Goal: Transaction & Acquisition: Purchase product/service

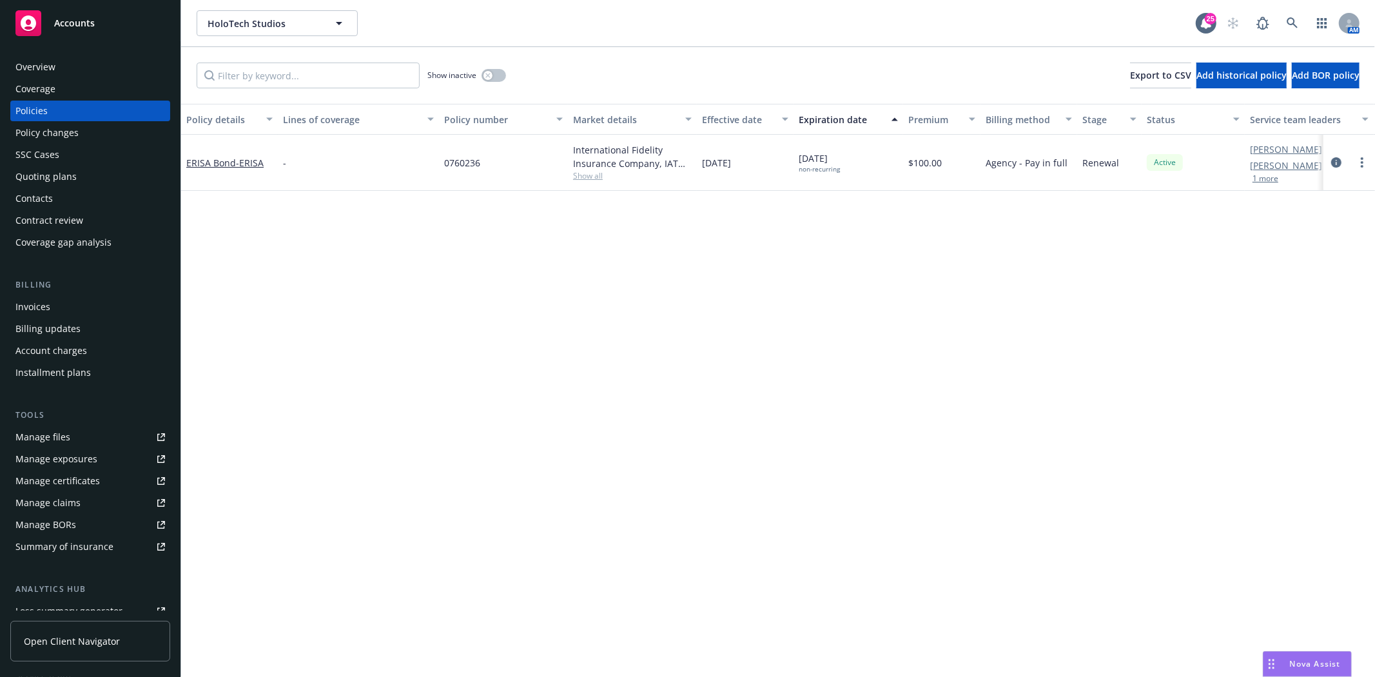
drag, startPoint x: 0, startPoint y: 0, endPoint x: 61, endPoint y: 37, distance: 70.9
click at [61, 37] on link "Accounts" at bounding box center [90, 23] width 160 height 36
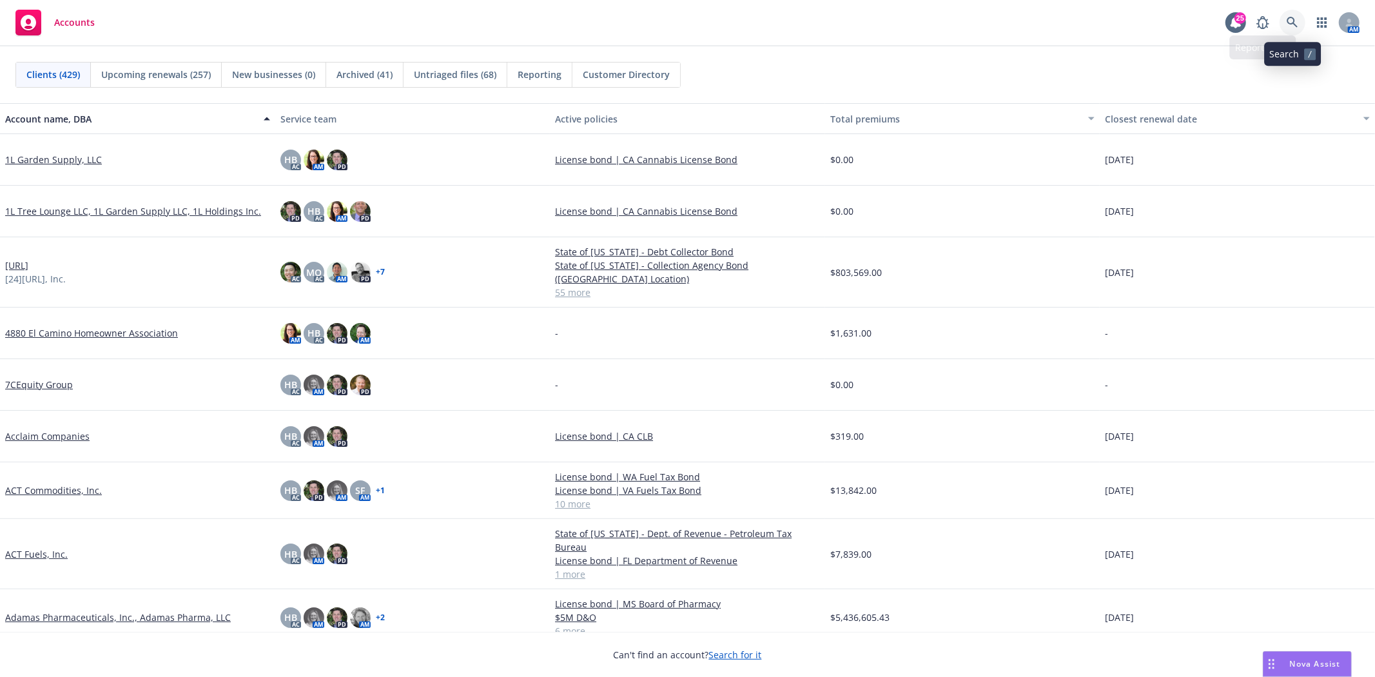
click at [1298, 20] on icon at bounding box center [1293, 23] width 12 height 12
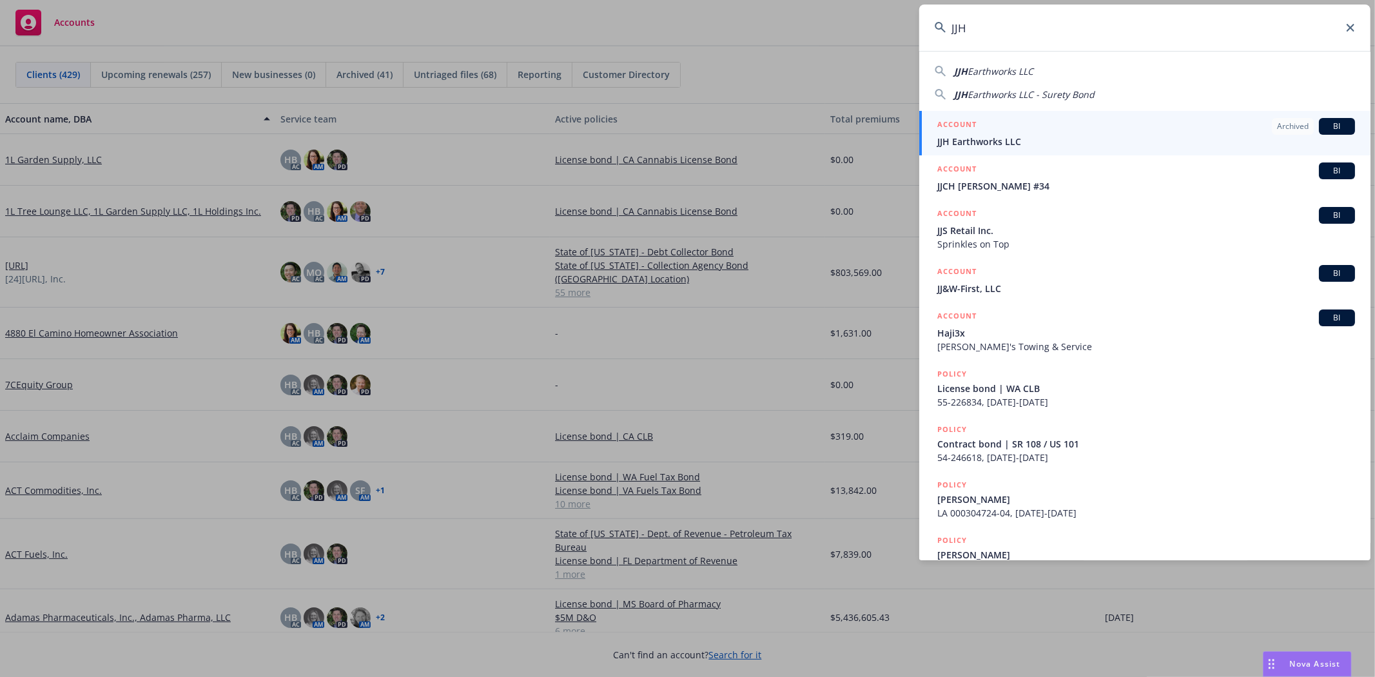
type input "JJH"
click at [984, 141] on span "JJH Earthworks LLC" at bounding box center [1147, 142] width 418 height 14
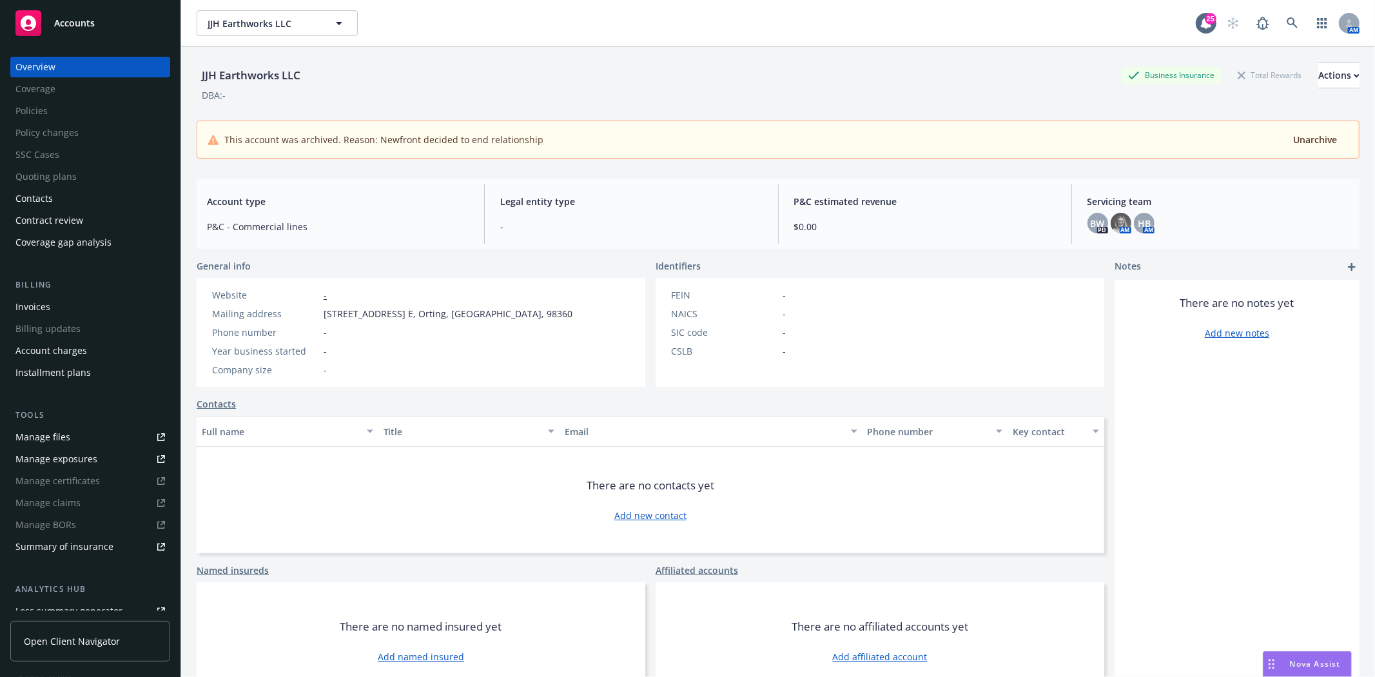
drag, startPoint x: 41, startPoint y: 19, endPoint x: 161, endPoint y: 9, distance: 121.0
click at [41, 19] on rect at bounding box center [28, 23] width 26 height 26
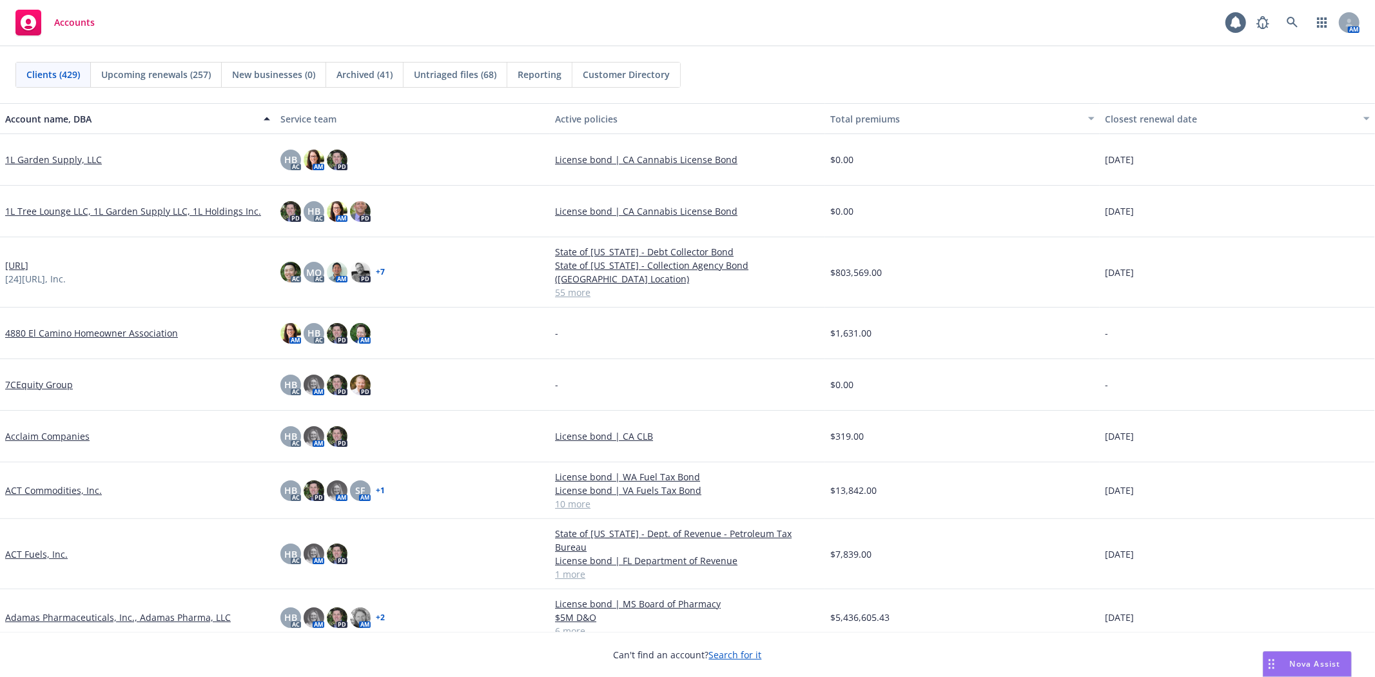
click at [1306, 27] on div "AM" at bounding box center [1305, 23] width 110 height 26
click at [1298, 26] on icon at bounding box center [1293, 23] width 12 height 12
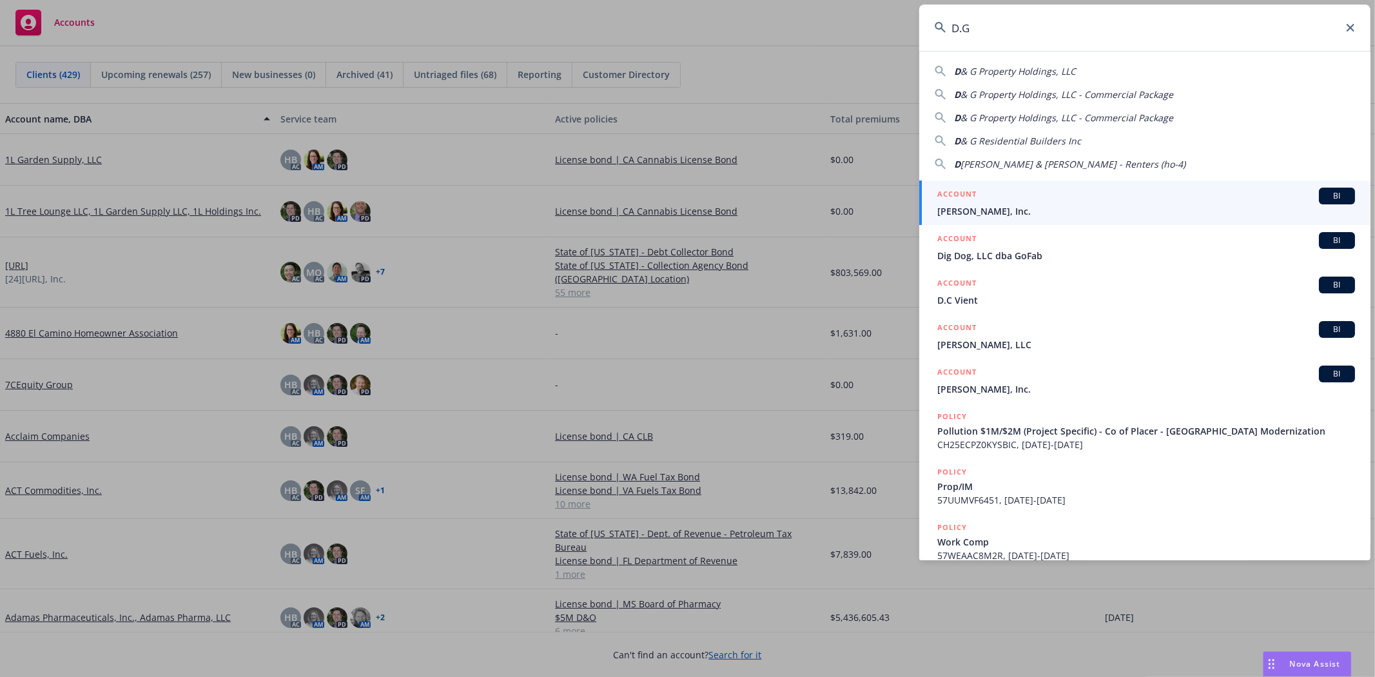
type input "D.G"
click at [1077, 199] on div "ACCOUNT BI" at bounding box center [1147, 196] width 418 height 17
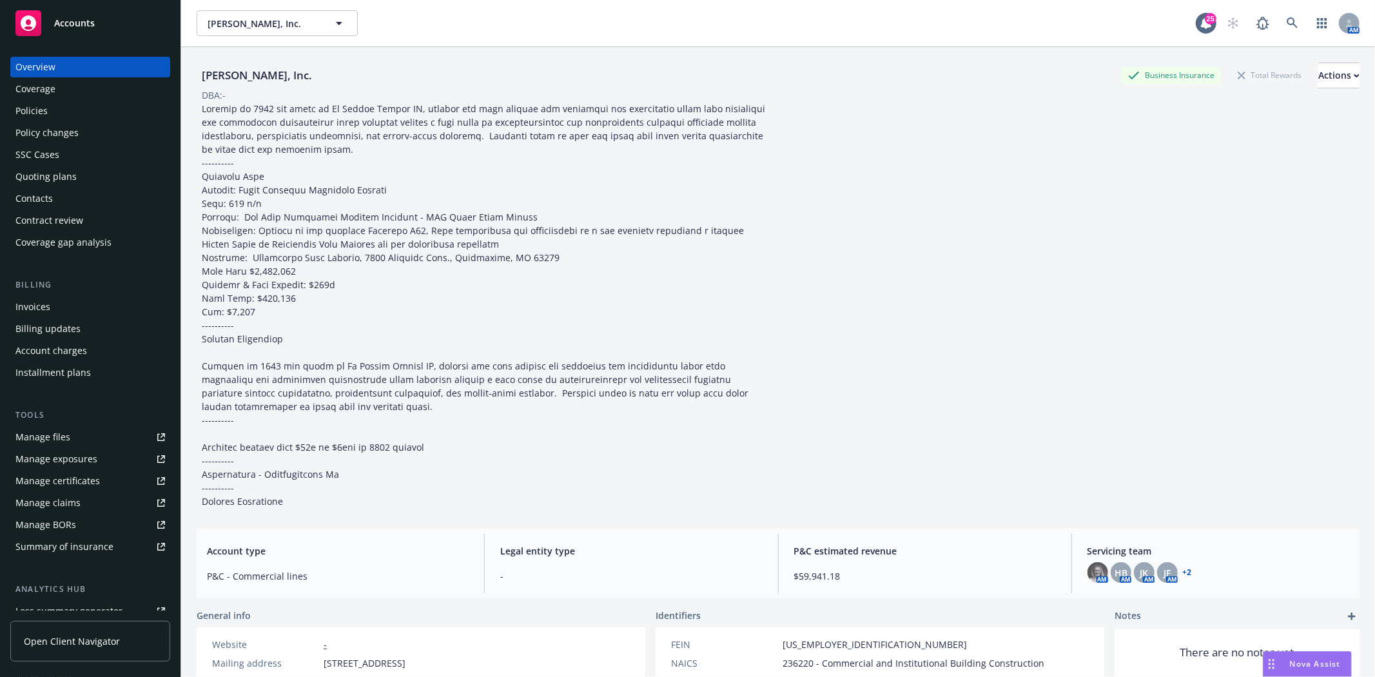
click at [68, 112] on div "Policies" at bounding box center [90, 111] width 150 height 21
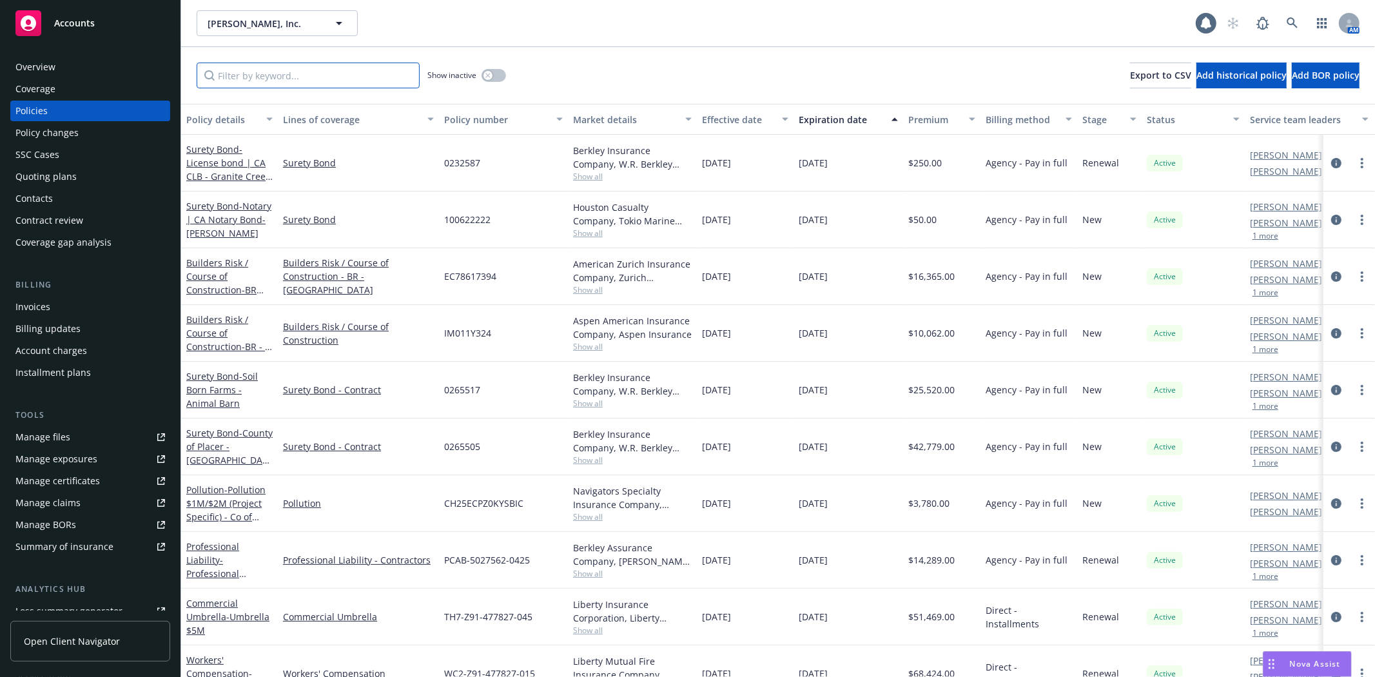
click at [310, 84] on input "Filter by keyword..." at bounding box center [308, 76] width 223 height 26
click at [491, 74] on div "button" at bounding box center [488, 75] width 9 height 9
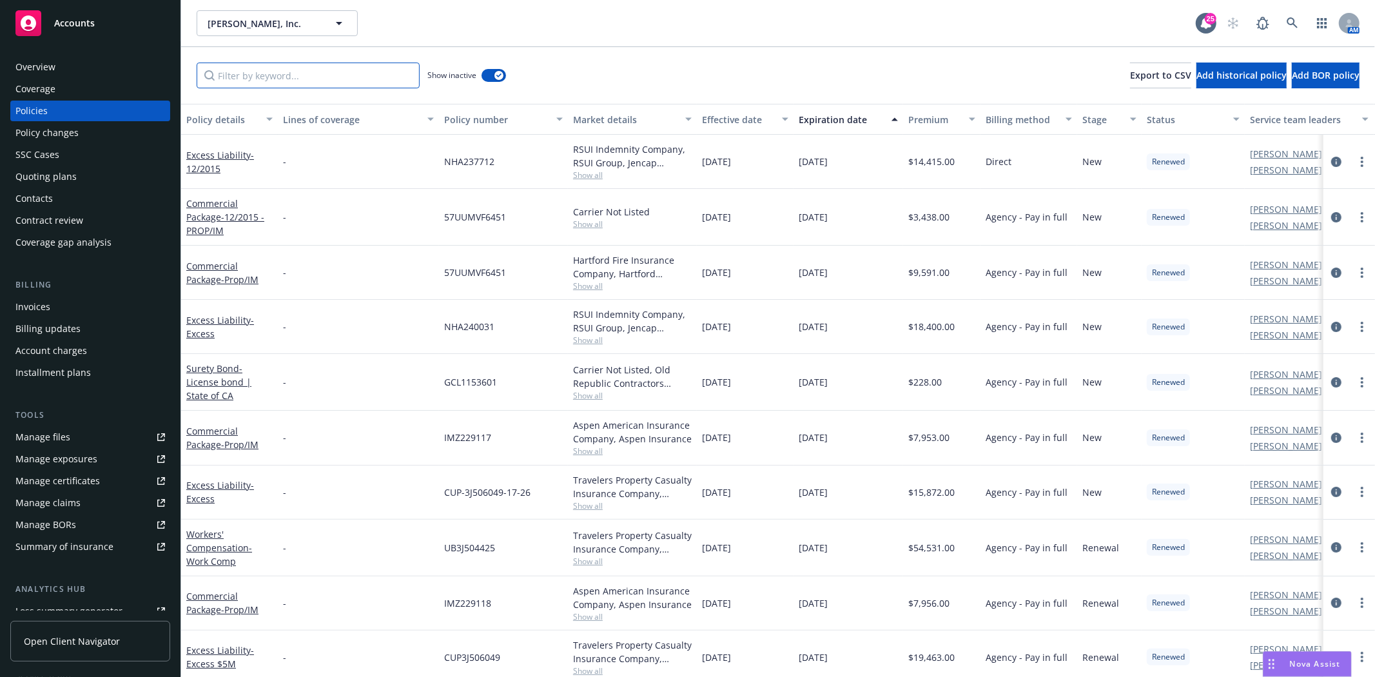
click at [293, 78] on input "Filter by keyword..." at bounding box center [308, 76] width 223 height 26
paste input "249870"
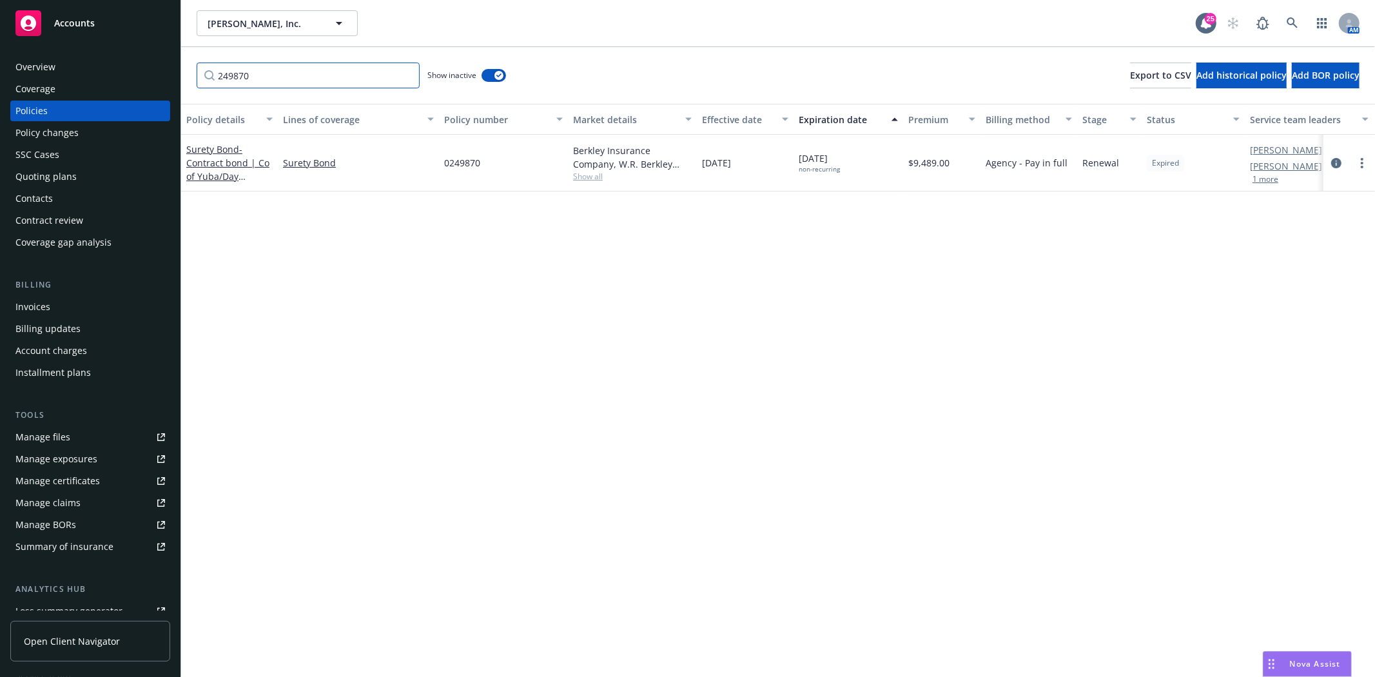
click at [292, 67] on input "249870" at bounding box center [308, 76] width 223 height 26
paste input "60041"
click at [284, 86] on input "260041" at bounding box center [308, 76] width 223 height 26
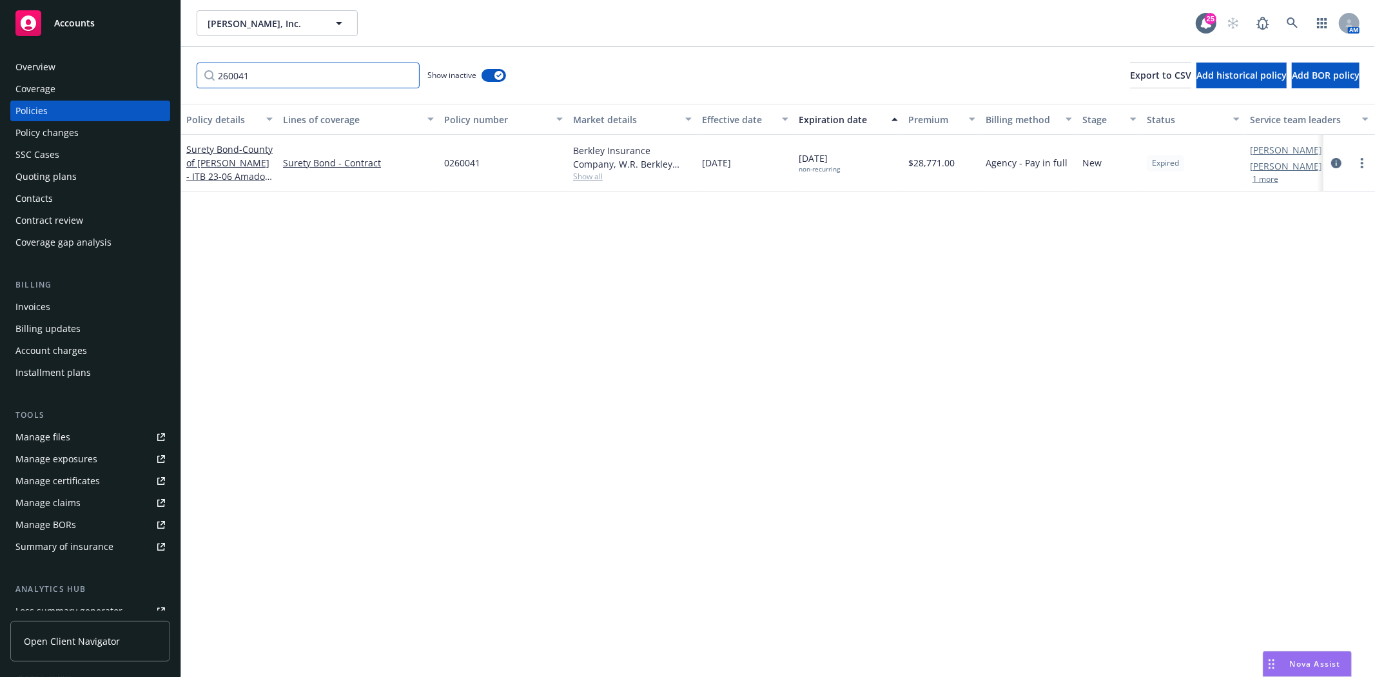
click at [284, 85] on input "260041" at bounding box center [308, 76] width 223 height 26
paste input "49875"
click at [346, 76] on input "249875" at bounding box center [308, 76] width 223 height 26
paste input "60050"
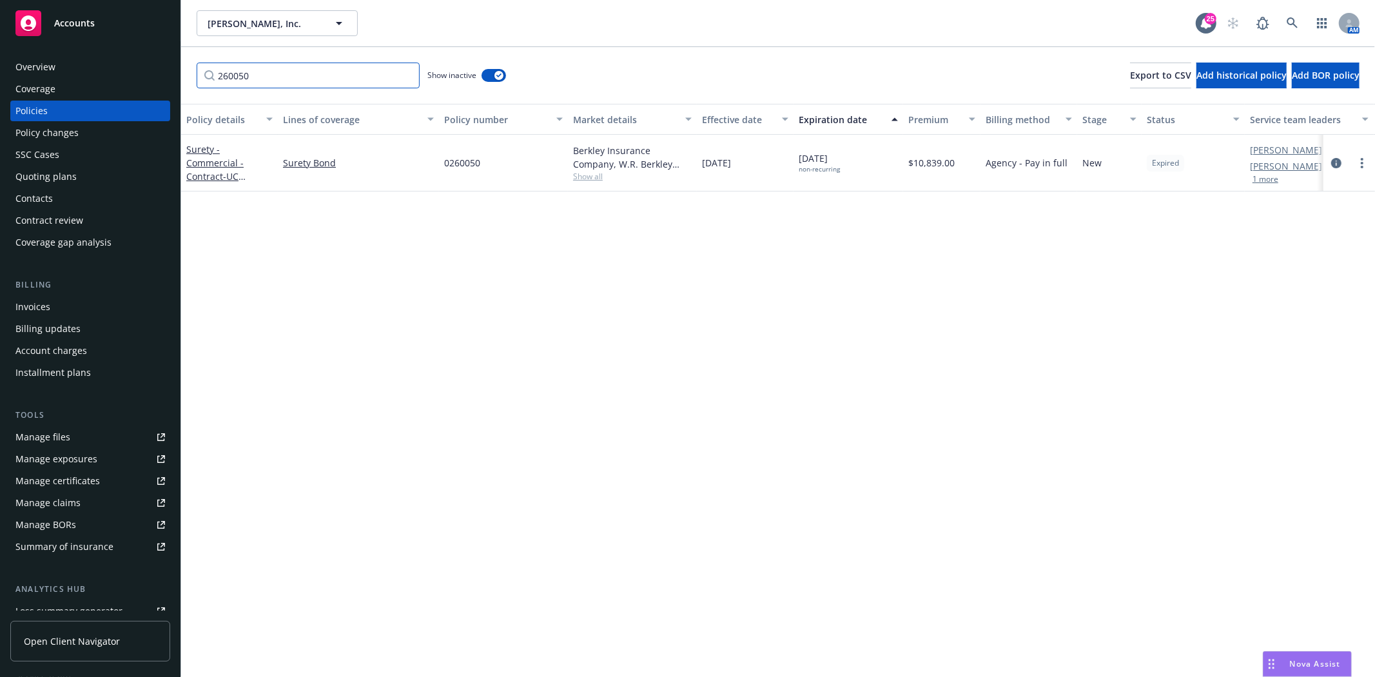
click at [308, 83] on input "260050" at bounding box center [308, 76] width 223 height 26
paste input "47"
click at [275, 81] on input "260047" at bounding box center [308, 76] width 223 height 26
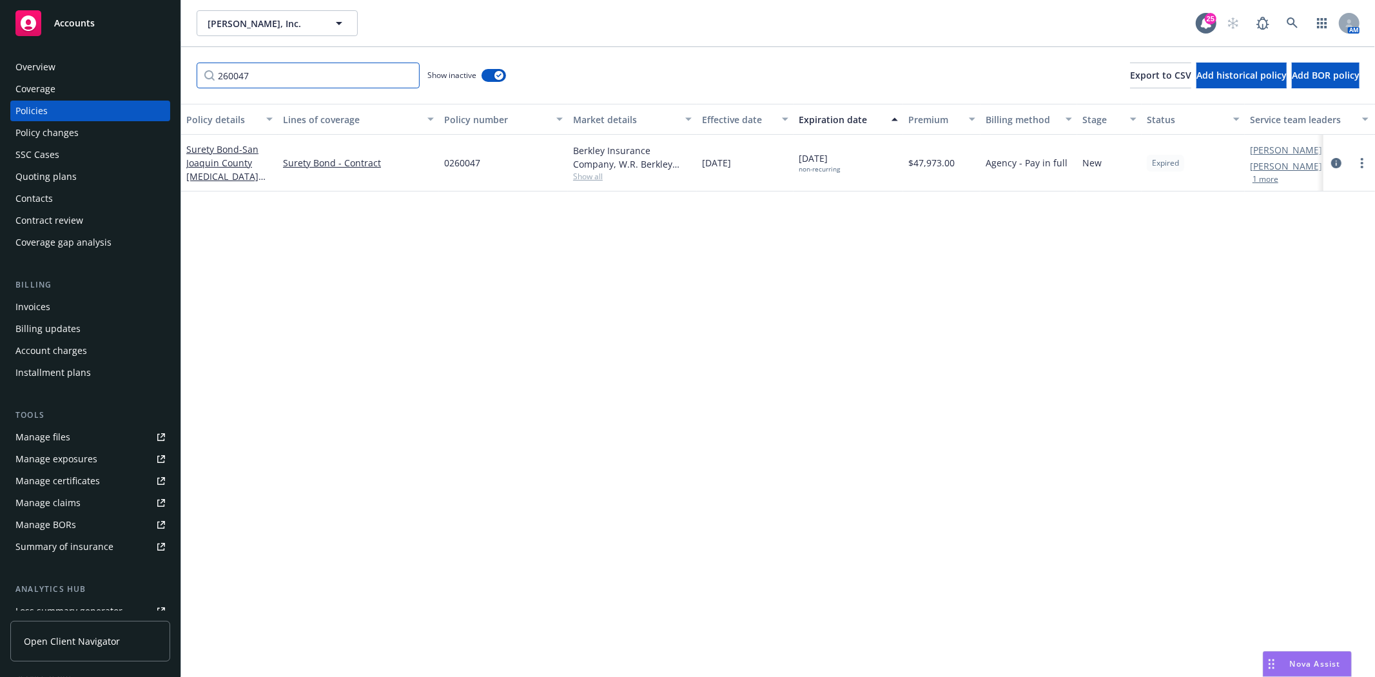
click at [275, 81] on input "260047" at bounding box center [308, 76] width 223 height 26
paste input "6"
type input "260046"
click at [75, 13] on div "Accounts" at bounding box center [90, 23] width 150 height 26
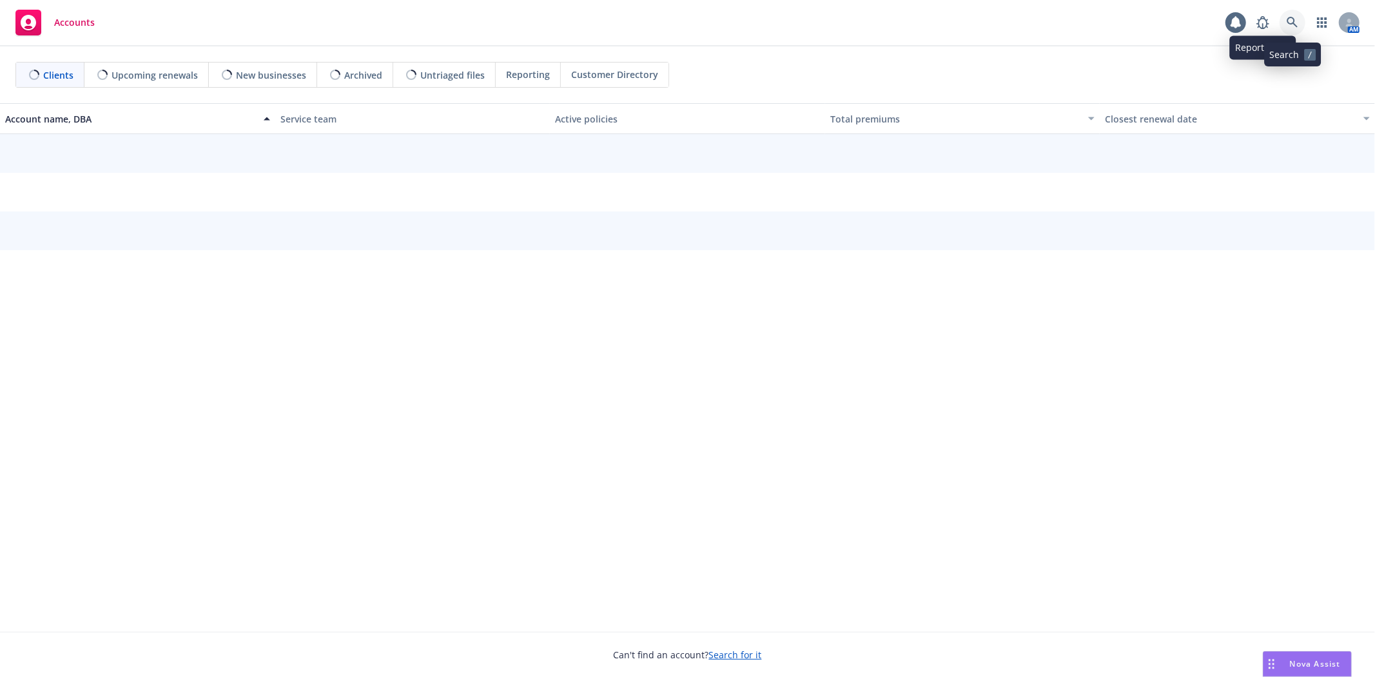
click at [1301, 22] on link at bounding box center [1293, 23] width 26 height 26
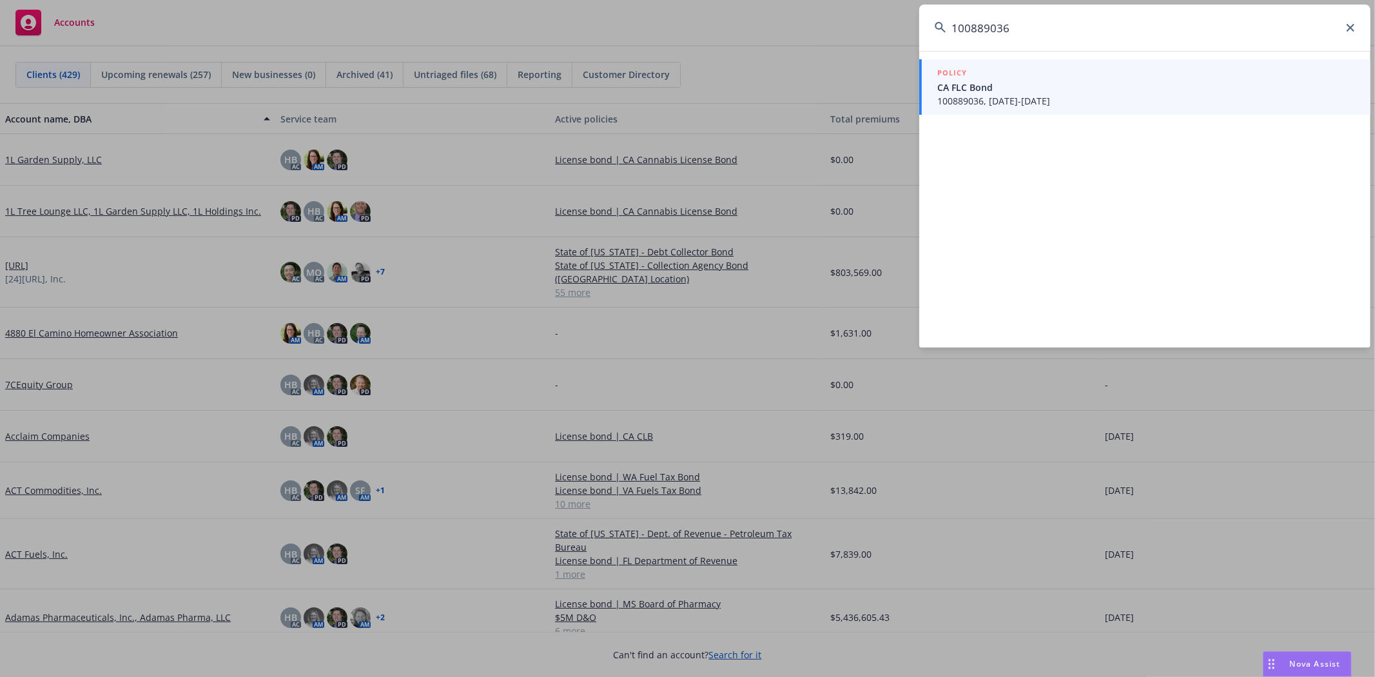
type input "100889036"
click at [1036, 88] on span "CA FLC Bond" at bounding box center [1147, 88] width 418 height 14
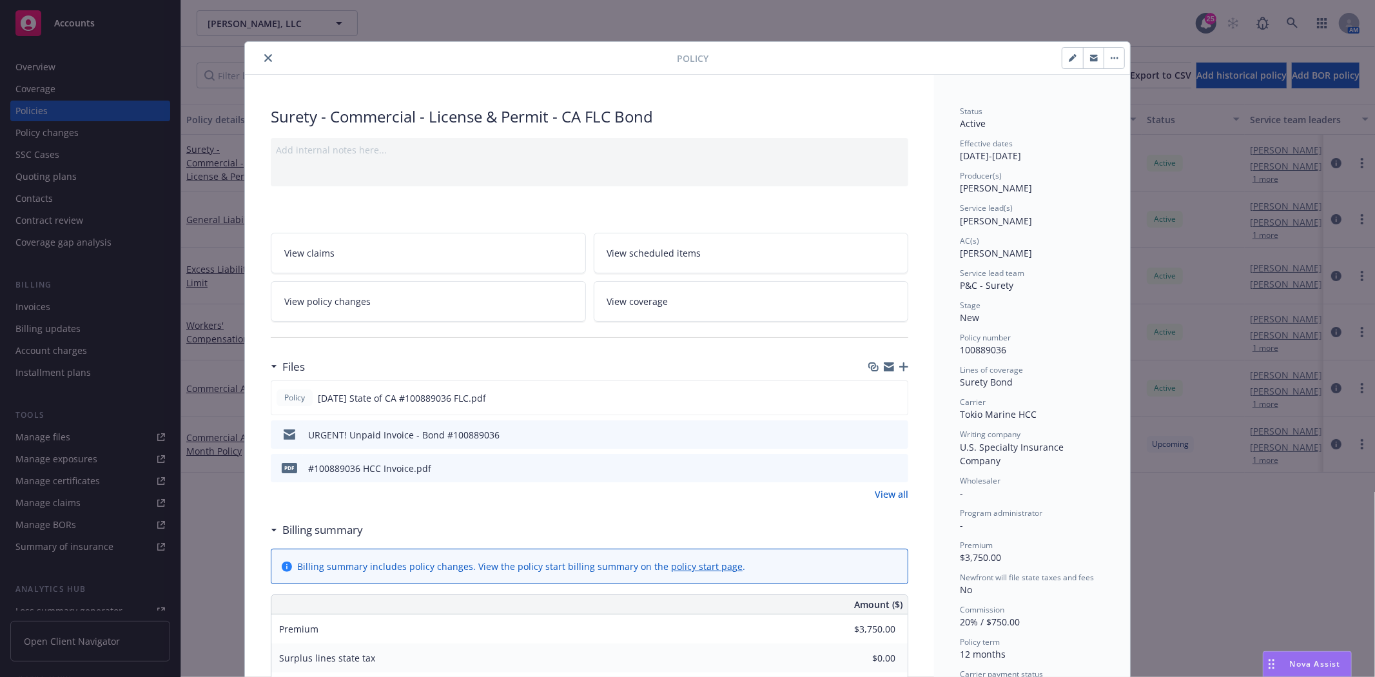
click at [265, 57] on icon "close" at bounding box center [268, 58] width 8 height 8
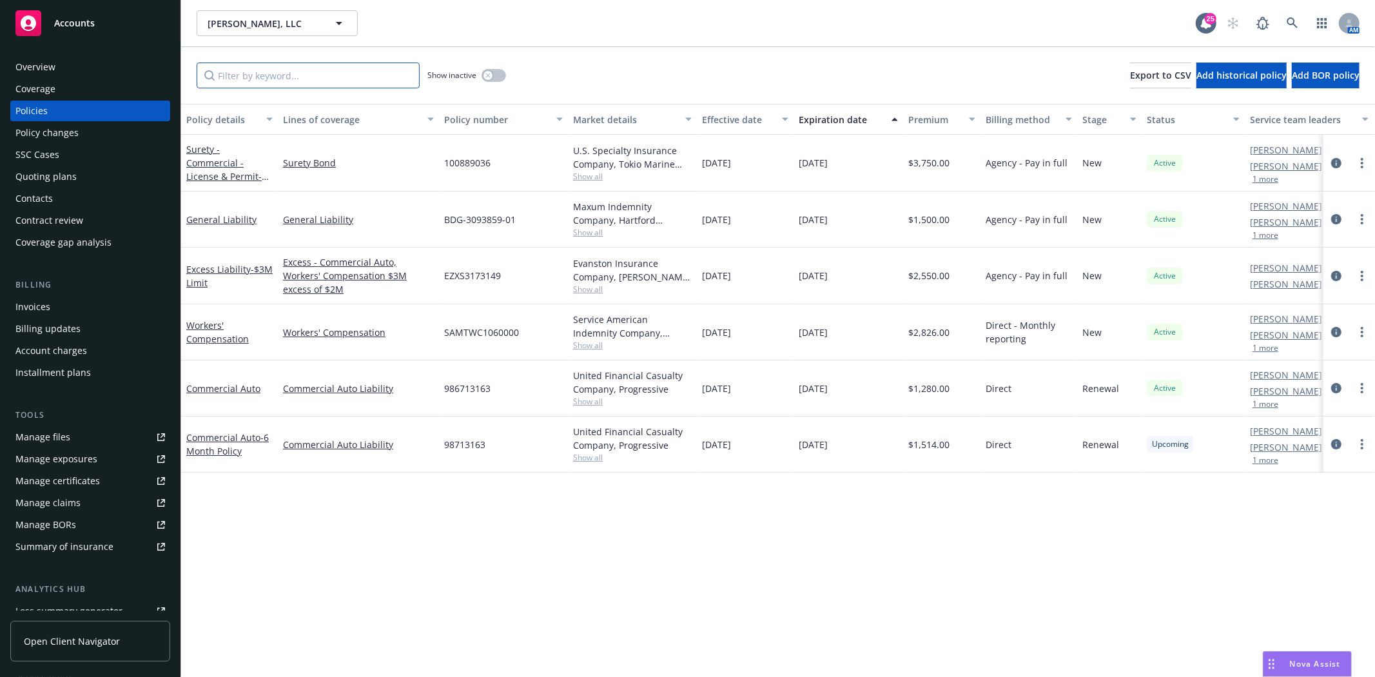
click at [262, 84] on input "Filter by keyword..." at bounding box center [308, 76] width 223 height 26
paste input "100889036"
type input "100889036"
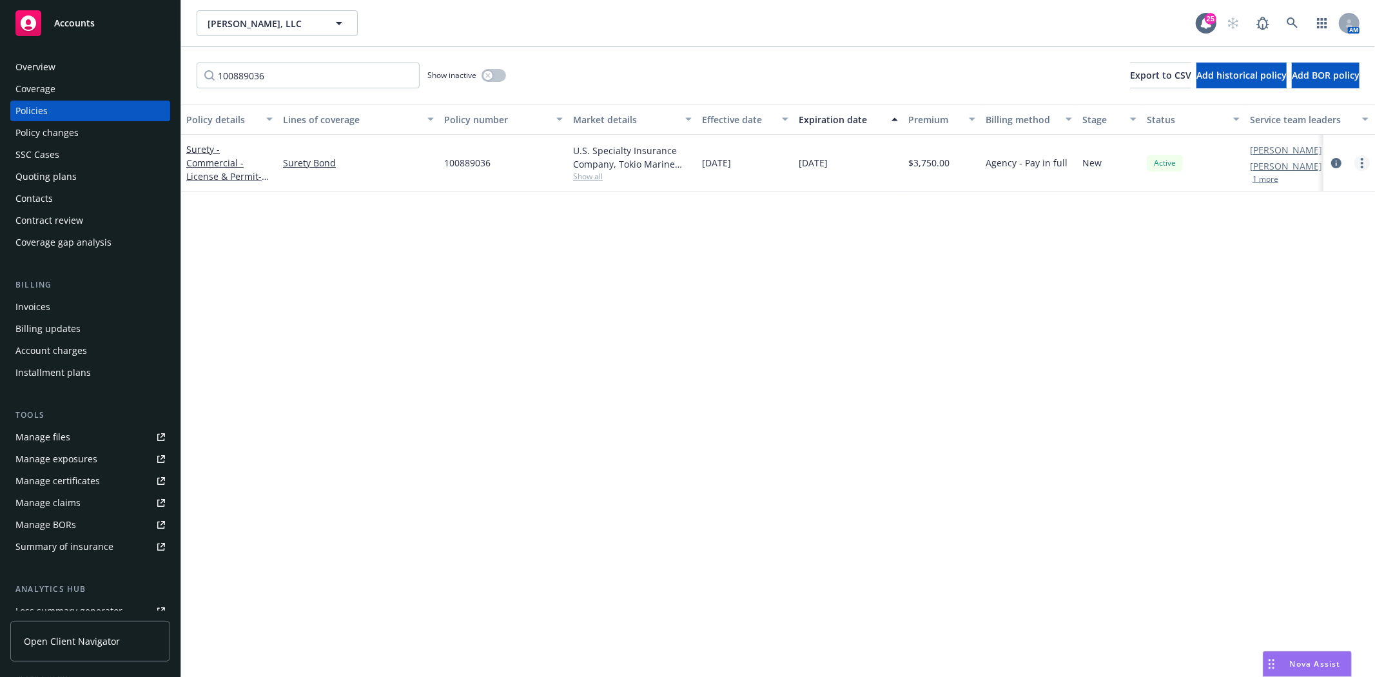
click at [1364, 165] on link "more" at bounding box center [1362, 162] width 15 height 15
click at [1325, 220] on link "Renew with incumbent" at bounding box center [1294, 215] width 152 height 26
select select "12"
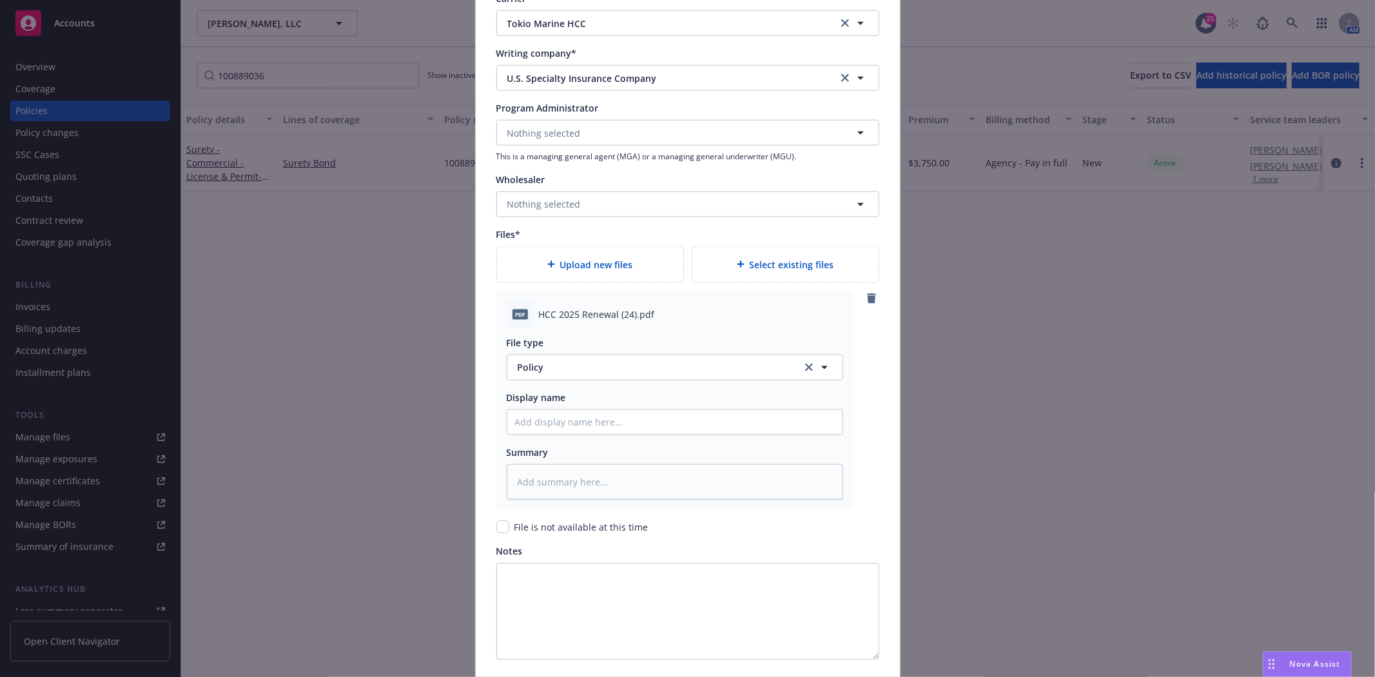
scroll to position [1350, 0]
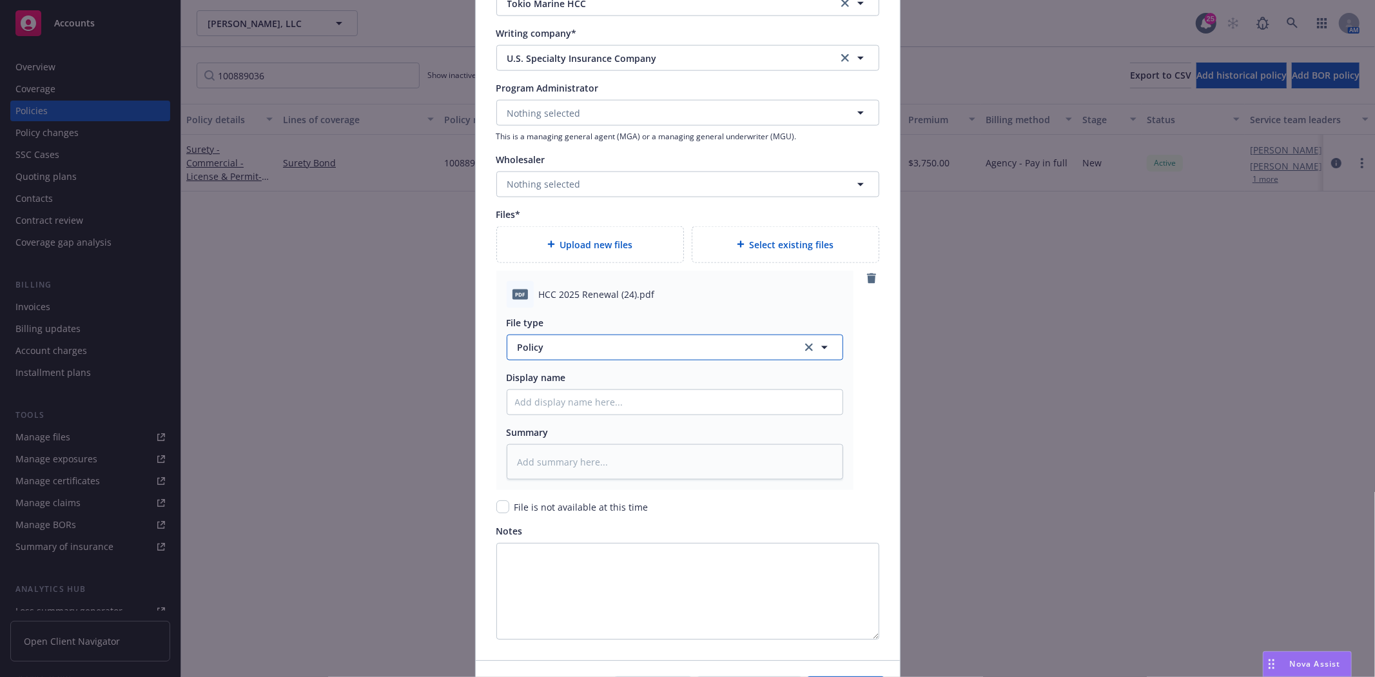
click at [552, 340] on button "Policy" at bounding box center [675, 348] width 337 height 26
type input "Invoic"
click at [592, 323] on div "Invoice - Third Party" at bounding box center [674, 312] width 335 height 34
click at [593, 391] on input "Policy display name" at bounding box center [674, 402] width 335 height 25
type textarea "x"
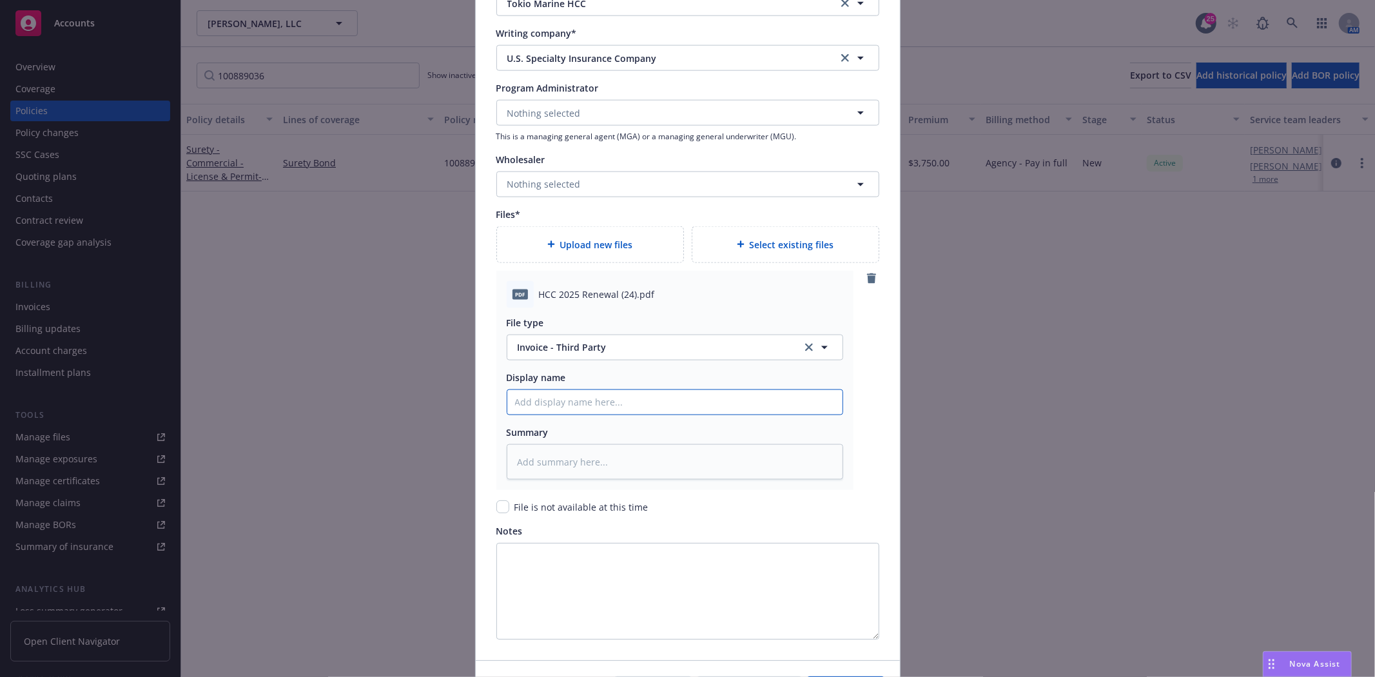
type input "H"
type textarea "x"
type input "HC"
type textarea "x"
type input "HCC"
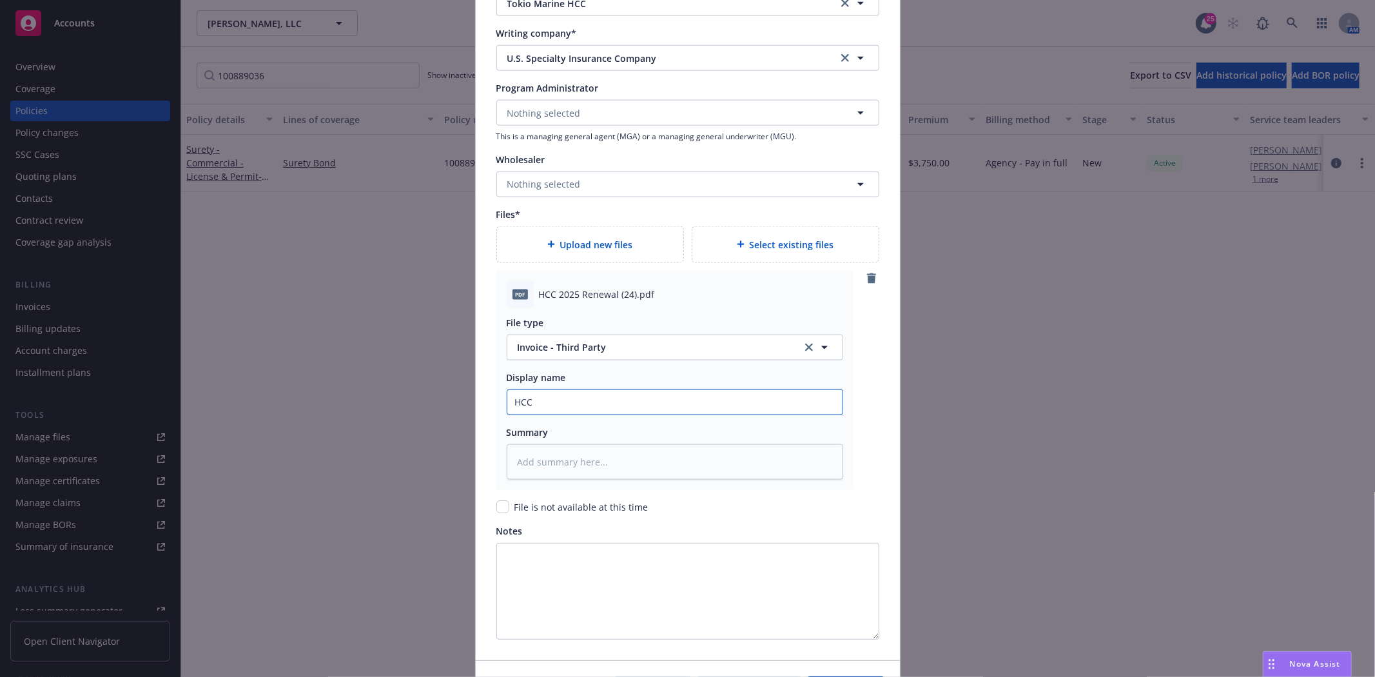
type textarea "x"
type input "HCC"
type textarea "x"
type input "HCC 2"
type textarea "x"
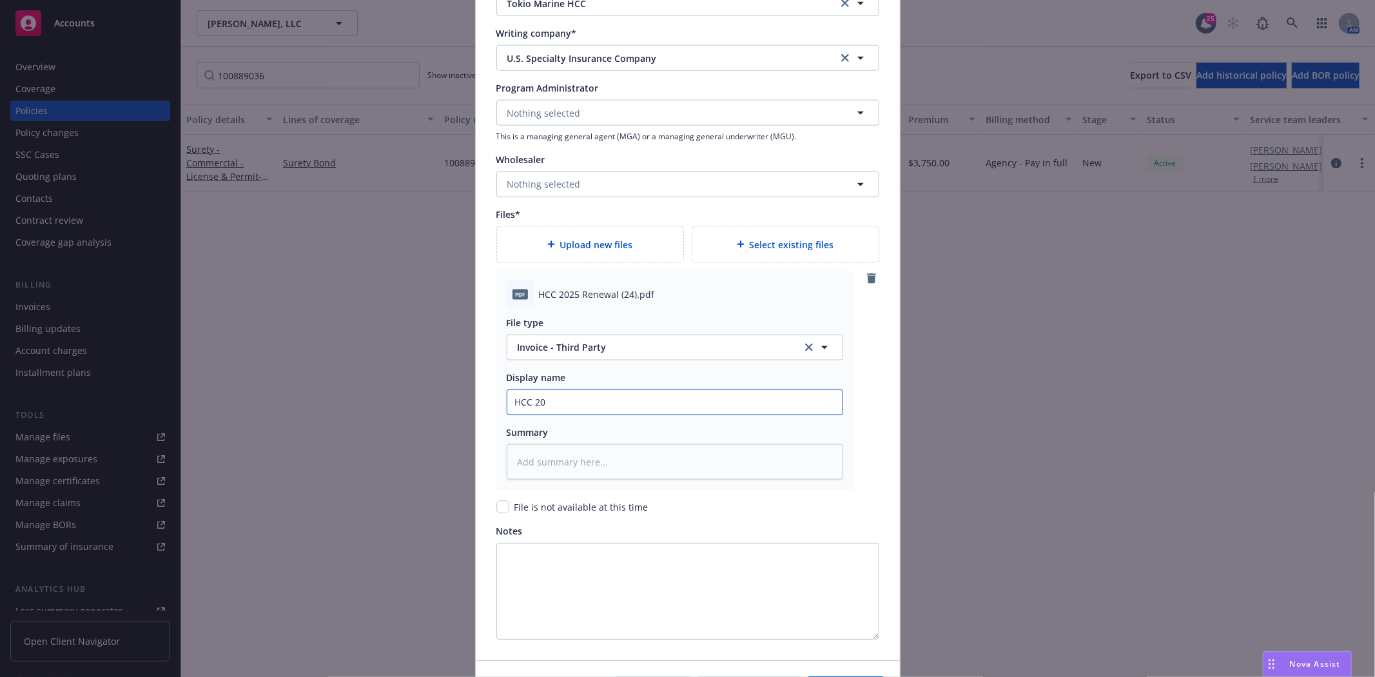
type input "HCC 202"
type textarea "x"
type input "HCC 2025"
type textarea "x"
type input "HCC 2025"
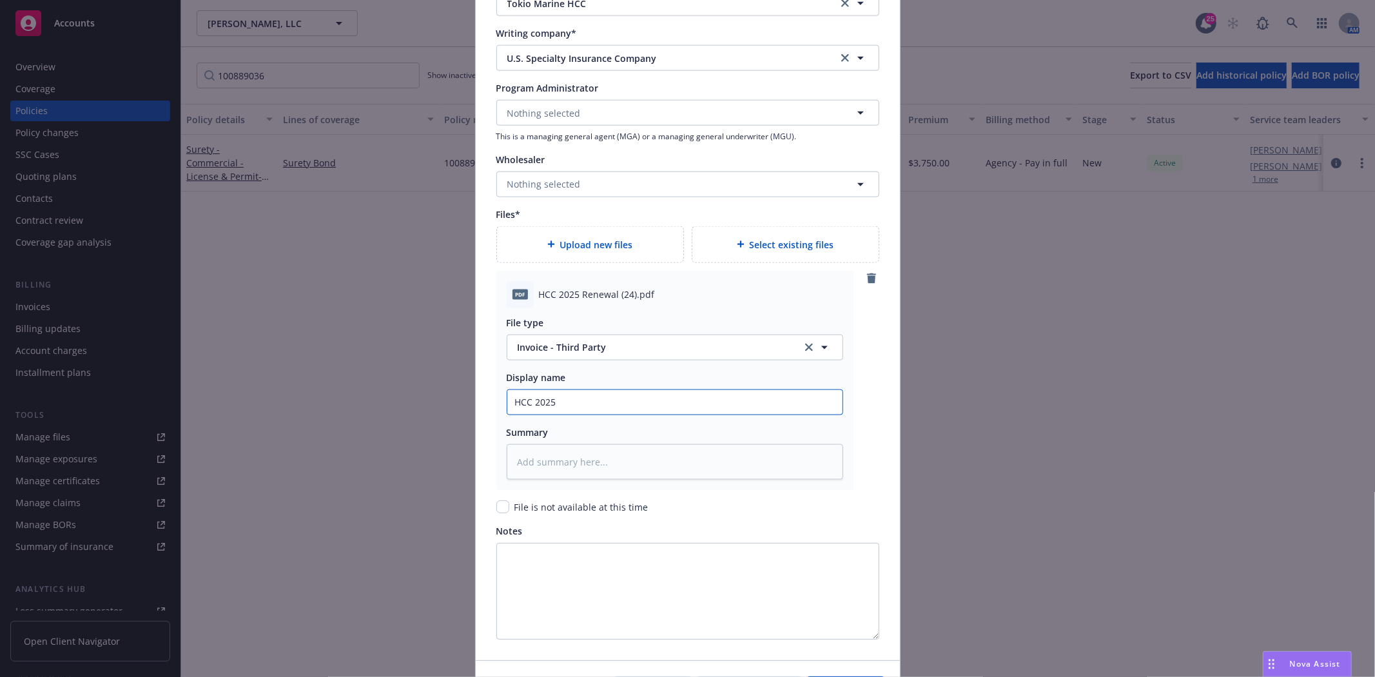
type textarea "x"
type input "HCC 2025 R"
type textarea "x"
type input "HCC 2025 Re"
type textarea "x"
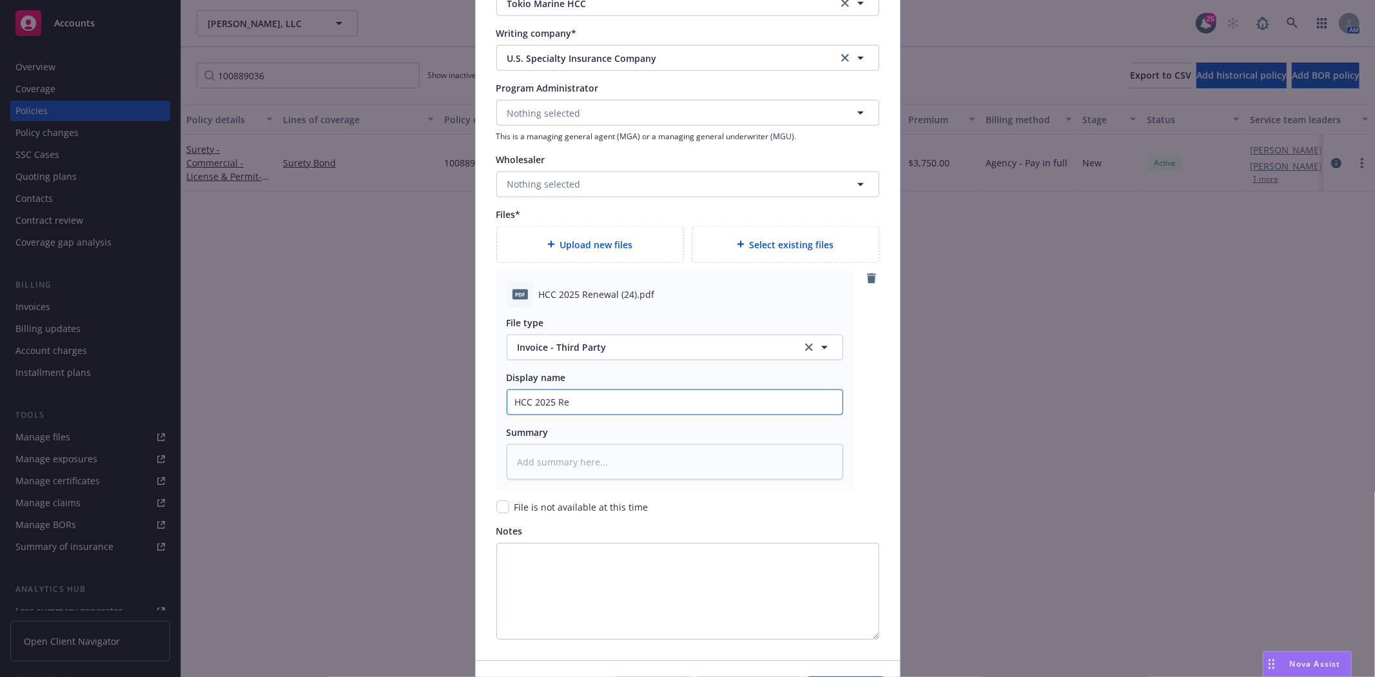
type input "HCC 2025 Ren"
type textarea "x"
type input "HCC 2025 [PERSON_NAME]"
type textarea "x"
type input "HCC 2025 Renew"
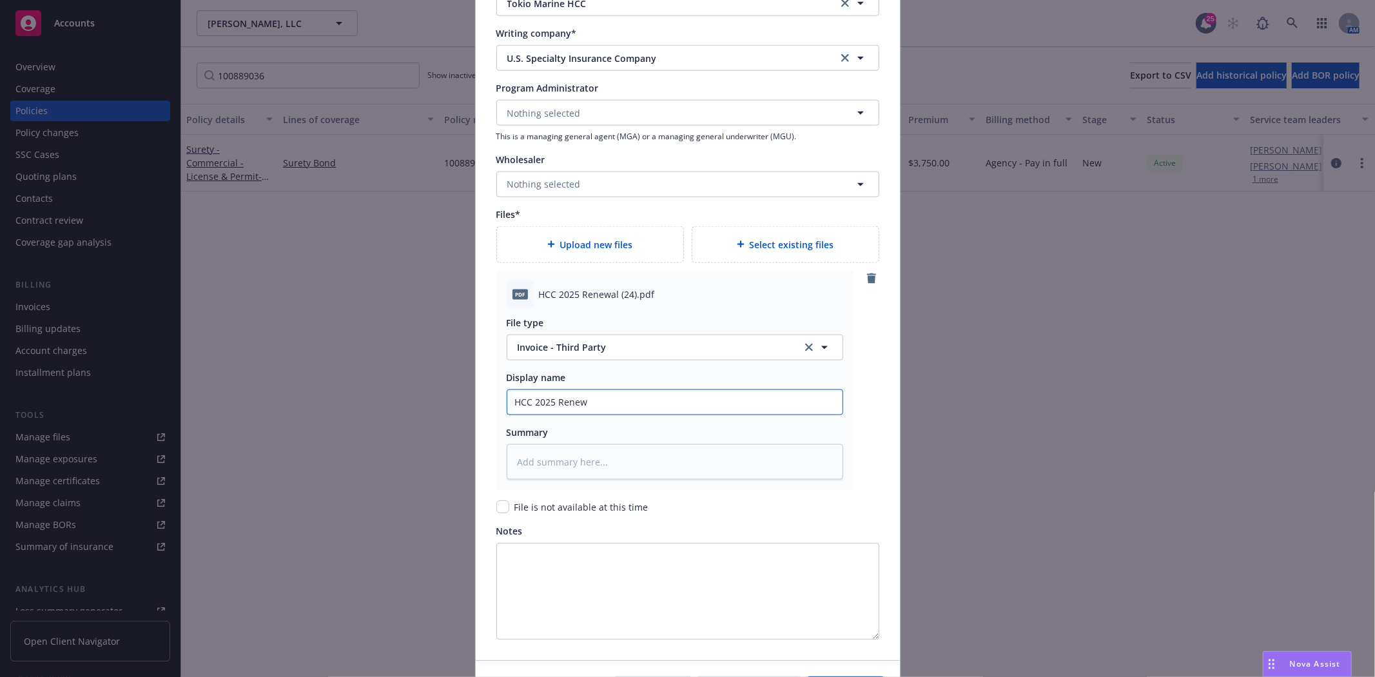
type textarea "x"
type input "HCC 2025 Renewa"
type textarea "x"
type input "HCC 2025 Renewal"
type textarea "x"
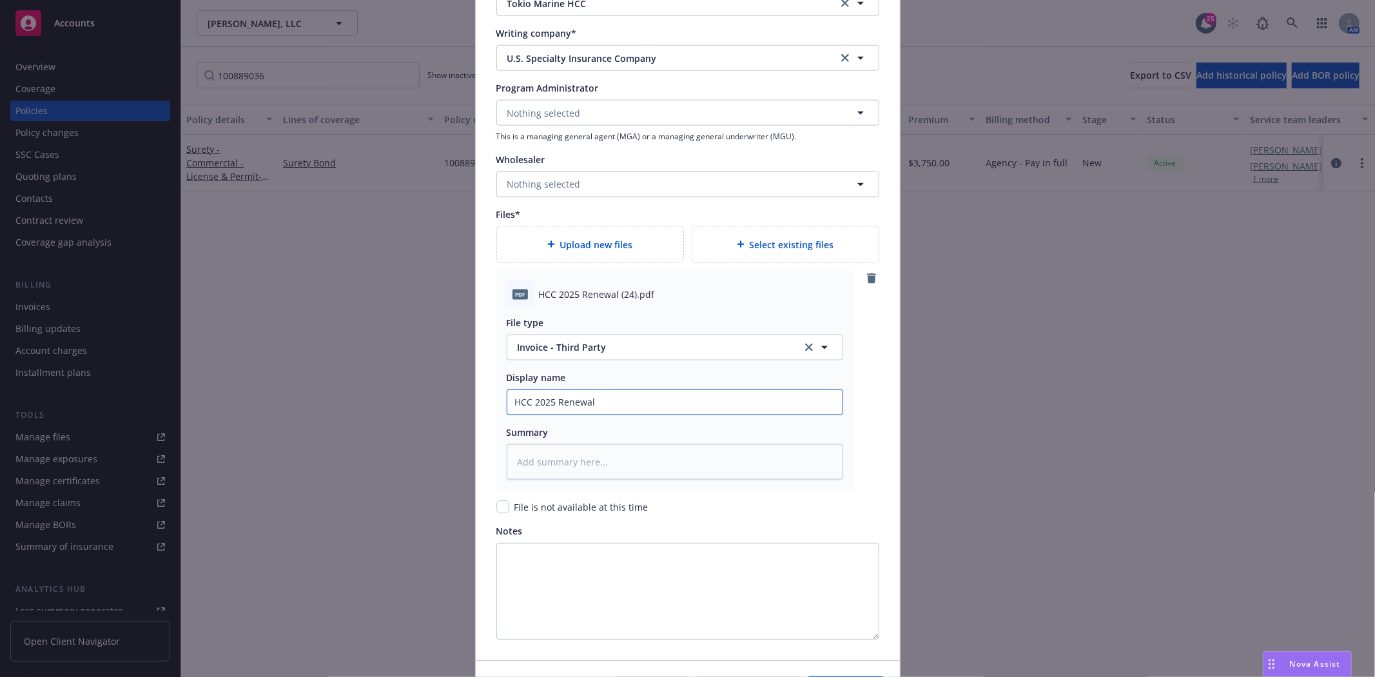
type input "HCC 2025 Renewal"
type textarea "x"
type input "HCC 2025 Renewal B"
type textarea "x"
type input "HCC 2025 Renewal Bo"
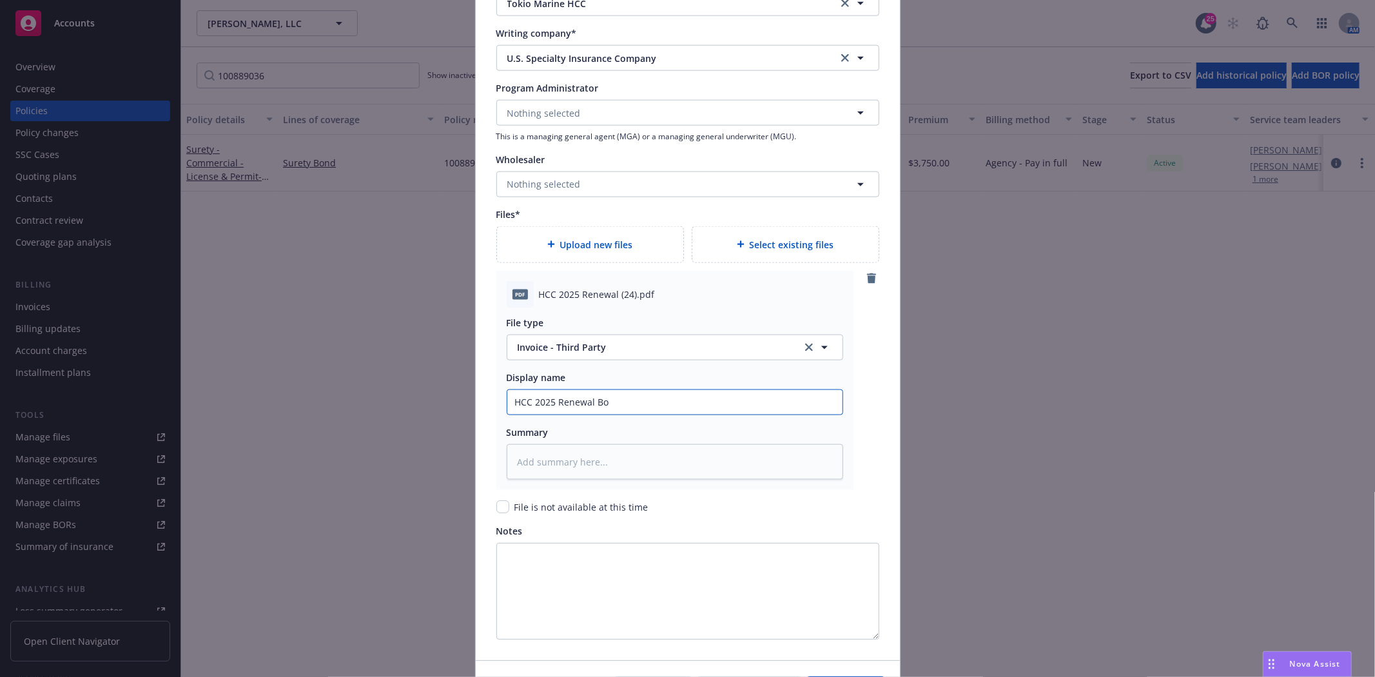
type textarea "x"
type input "HCC 2025 Renewal Bon"
type textarea "x"
type input "HCC 2025 Renewal Bond"
type textarea "x"
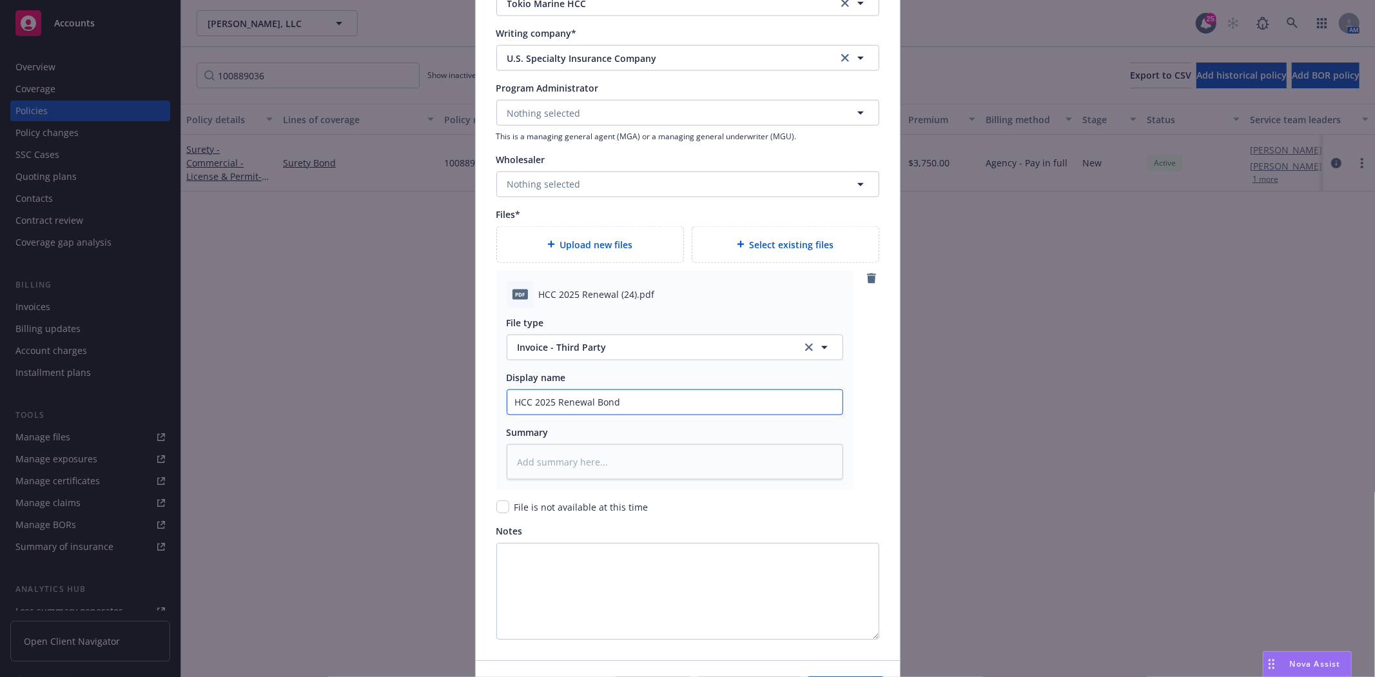
type input "HCC 2025 Renewal Bond #"
type textarea "x"
type input "HCC 2025 Renewal Bond #1"
type textarea "x"
type input "HCC 2025 Renewal Bond #10"
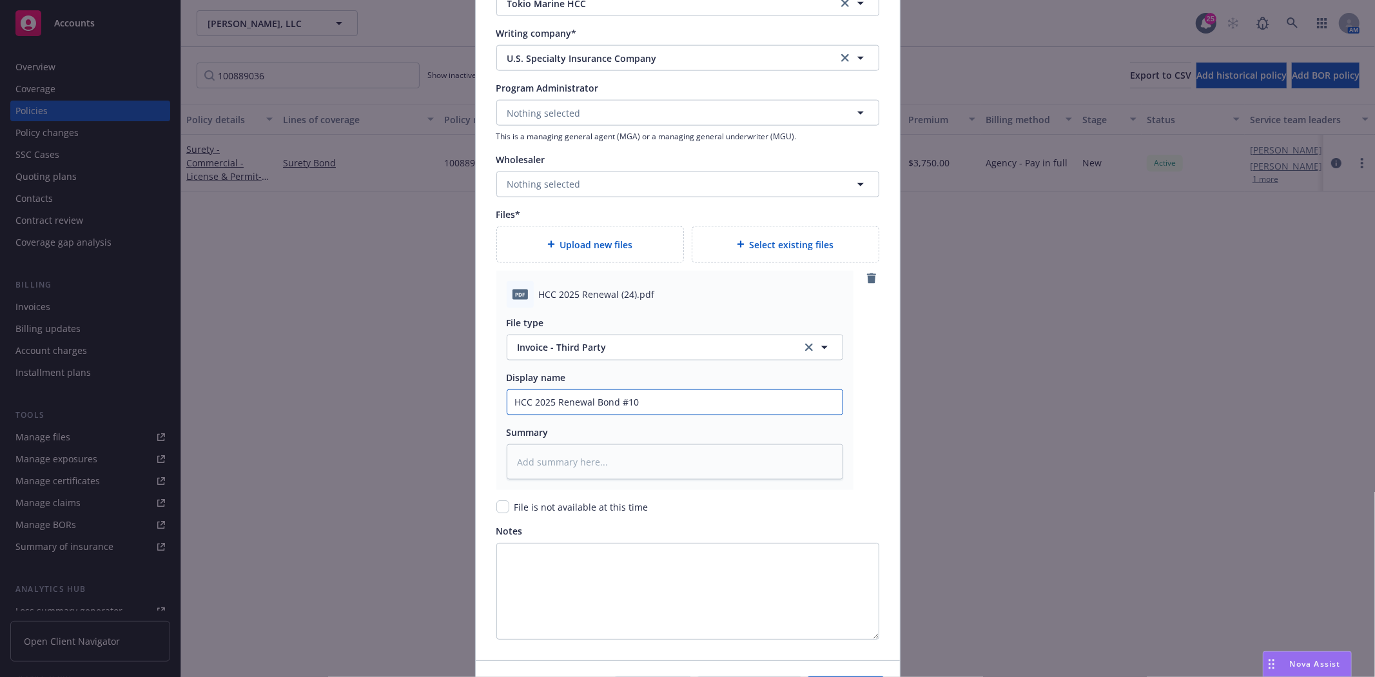
type textarea "x"
type input "HCC 2025 Renewal Bond #100"
type textarea "x"
type input "HCC 2025 Renewal Bond #1008"
type textarea "x"
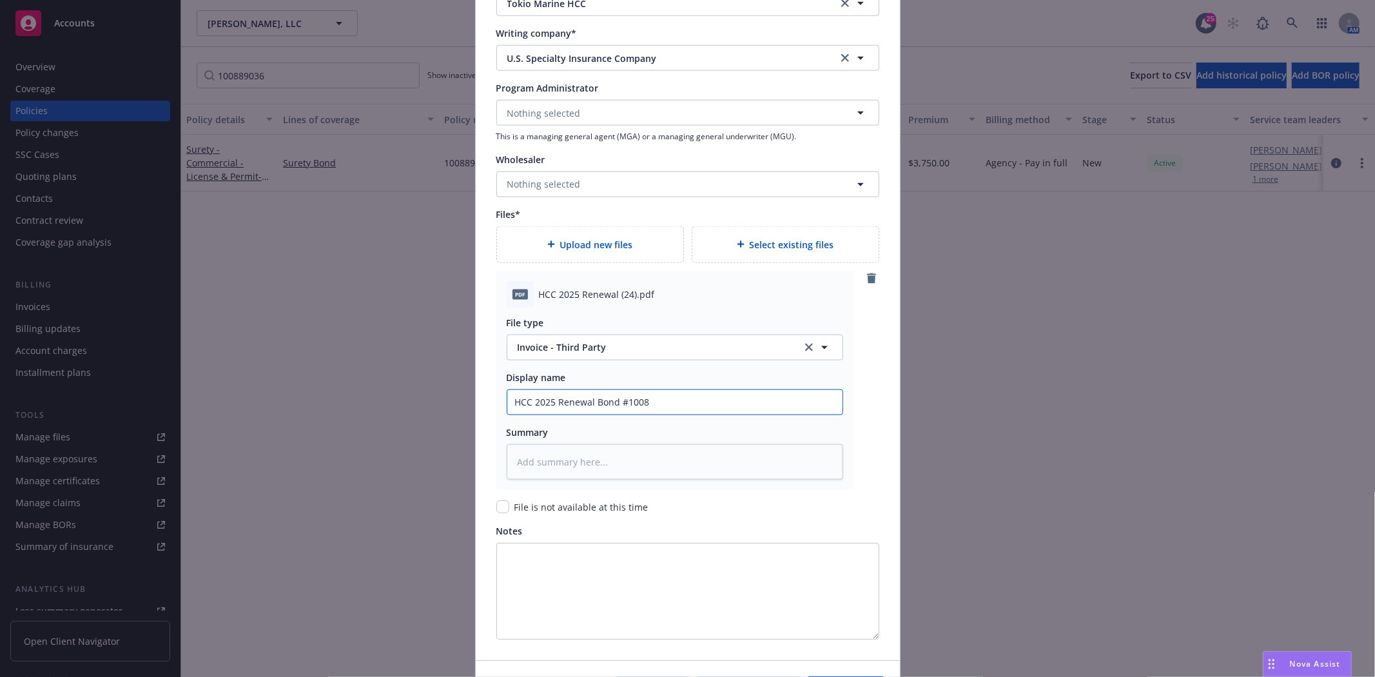
type input "HCC 2025 Renewal Bond #10088"
type textarea "x"
type input "HCC 2025 Renewal Bond #100889"
type textarea "x"
type input "HCC 2025 Renewal Bond #1008890"
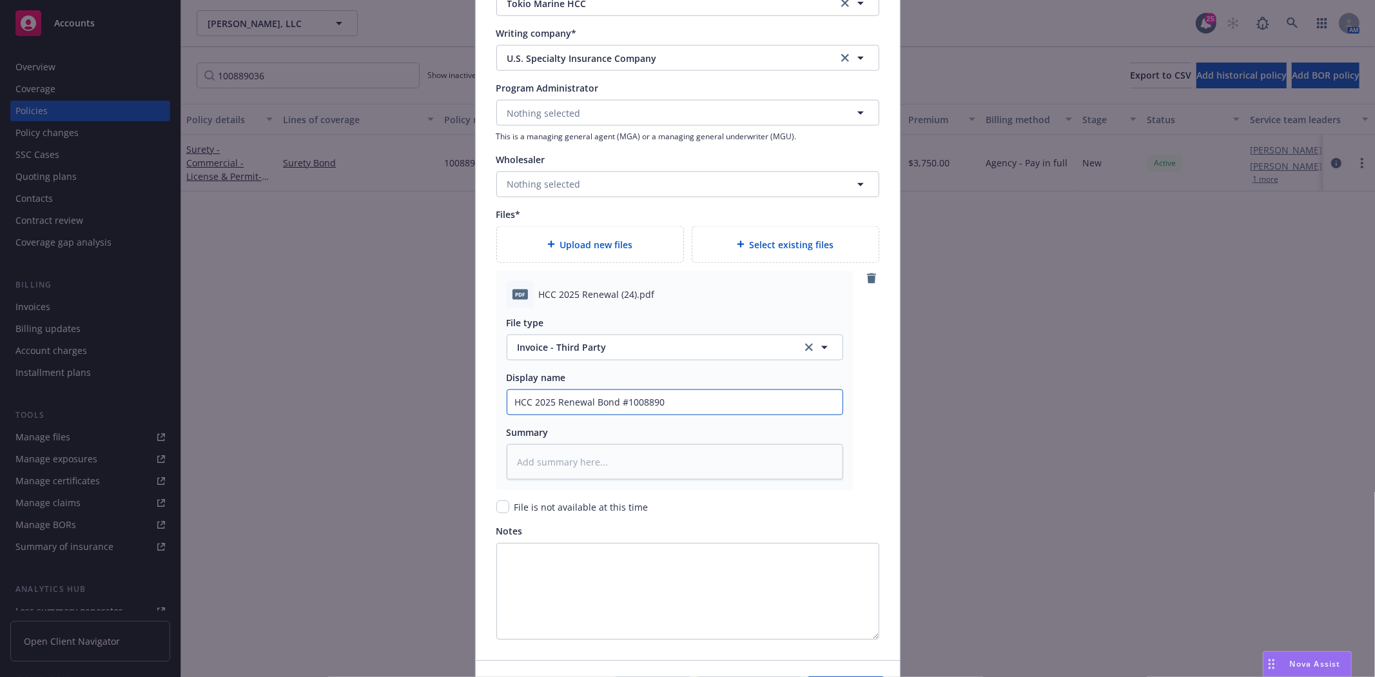
type textarea "x"
type input "HCC 2025 Renewal Bond #10088903"
type textarea "x"
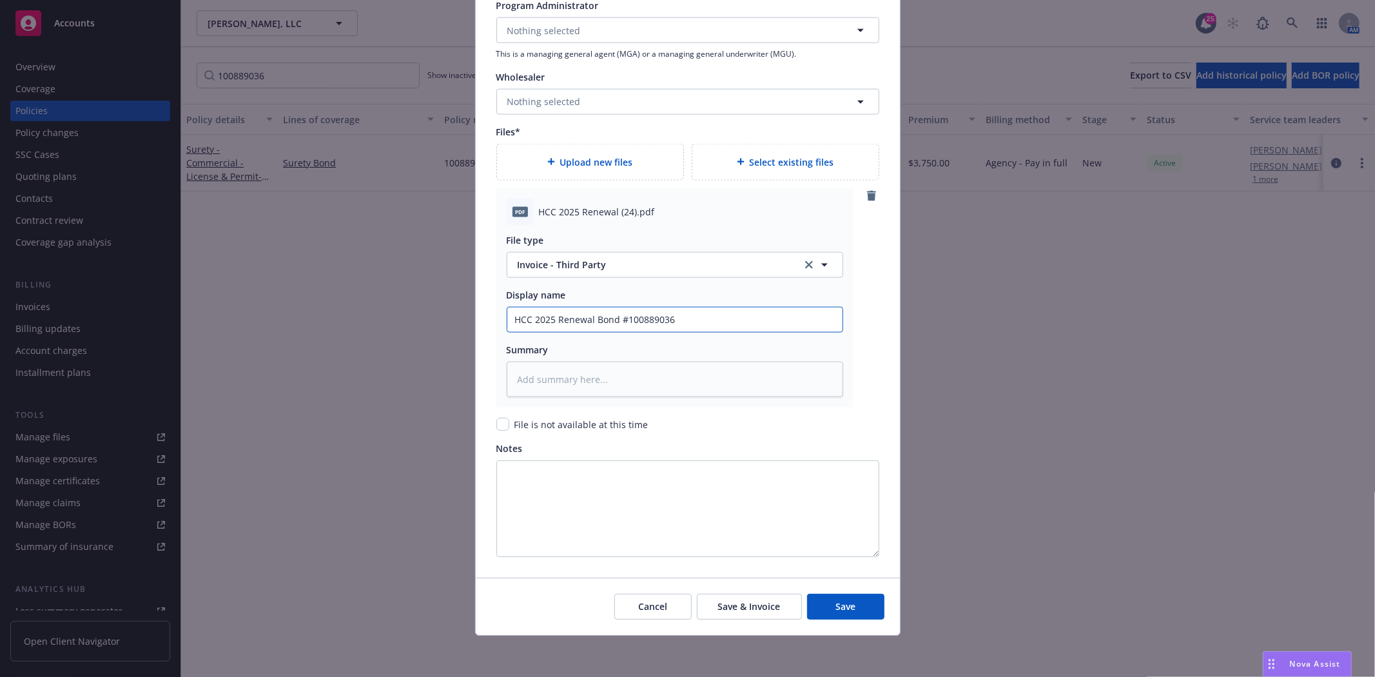
scroll to position [1434, 0]
type input "HCC 2025 Renewal Bond #100889036"
click at [864, 611] on button "Save" at bounding box center [845, 607] width 77 height 26
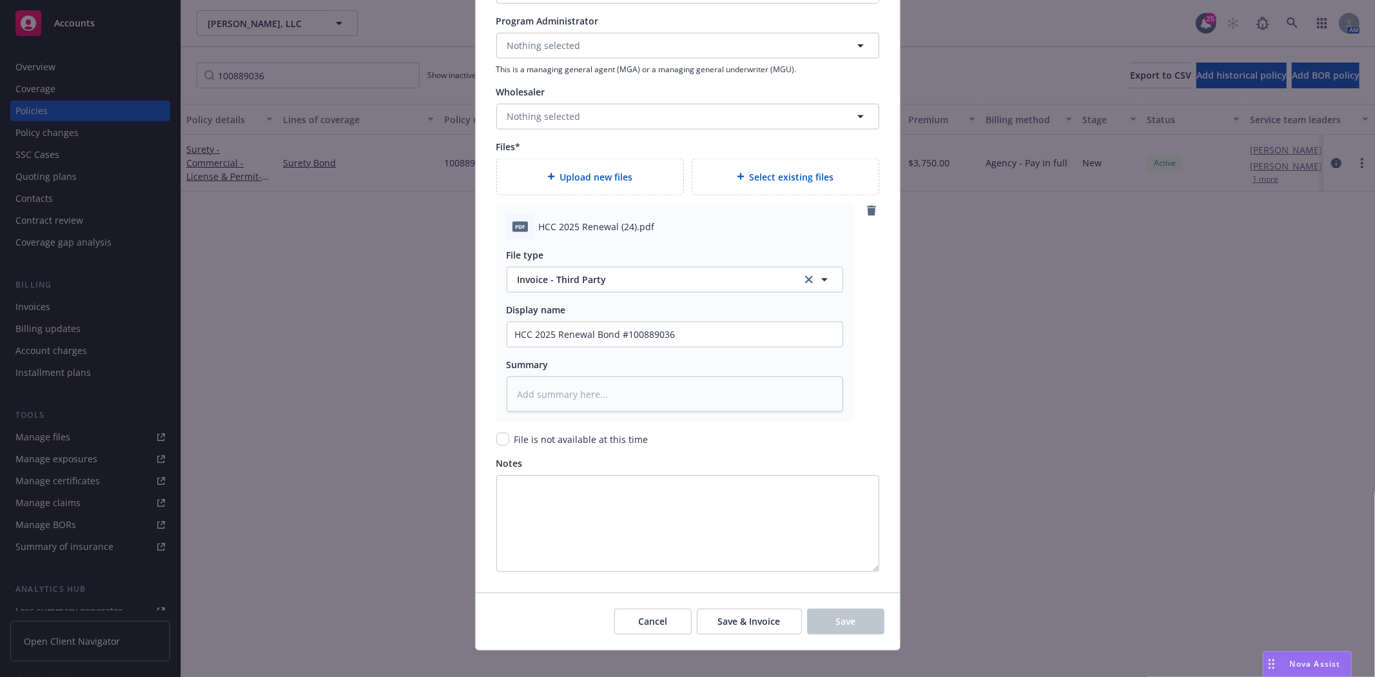
type textarea "x"
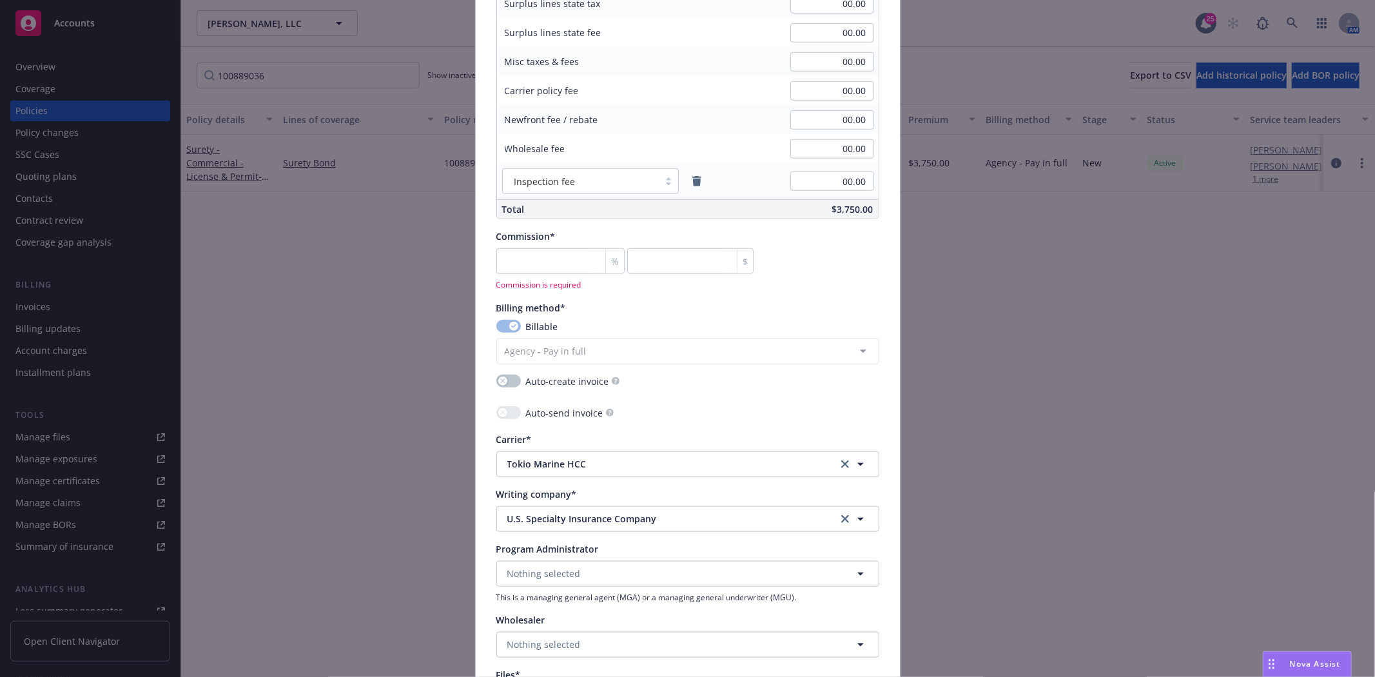
scroll to position [878, 0]
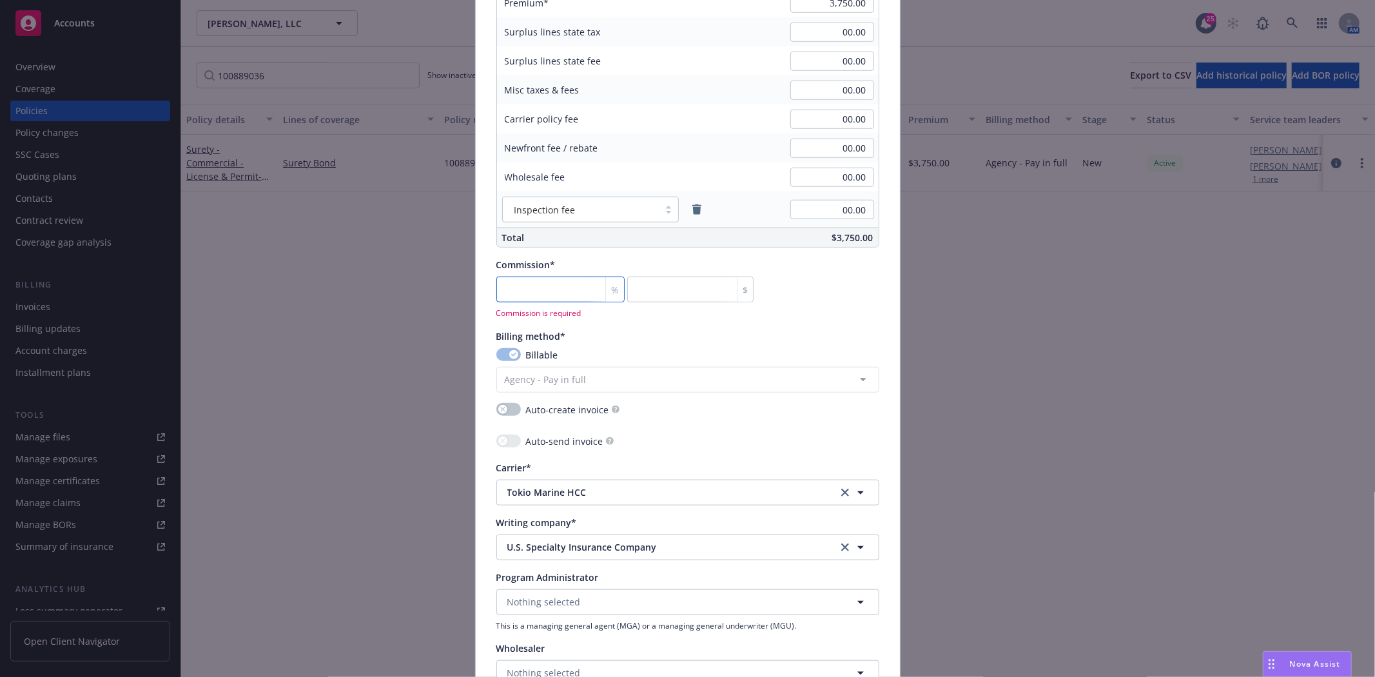
click at [561, 293] on input "number" at bounding box center [560, 290] width 129 height 26
type input "2"
type input "75"
type textarea "x"
type input "20"
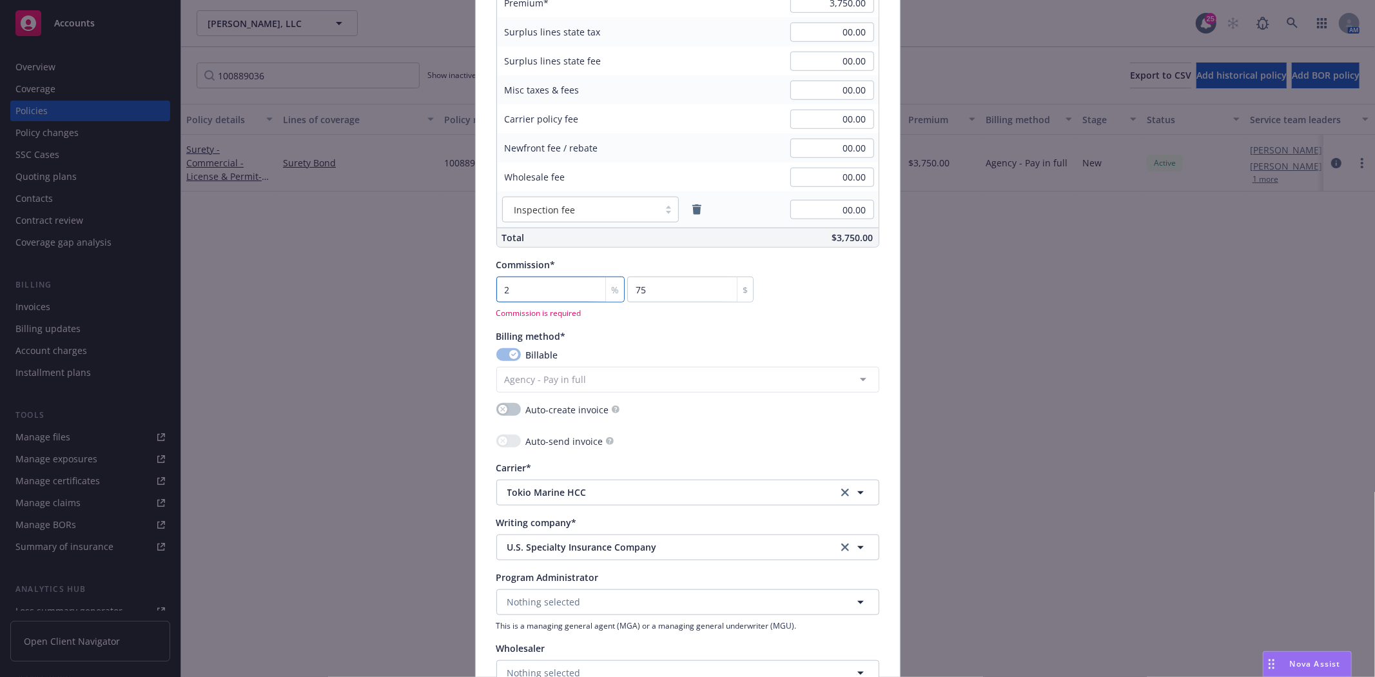
type input "750"
type textarea "x"
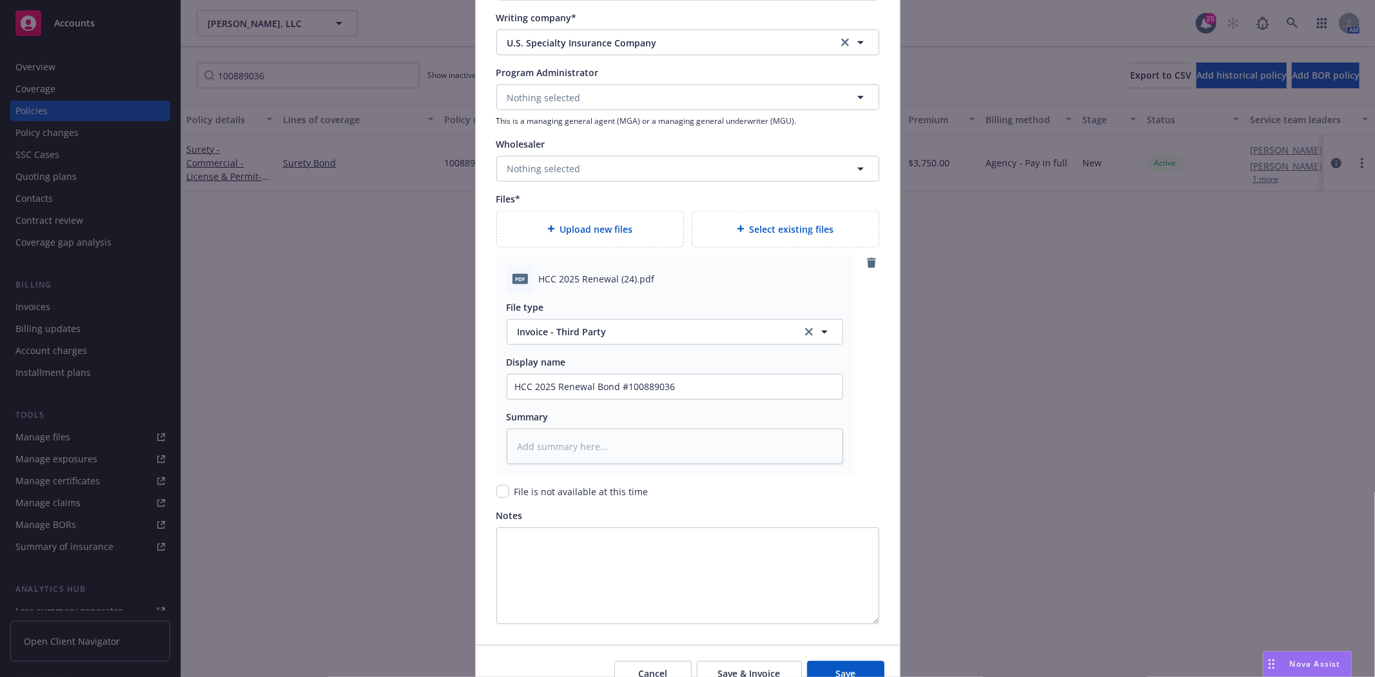
scroll to position [1434, 0]
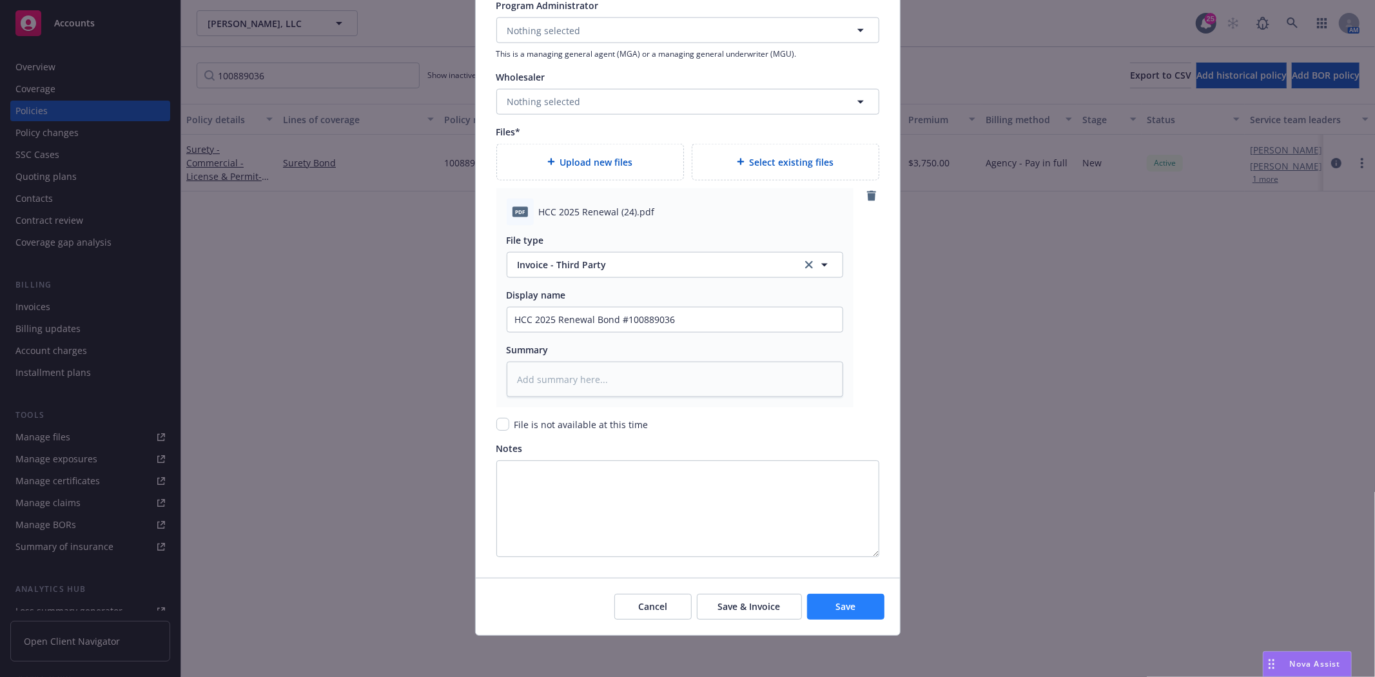
type input "20"
click at [847, 602] on span "Save" at bounding box center [846, 606] width 20 height 12
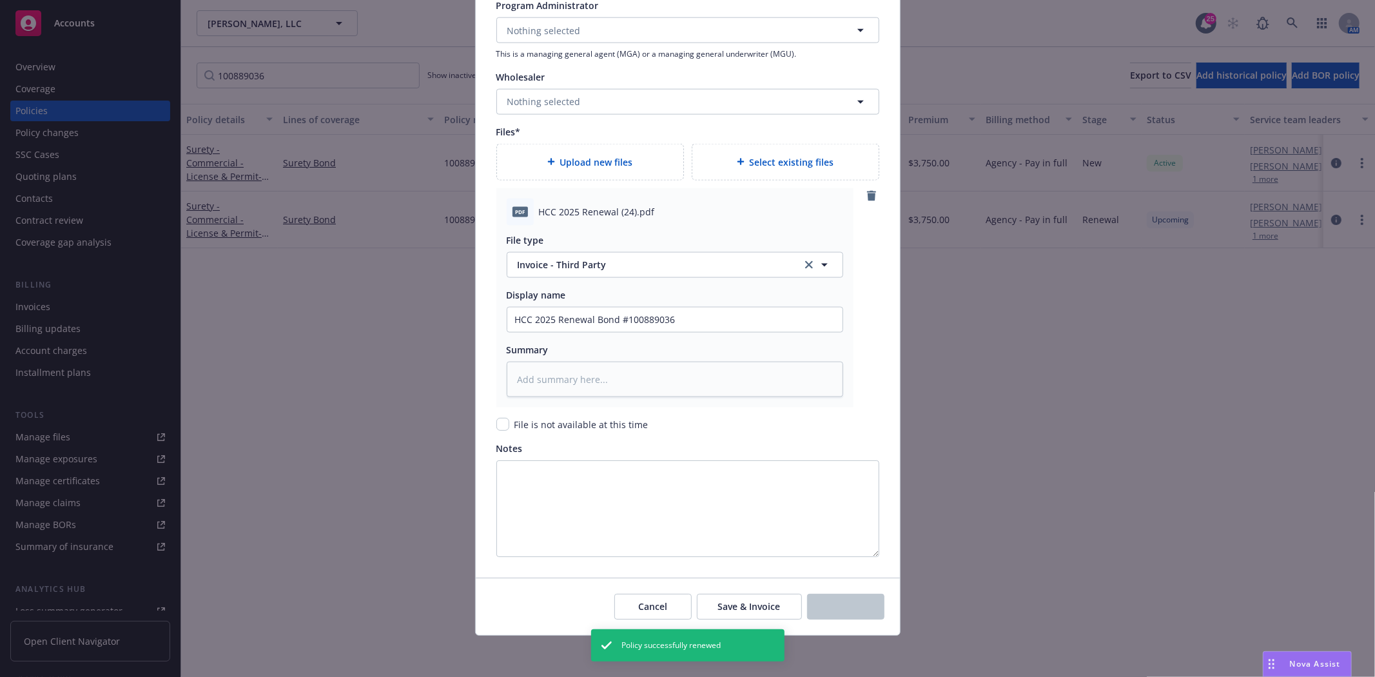
type textarea "x"
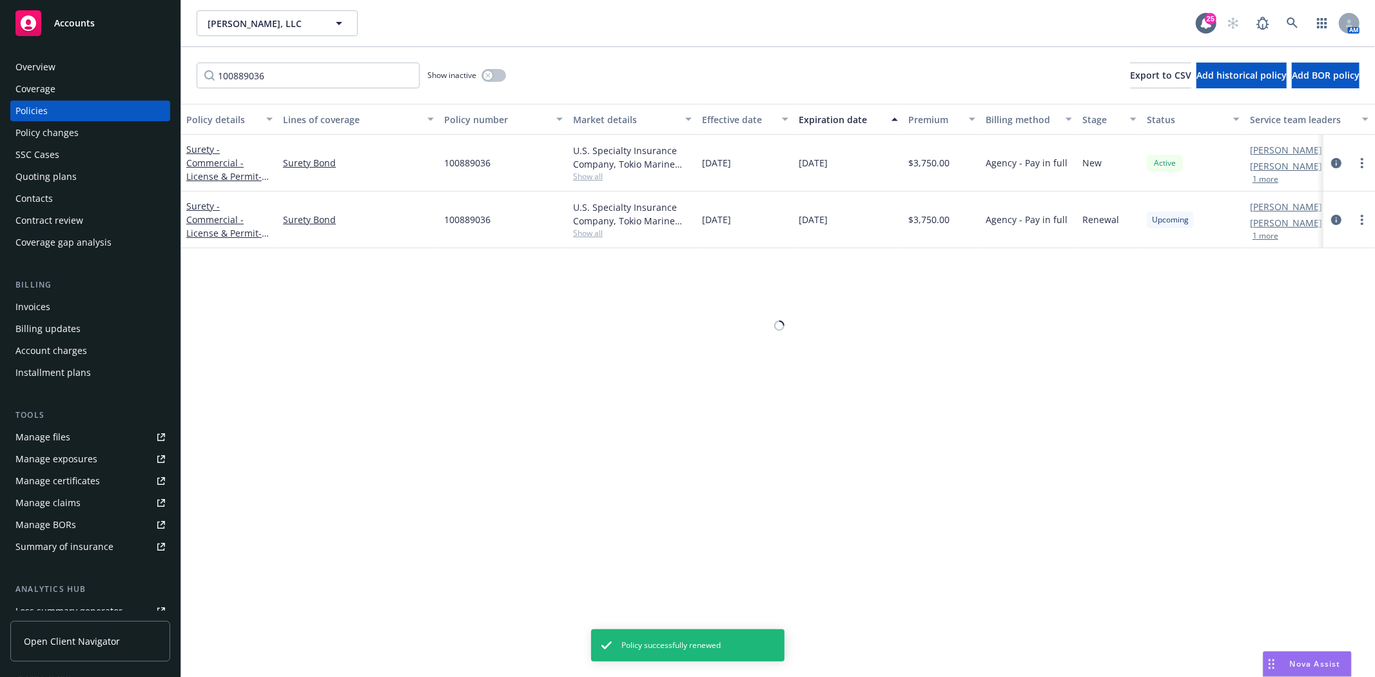
click at [211, 219] on body "Accounts Overview Coverage Policies Policy changes SSC Cases Quoting plans Cont…" at bounding box center [687, 338] width 1375 height 677
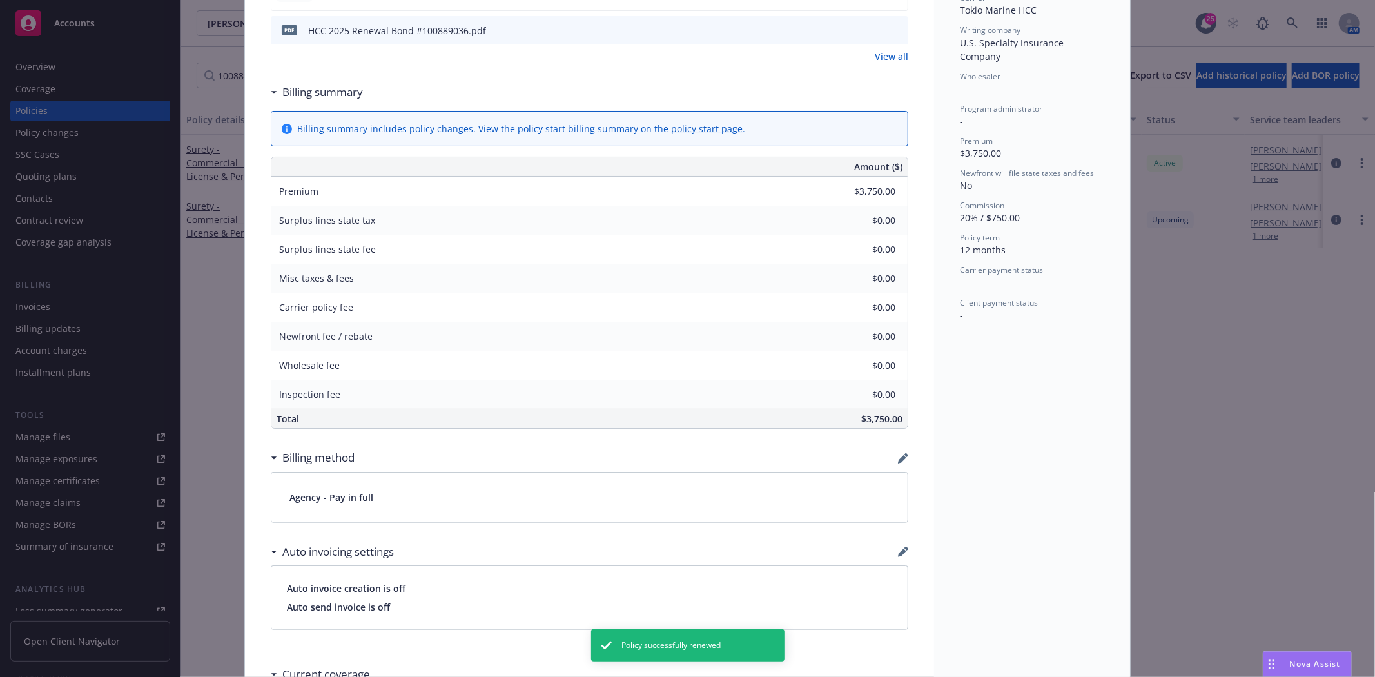
scroll to position [429, 0]
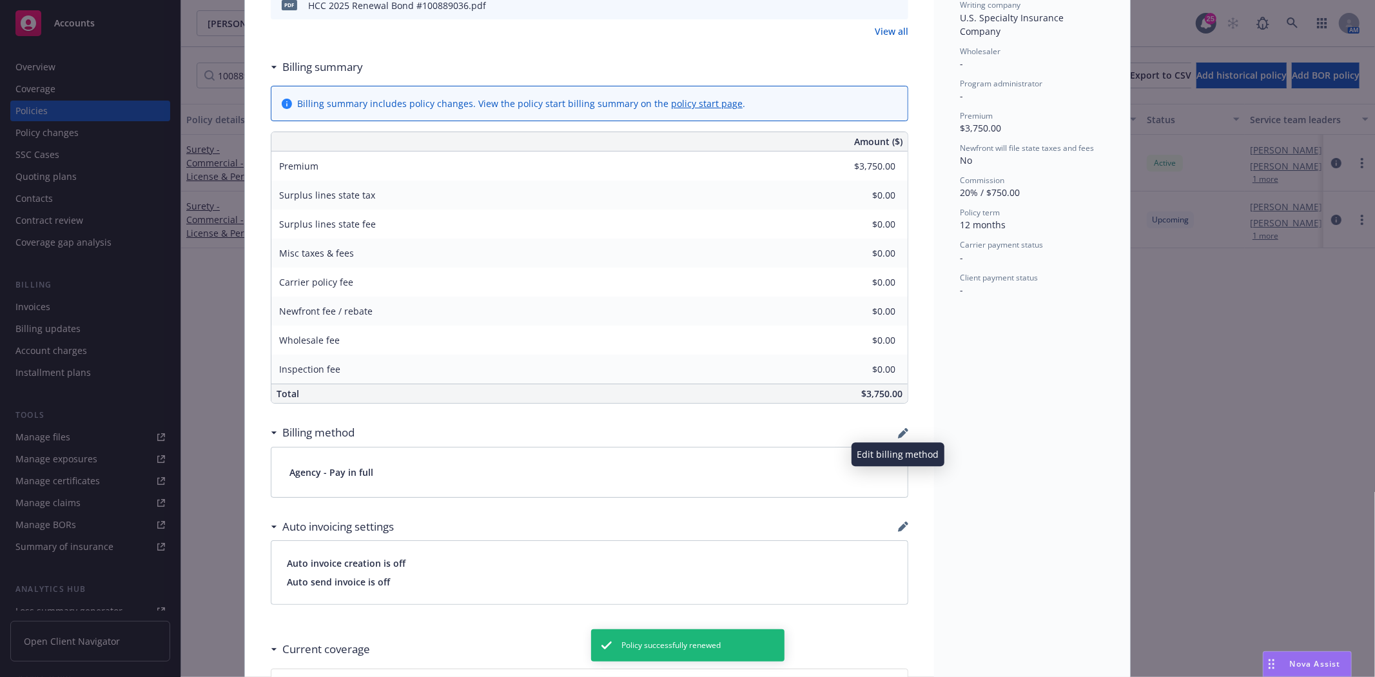
click at [898, 434] on icon "button" at bounding box center [902, 434] width 8 height 8
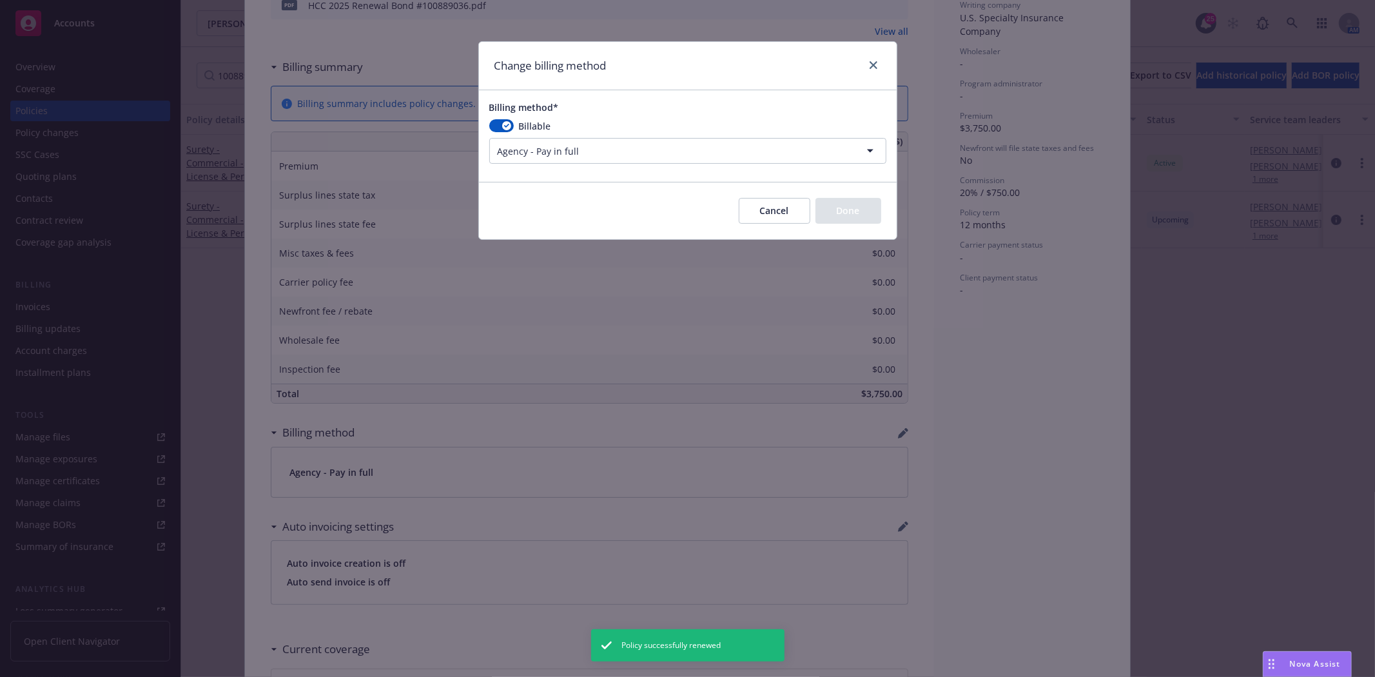
click at [582, 149] on html "Accounts Overview Coverage Policies Policy changes SSC Cases Quoting plans Cont…" at bounding box center [687, 338] width 1375 height 677
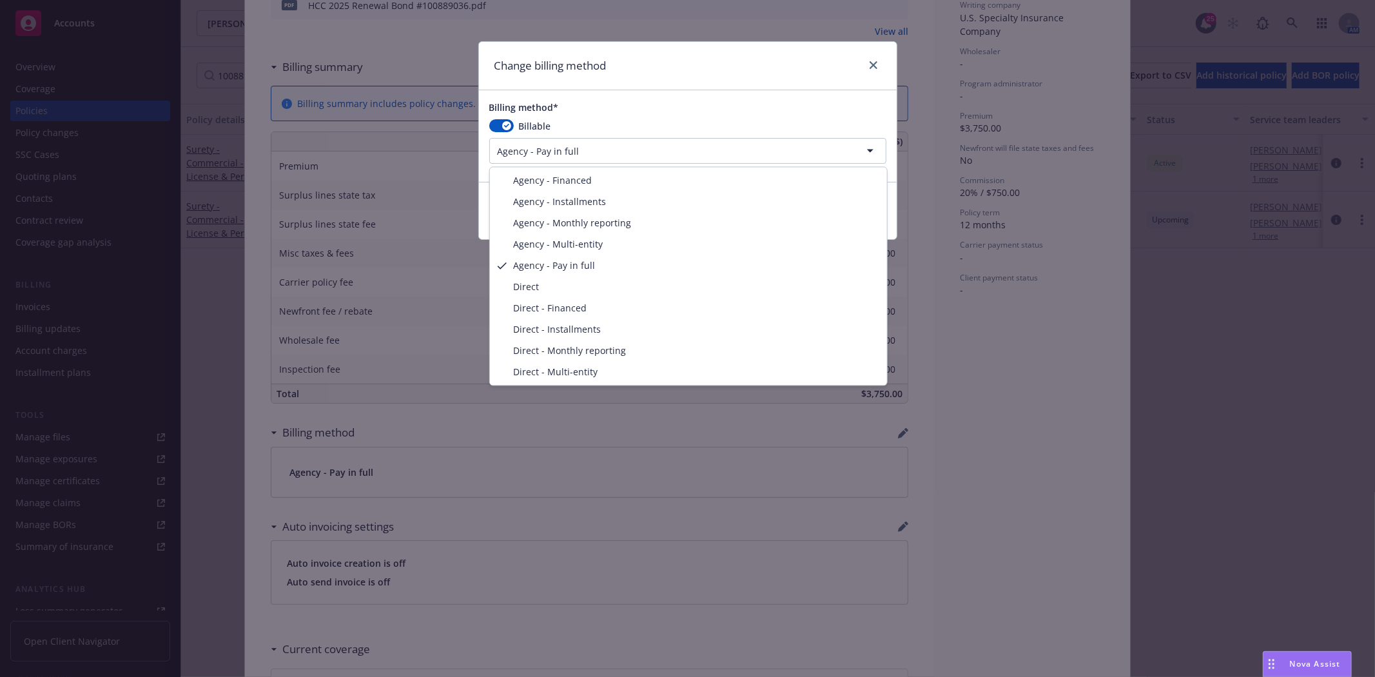
select select "DIRECT"
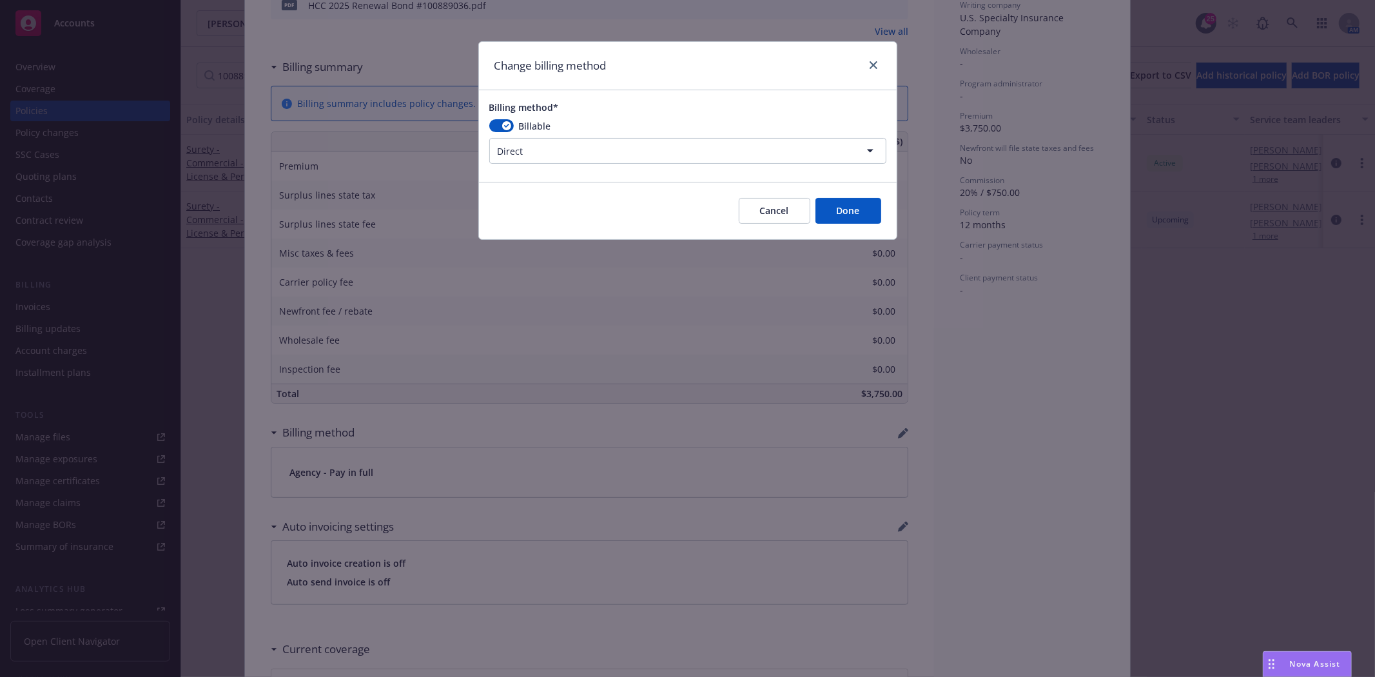
click at [862, 215] on button "Done" at bounding box center [849, 211] width 66 height 26
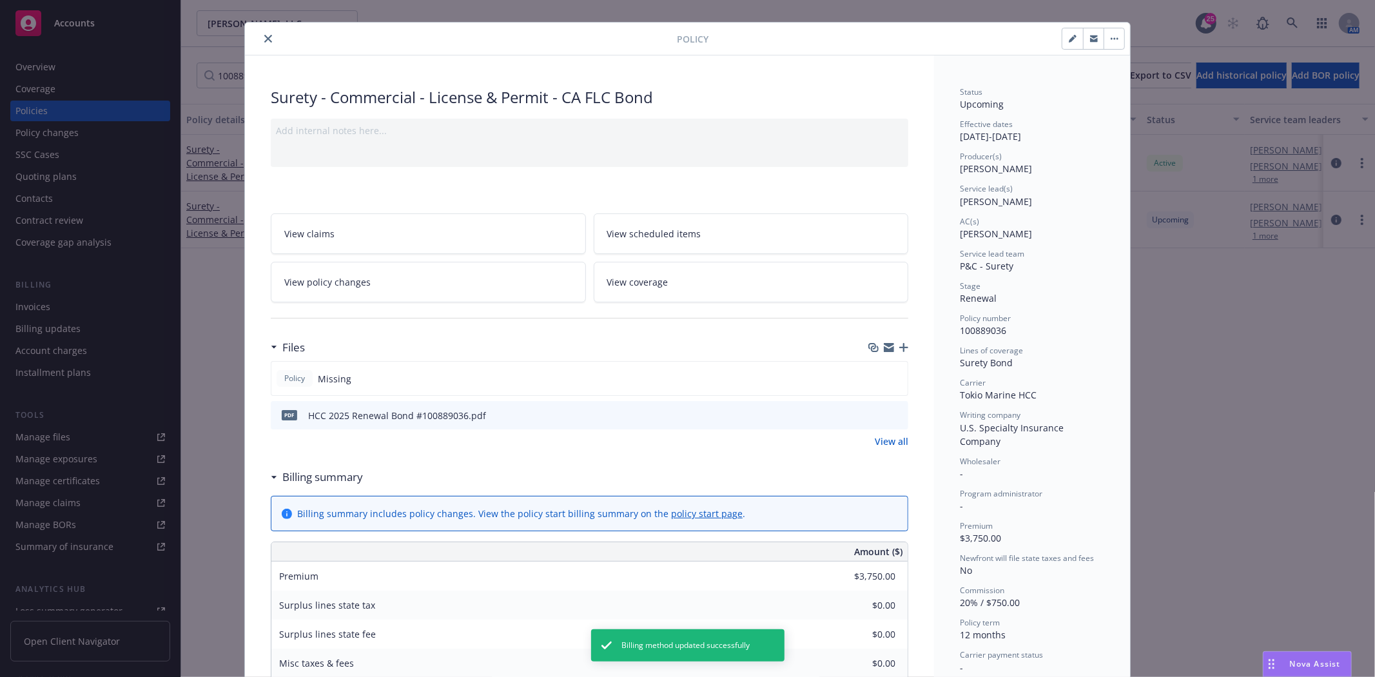
scroll to position [0, 0]
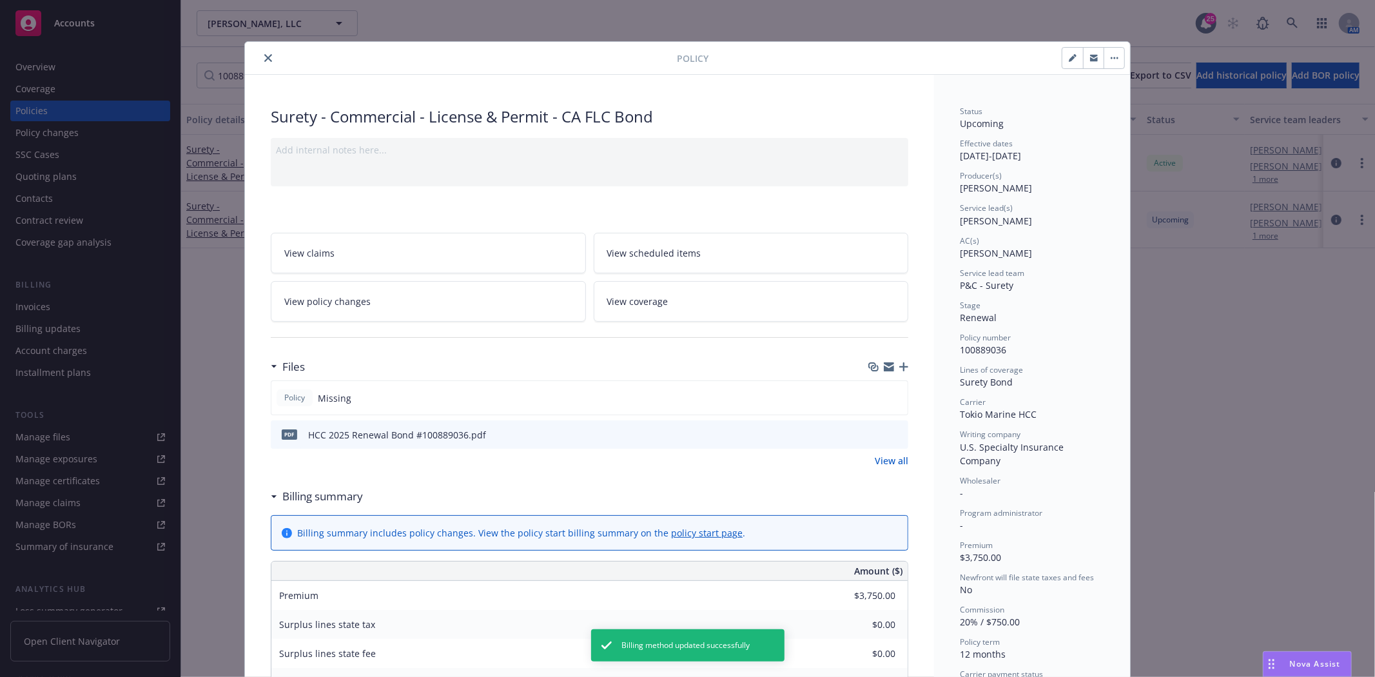
click at [264, 61] on icon "close" at bounding box center [268, 58] width 8 height 8
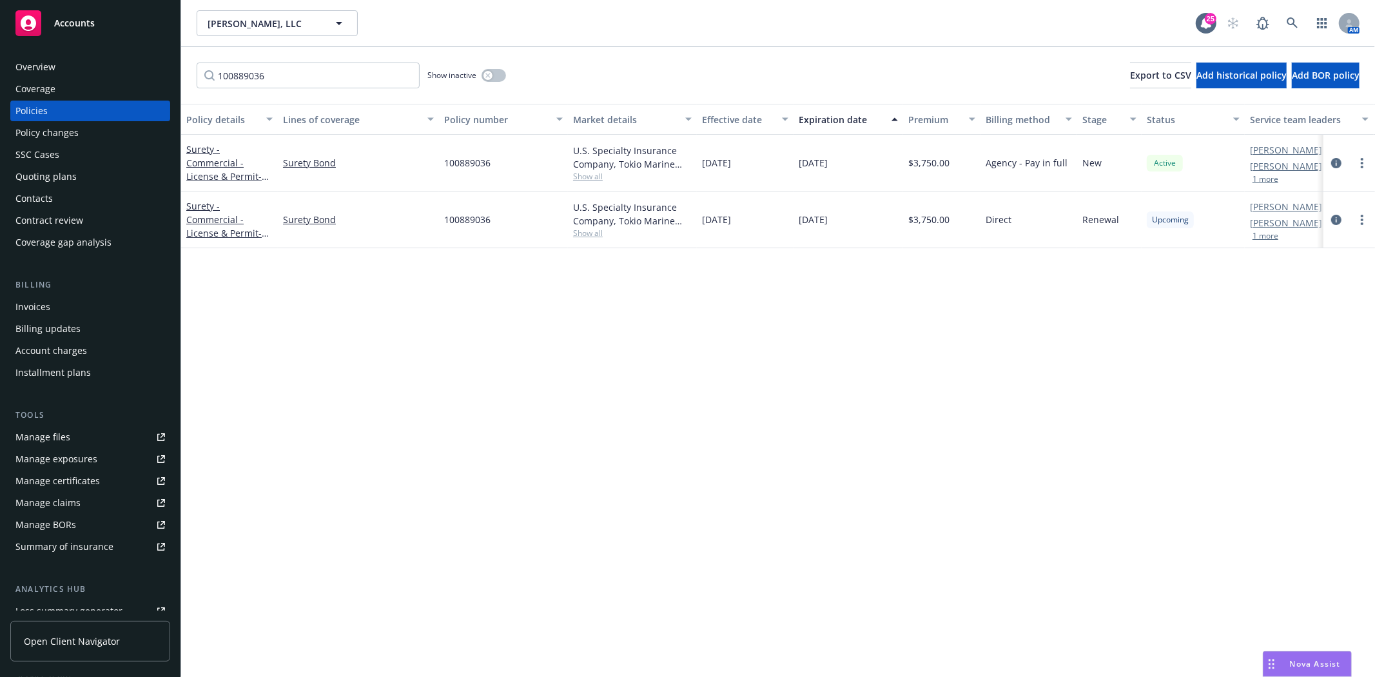
click at [99, 28] on div "Accounts" at bounding box center [90, 23] width 150 height 26
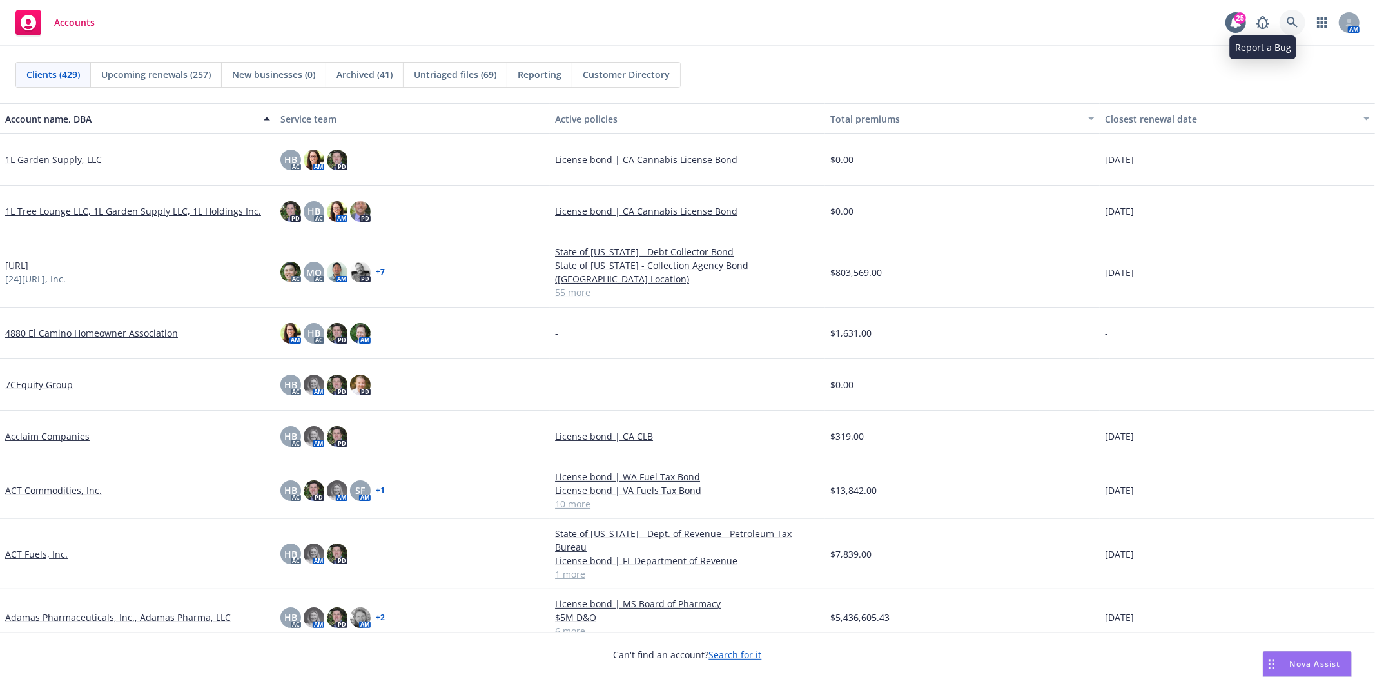
click at [1290, 22] on icon at bounding box center [1293, 23] width 12 height 12
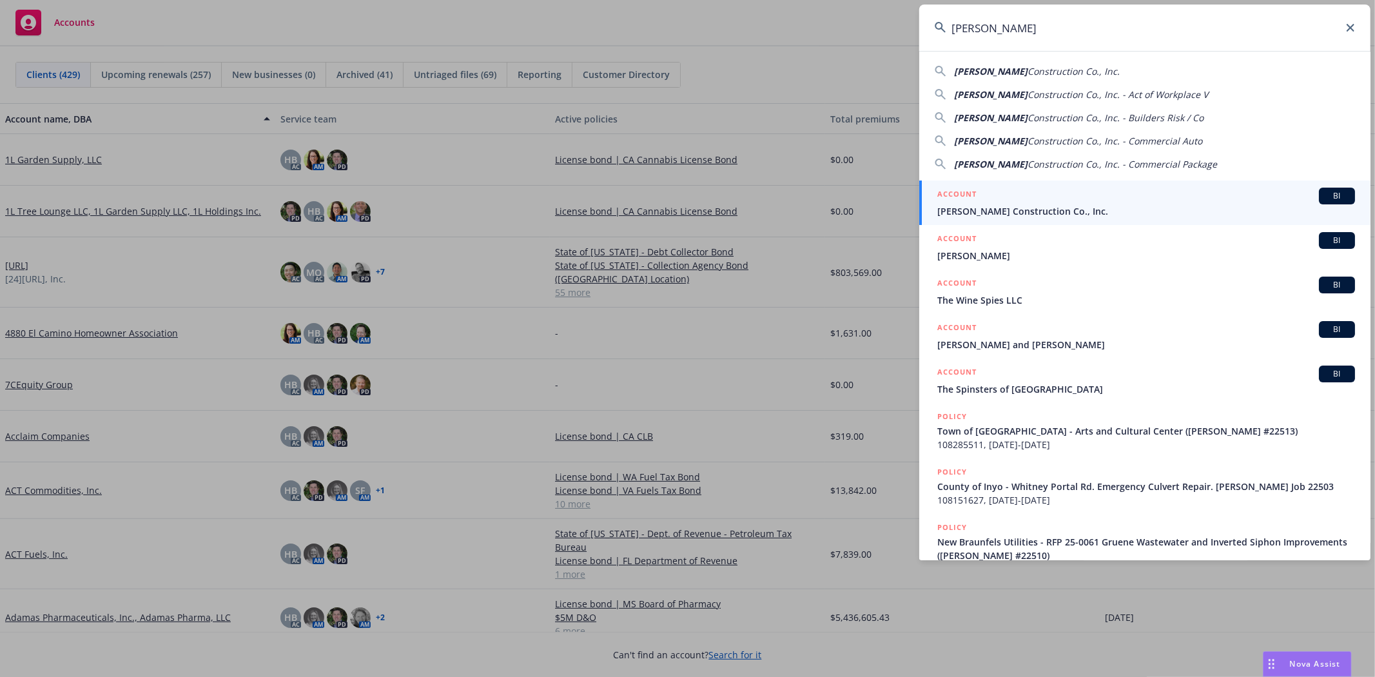
type input "[PERSON_NAME]"
click at [1016, 204] on span "[PERSON_NAME] Construction Co., Inc." at bounding box center [1147, 211] width 418 height 14
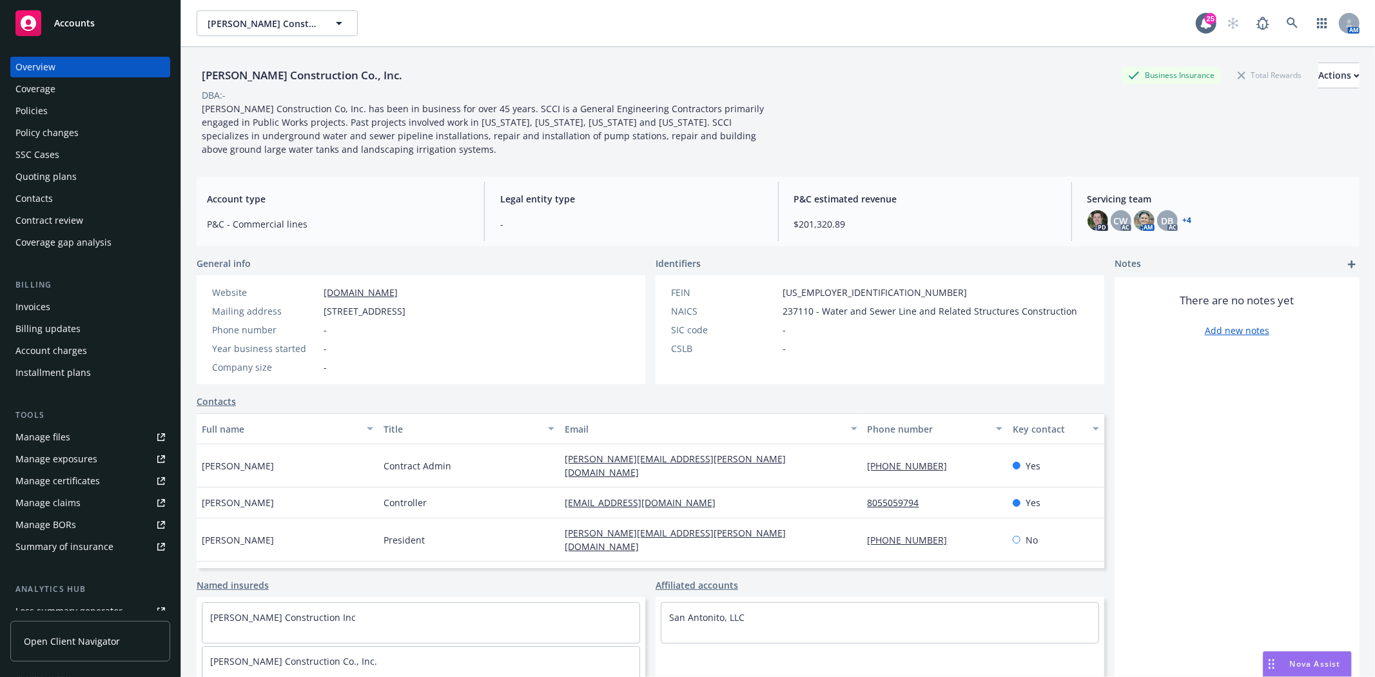
click at [50, 170] on div "Quoting plans" at bounding box center [45, 176] width 61 height 21
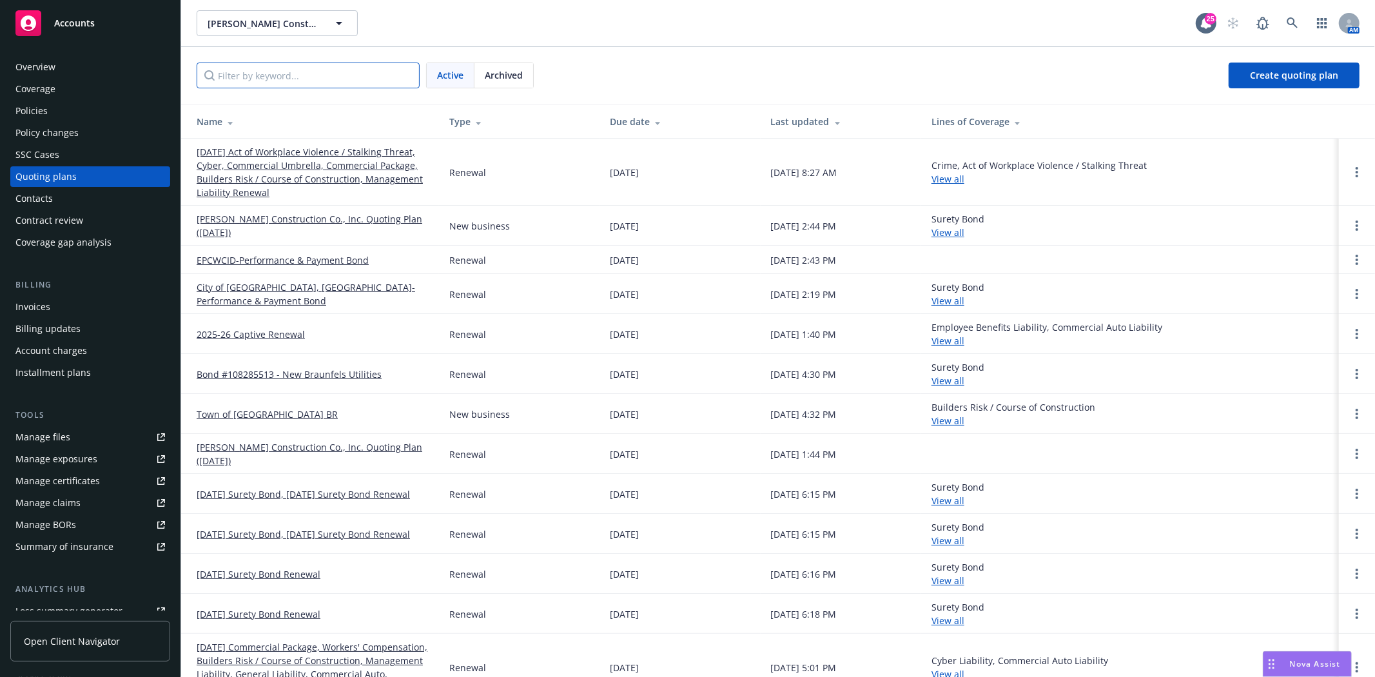
click at [333, 76] on input "Filter by keyword..." at bounding box center [308, 76] width 223 height 26
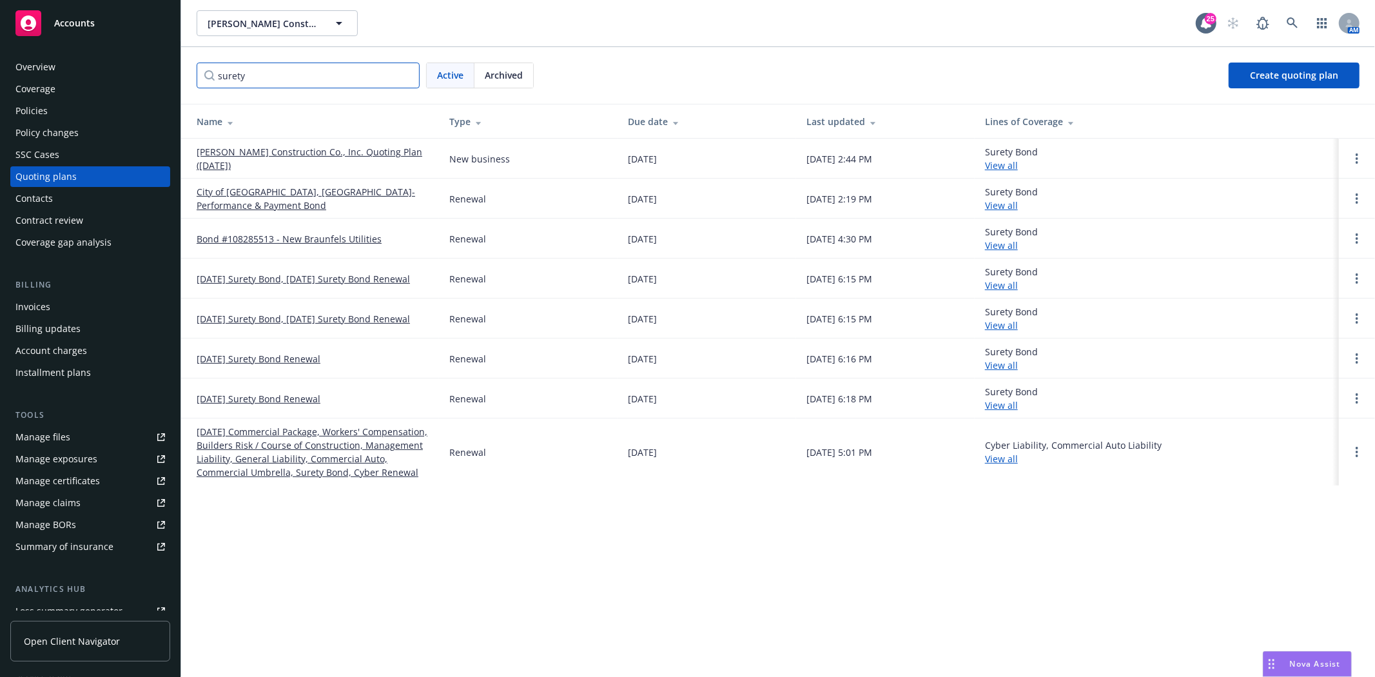
type input "surety"
click at [1359, 236] on link "Open options" at bounding box center [1357, 238] width 15 height 15
click at [1311, 246] on div "Copy logging email Rename View case Archive" at bounding box center [1291, 189] width 113 height 113
click at [1291, 236] on link "Archive" at bounding box center [1291, 229] width 113 height 26
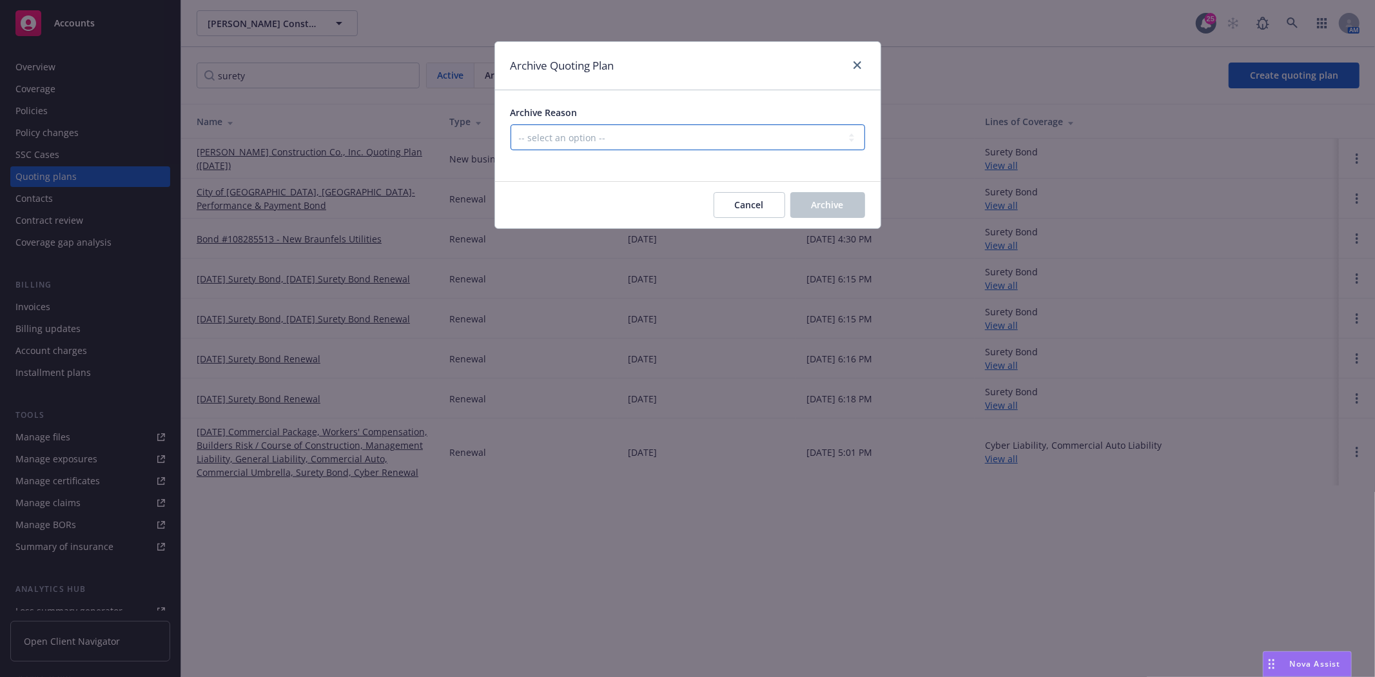
click at [563, 137] on select "-- select an option -- All policies in this renewal plan are auto-renewed Creat…" at bounding box center [688, 137] width 355 height 26
select select "ARCHIVED_RENEWAL_POLICY_AUTO_RENEWED"
click at [511, 124] on select "-- select an option -- All policies in this renewal plan are auto-renewed Creat…" at bounding box center [688, 137] width 355 height 26
click at [837, 213] on button "Archive" at bounding box center [827, 205] width 75 height 26
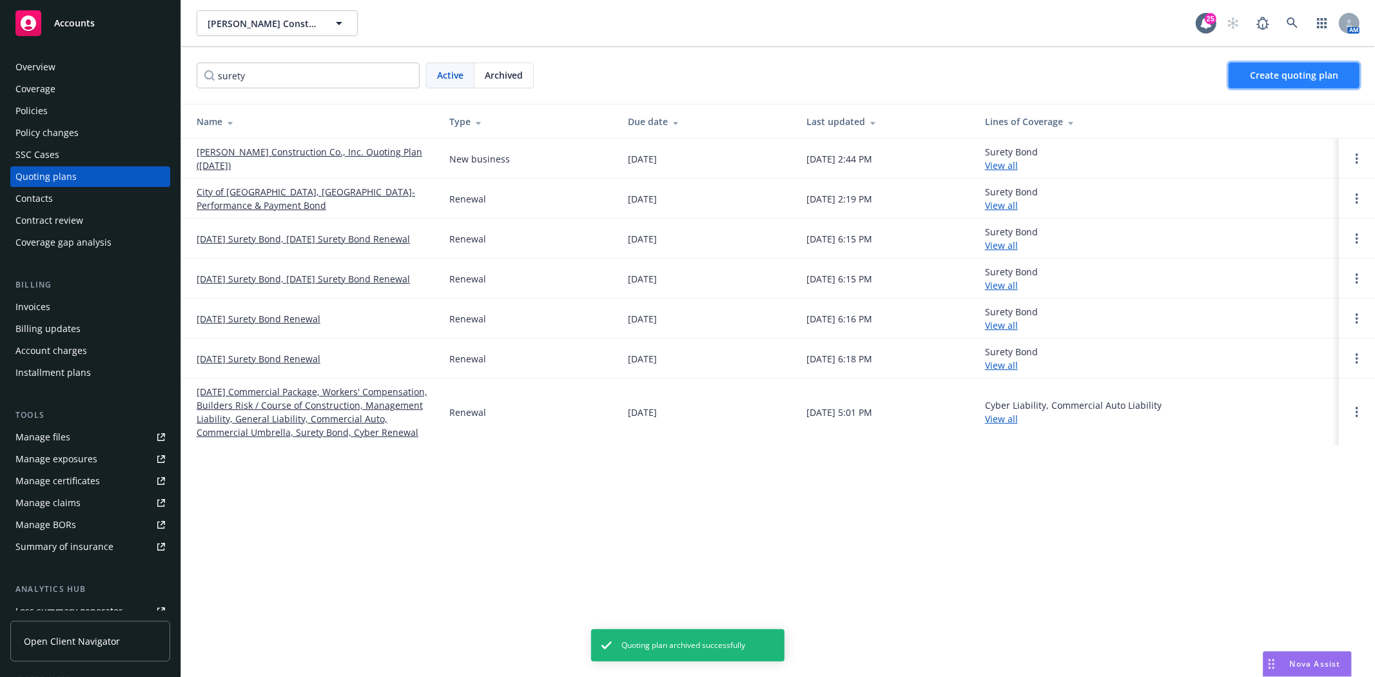
click at [1264, 76] on span "Create quoting plan" at bounding box center [1294, 75] width 88 height 12
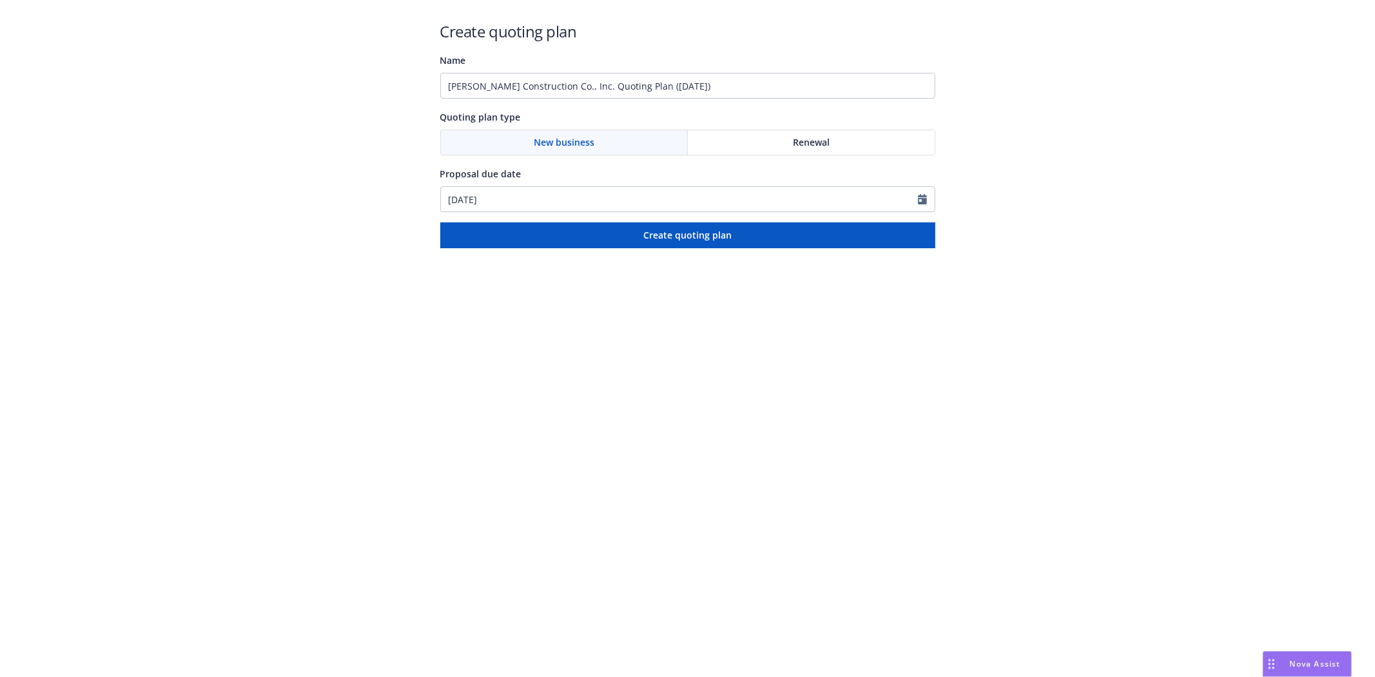
click at [875, 134] on div "Renewal" at bounding box center [811, 142] width 247 height 25
drag, startPoint x: 716, startPoint y: 75, endPoint x: 144, endPoint y: 88, distance: 571.4
click at [144, 88] on div "Create quoting plan Name Spiess Construction Co., Inc. Quoting Plan (2025-08-19…" at bounding box center [687, 124] width 1375 height 248
click at [643, 84] on input "Bond #108285521 -" at bounding box center [687, 86] width 495 height 26
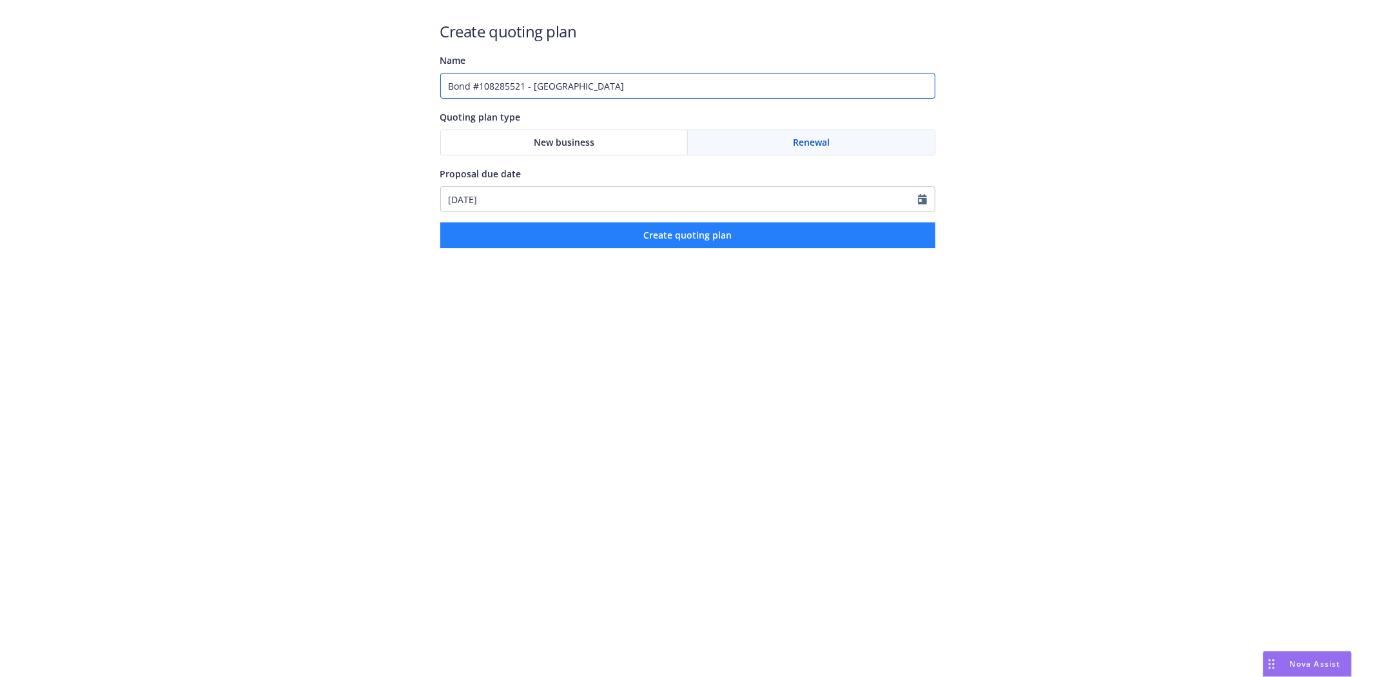
type input "Bond #108285521 - Mammoth Community Water District"
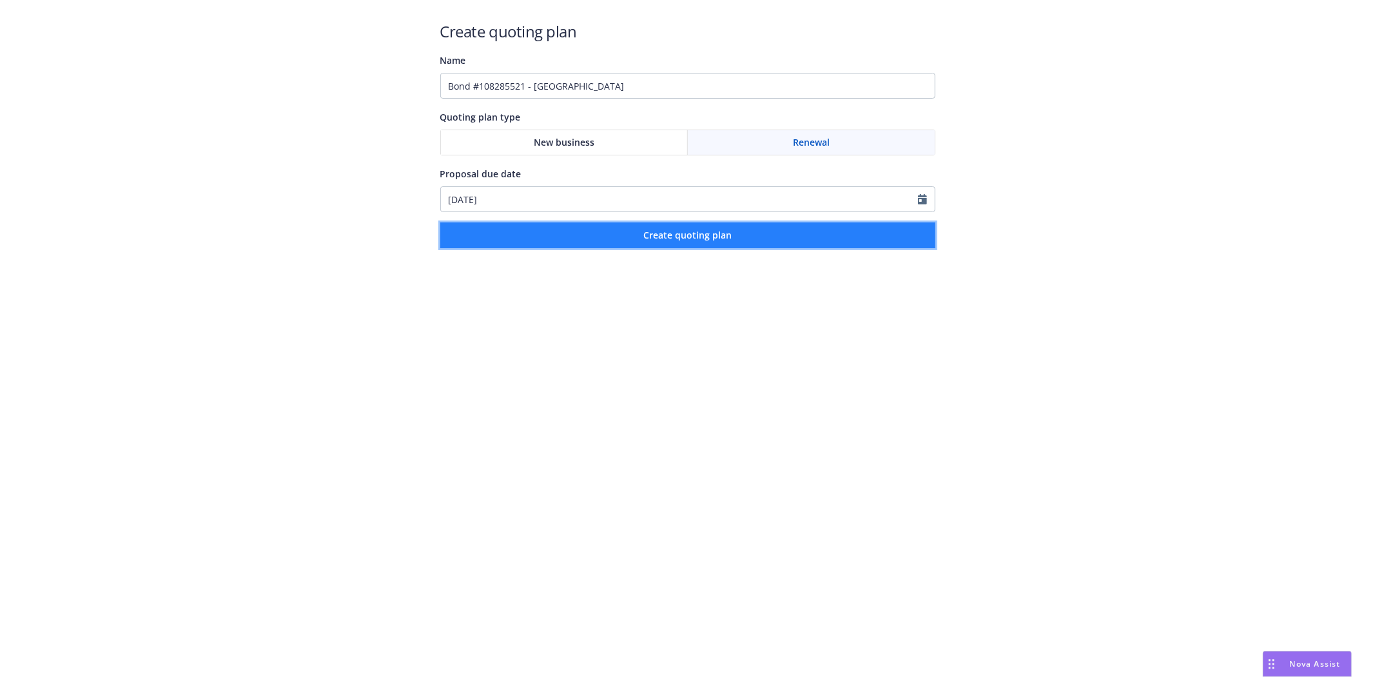
click at [750, 232] on button "Create quoting plan" at bounding box center [687, 235] width 495 height 26
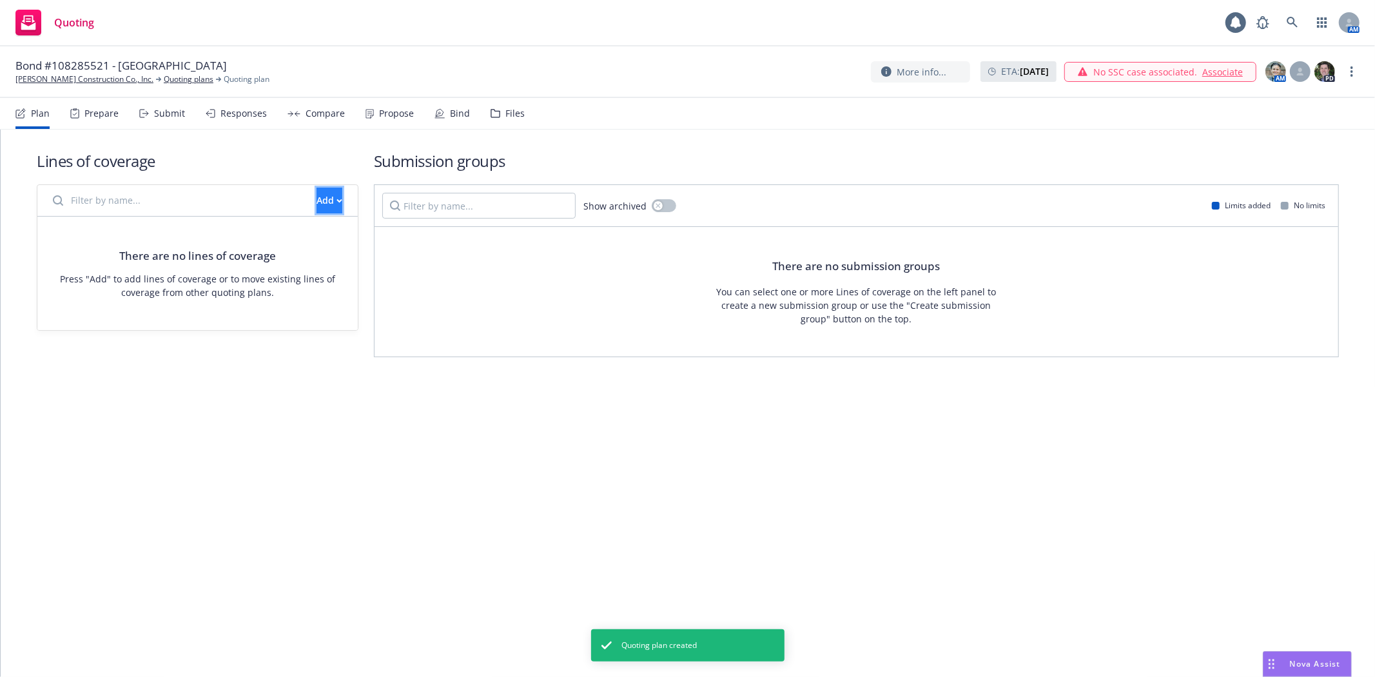
click at [317, 205] on div "Add" at bounding box center [330, 200] width 26 height 25
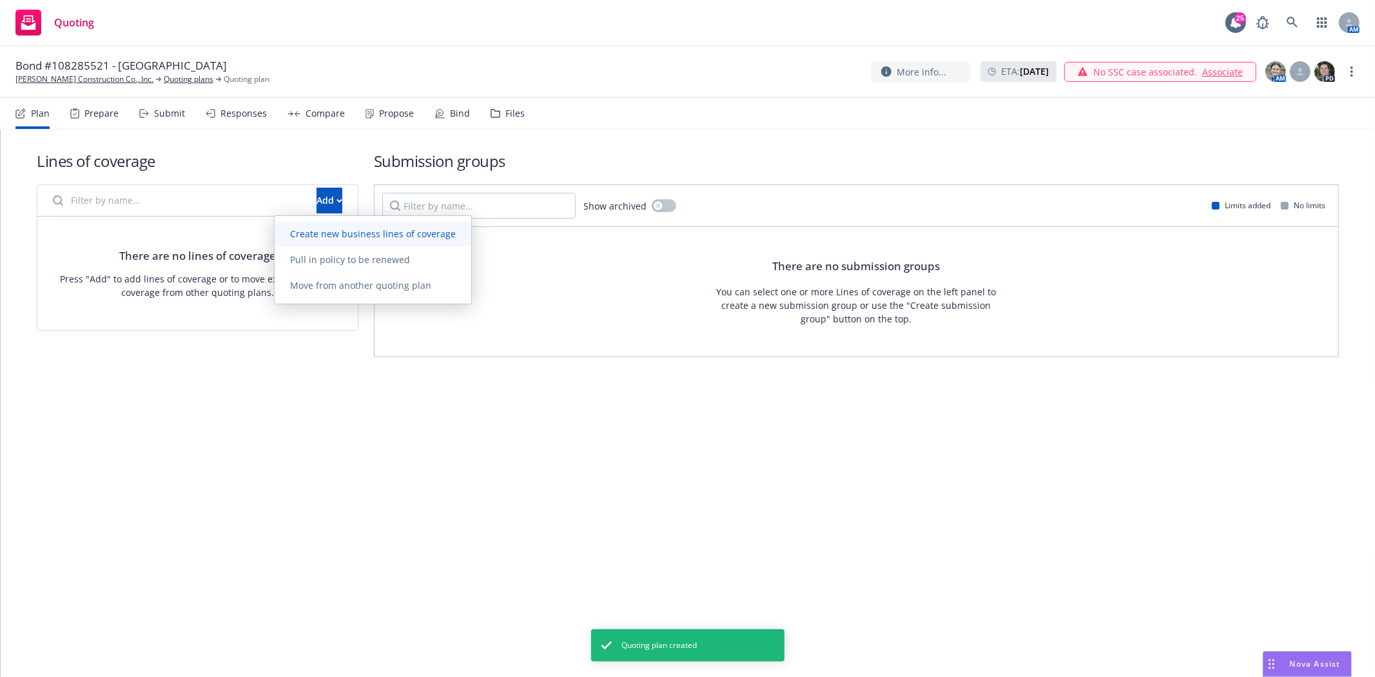
click at [319, 224] on link "Create new business lines of coverage" at bounding box center [373, 234] width 197 height 26
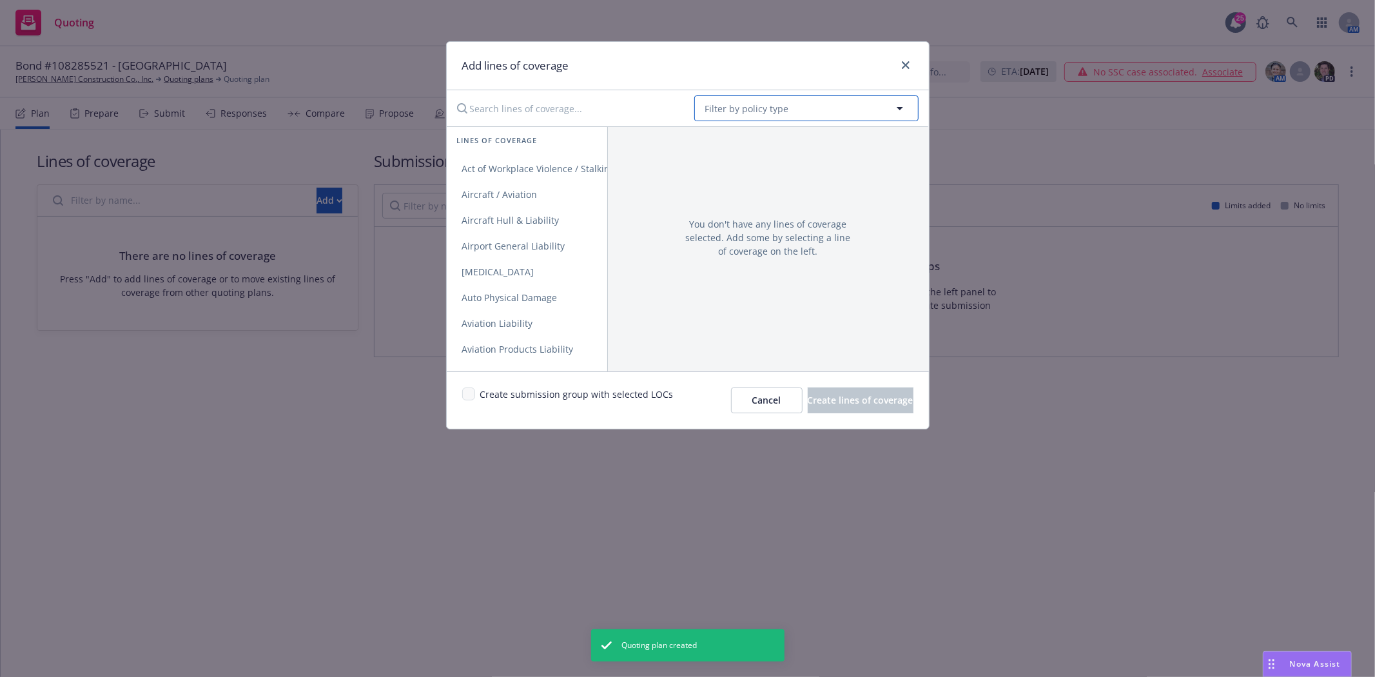
click at [749, 110] on span "Filter by policy type" at bounding box center [747, 109] width 84 height 14
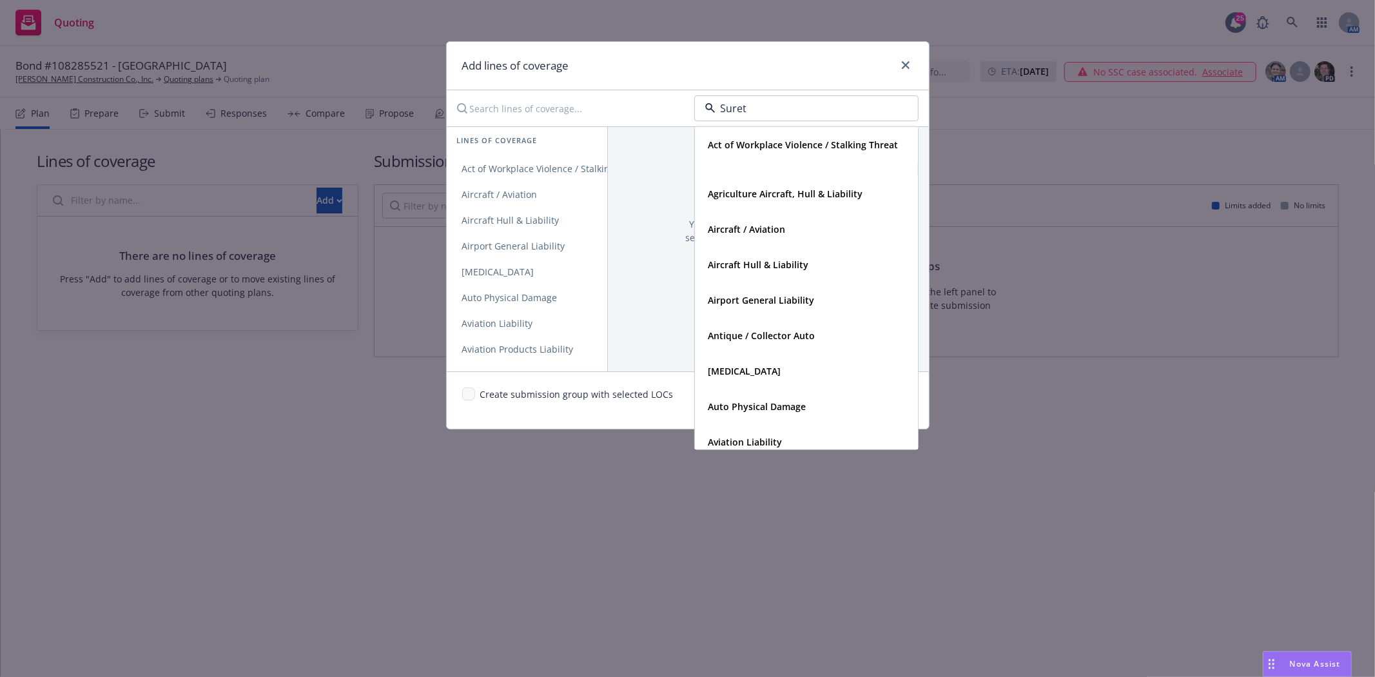
type input "Surety"
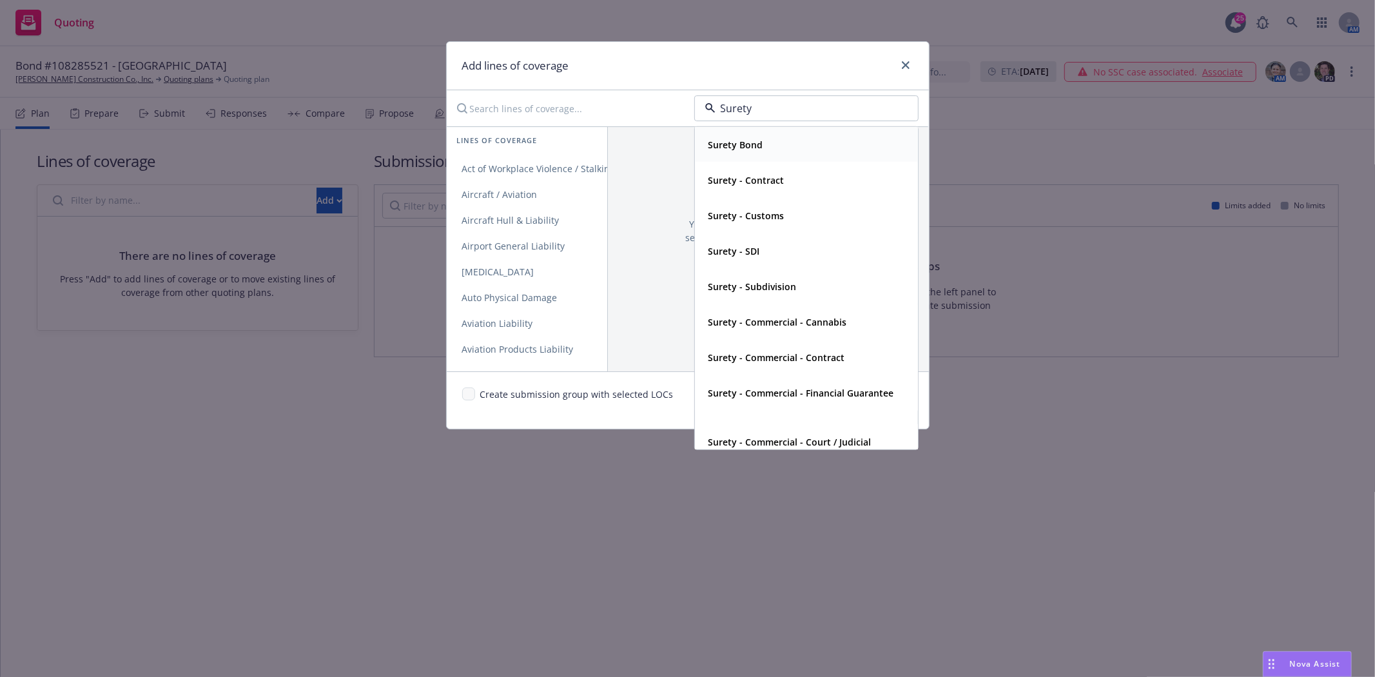
click at [743, 146] on strong "Surety Bond" at bounding box center [736, 145] width 55 height 12
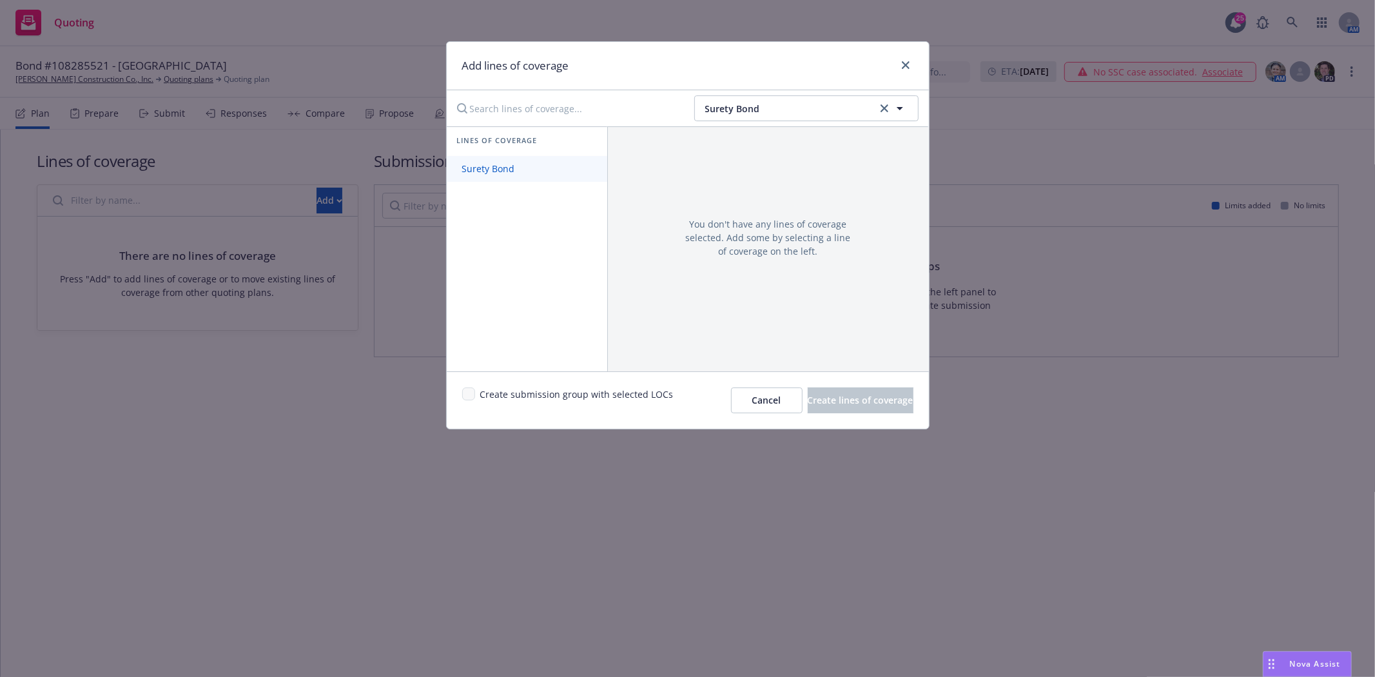
click at [536, 175] on link "Surety Bond" at bounding box center [527, 169] width 161 height 26
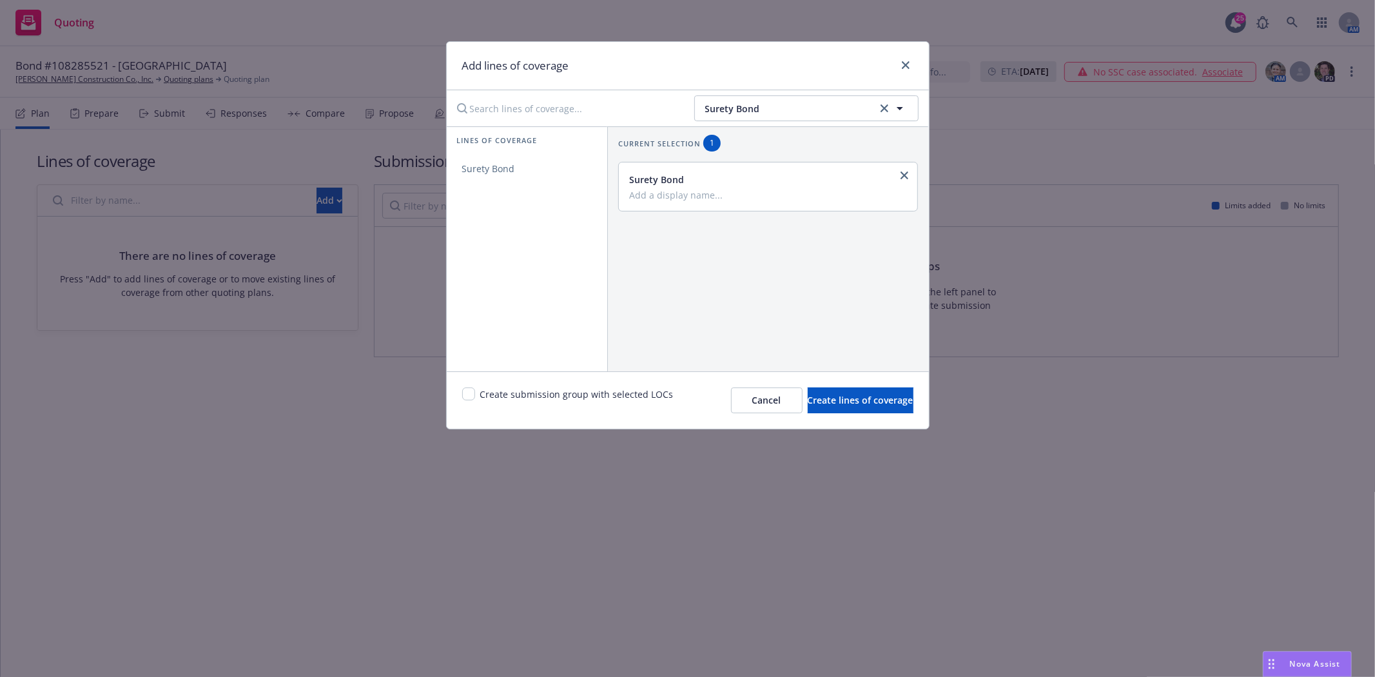
click at [698, 193] on input "Add a display name..." at bounding box center [767, 195] width 276 height 12
type input "Contract"
click at [473, 390] on input "checkbox" at bounding box center [468, 394] width 13 height 13
checkbox input "true"
click at [808, 404] on span "Create lines of coverage" at bounding box center [861, 400] width 106 height 12
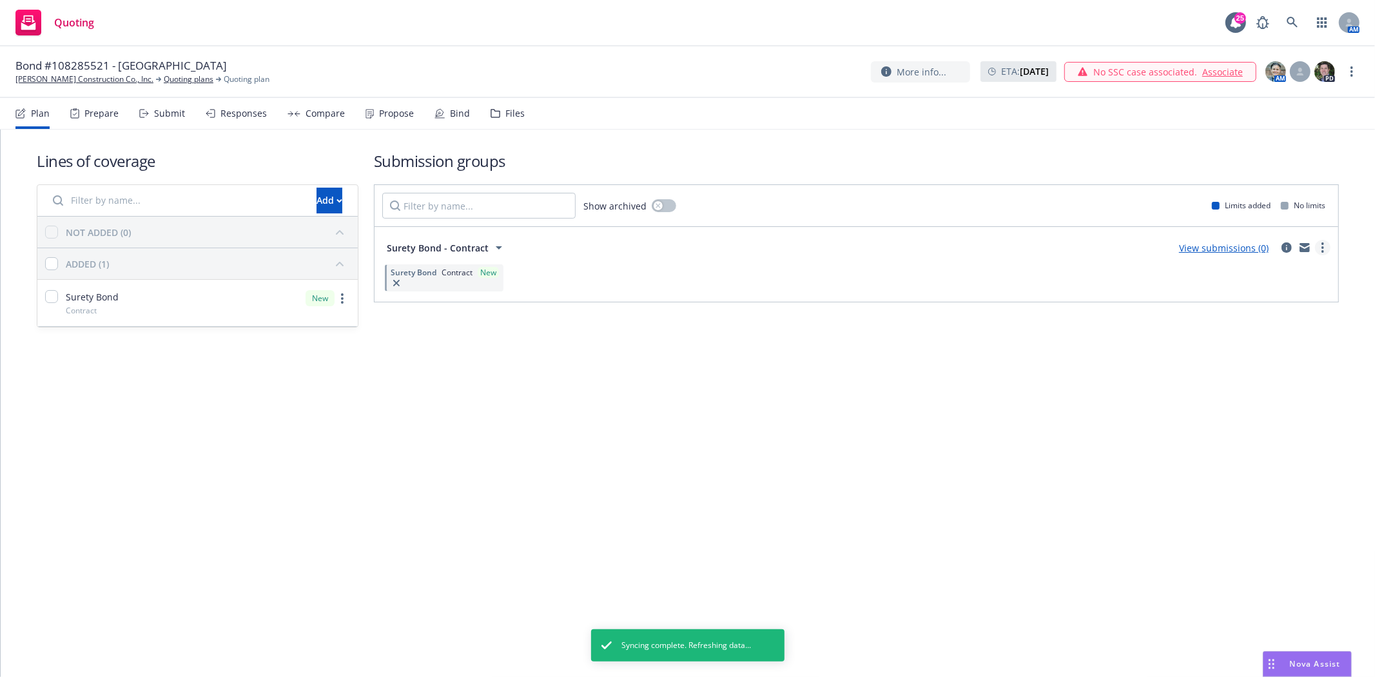
click at [1318, 249] on link "more" at bounding box center [1322, 247] width 15 height 15
click at [1248, 401] on link "Create policy (fast track)" at bounding box center [1262, 408] width 136 height 26
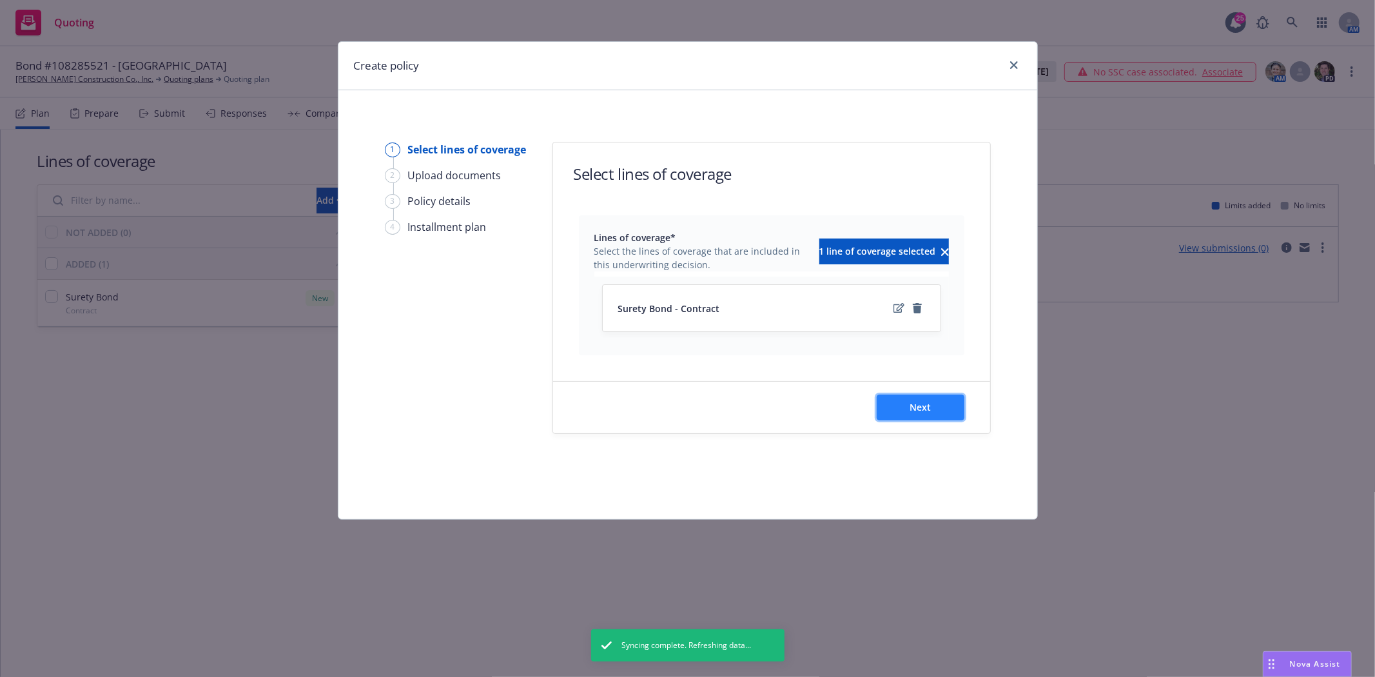
click at [905, 402] on button "Next" at bounding box center [921, 408] width 88 height 26
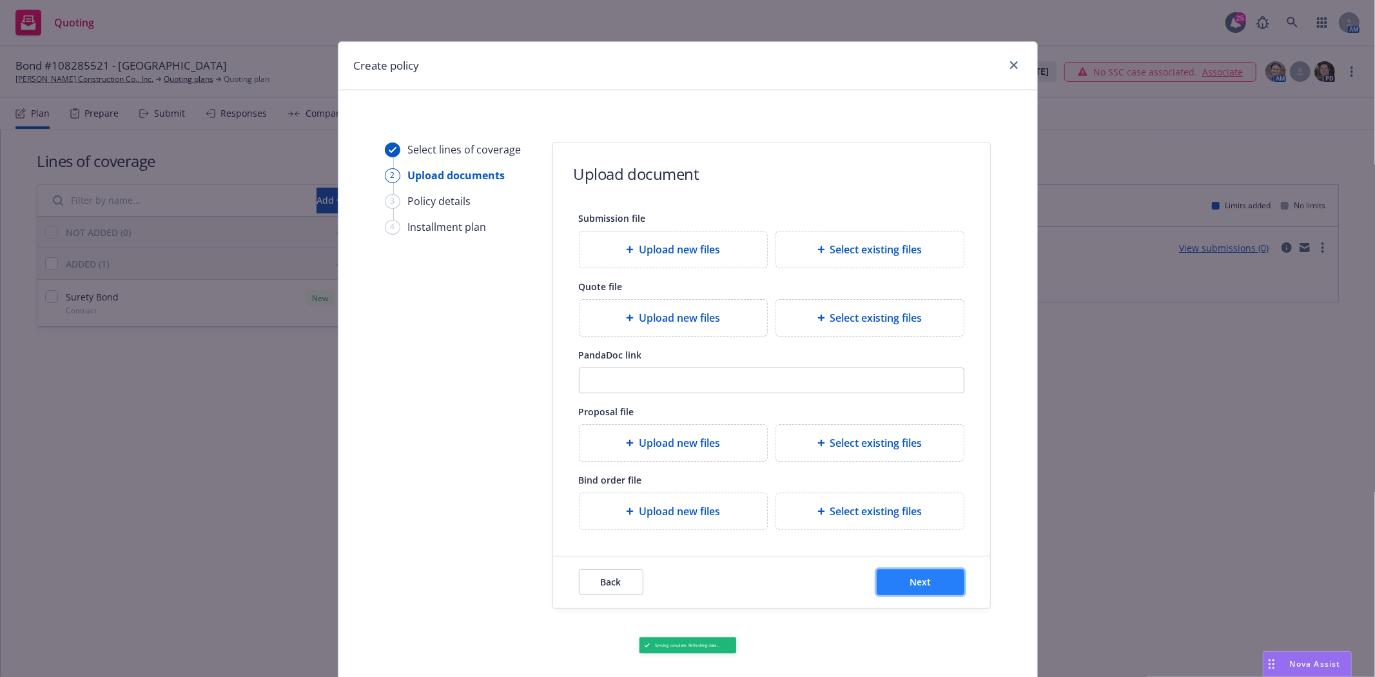
click at [898, 573] on button "Next" at bounding box center [921, 582] width 88 height 26
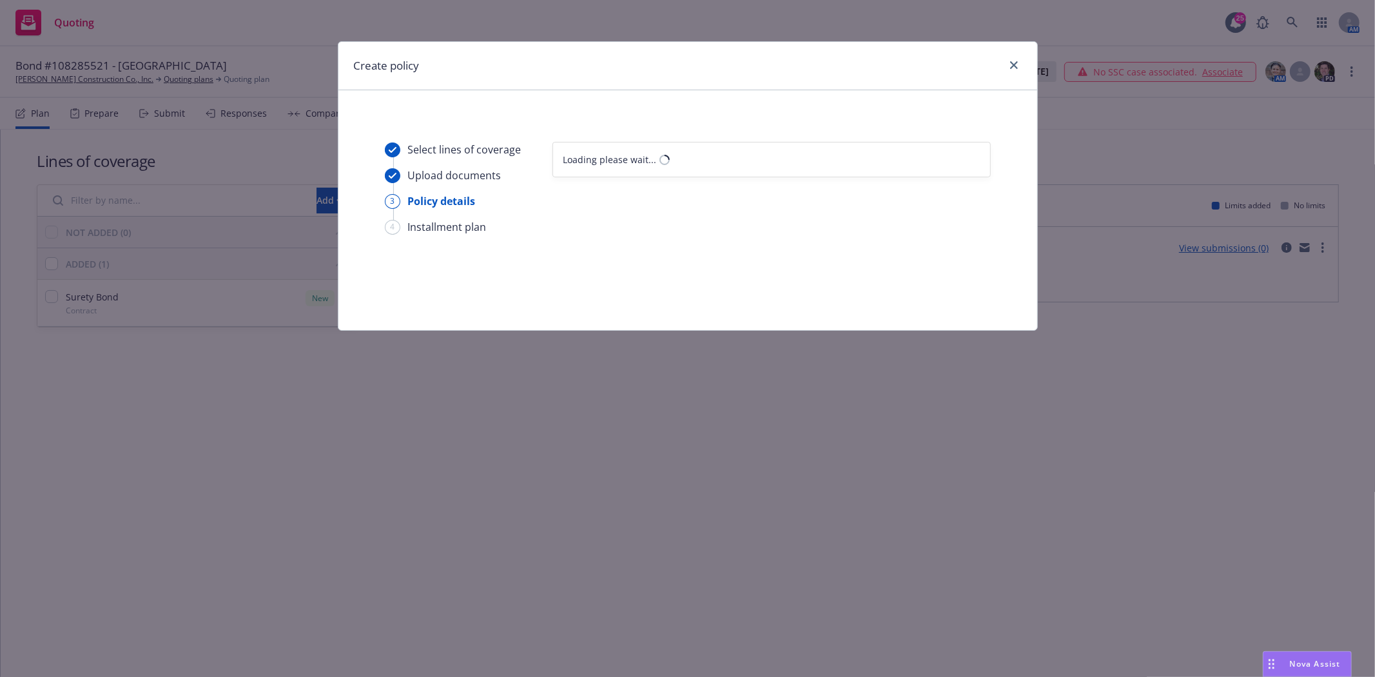
select select "12"
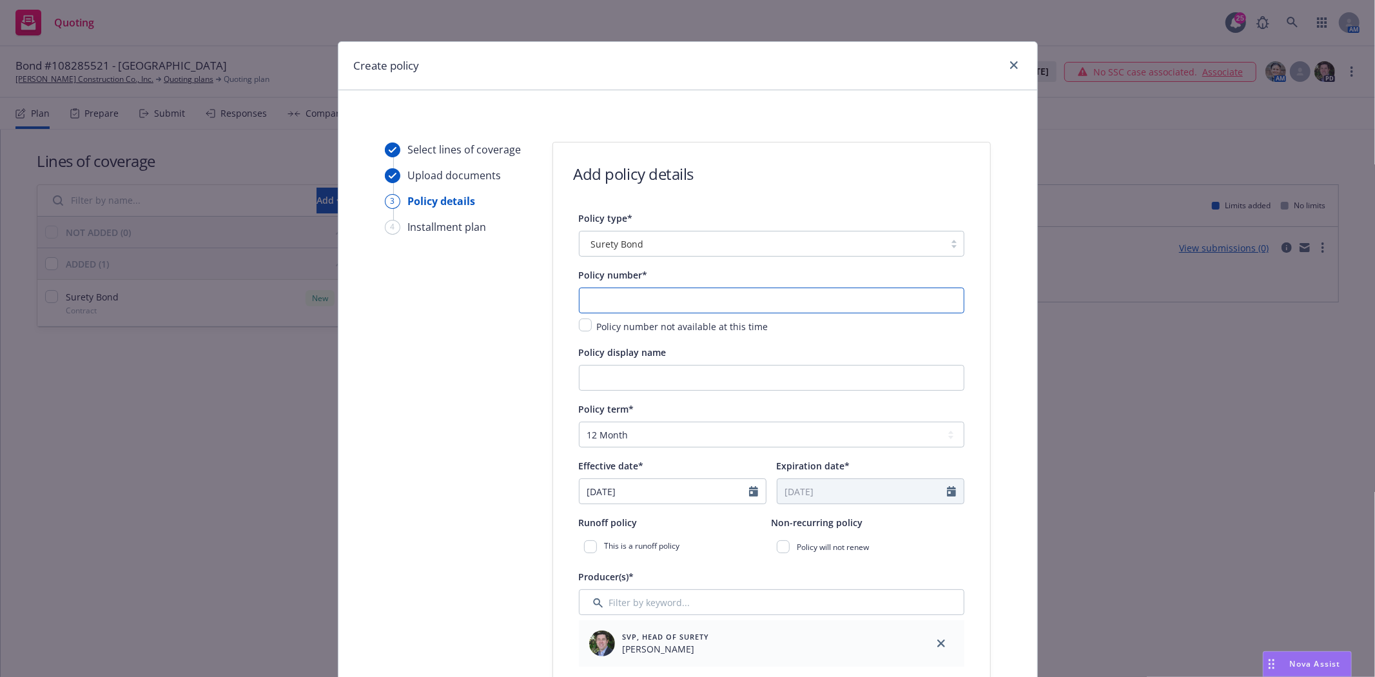
click at [654, 303] on input "text" at bounding box center [772, 301] width 386 height 26
type input "108285521"
click at [642, 369] on input "Policy display name" at bounding box center [772, 378] width 386 height 26
click at [642, 371] on input "Policy display name" at bounding box center [772, 378] width 386 height 26
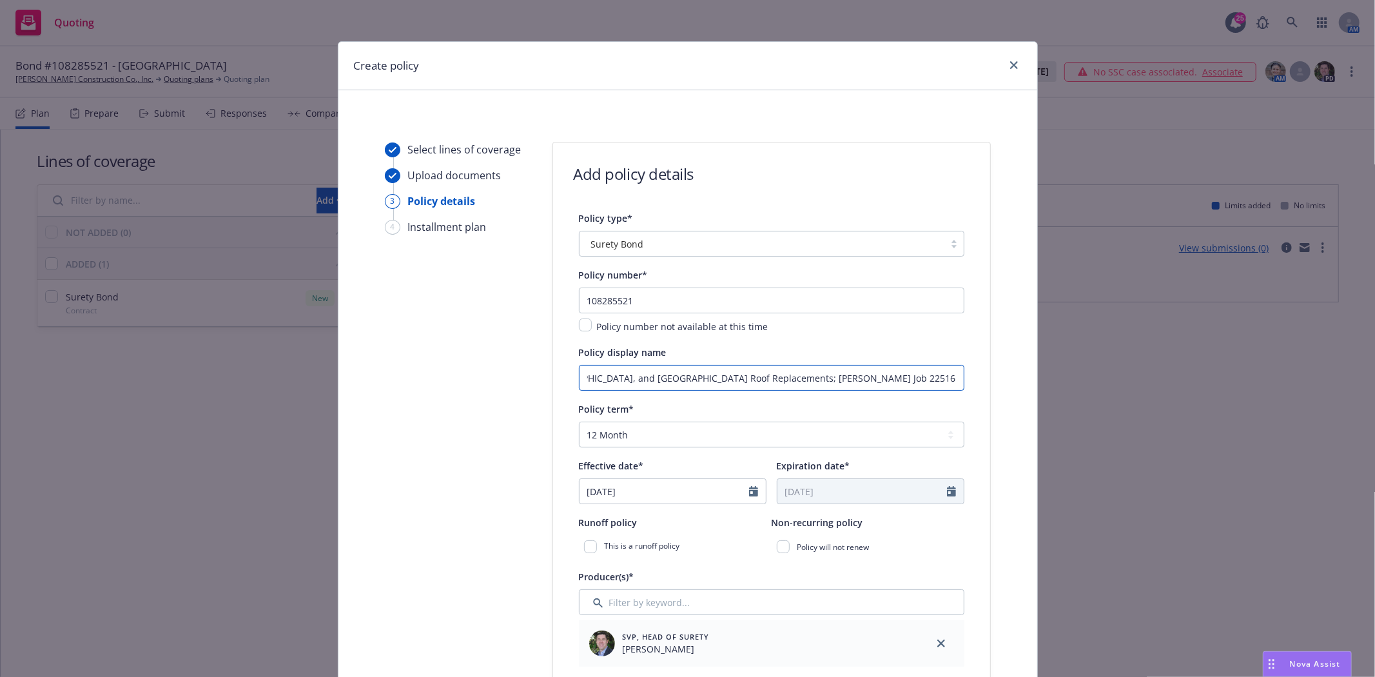
type input "Mammoth Community Water District - Filter Building, Juniper Ridge Pump Station,…"
select select "8"
click at [669, 493] on input "08/19/2025" at bounding box center [665, 491] width 170 height 25
click at [611, 429] on span "18" at bounding box center [616, 423] width 19 height 16
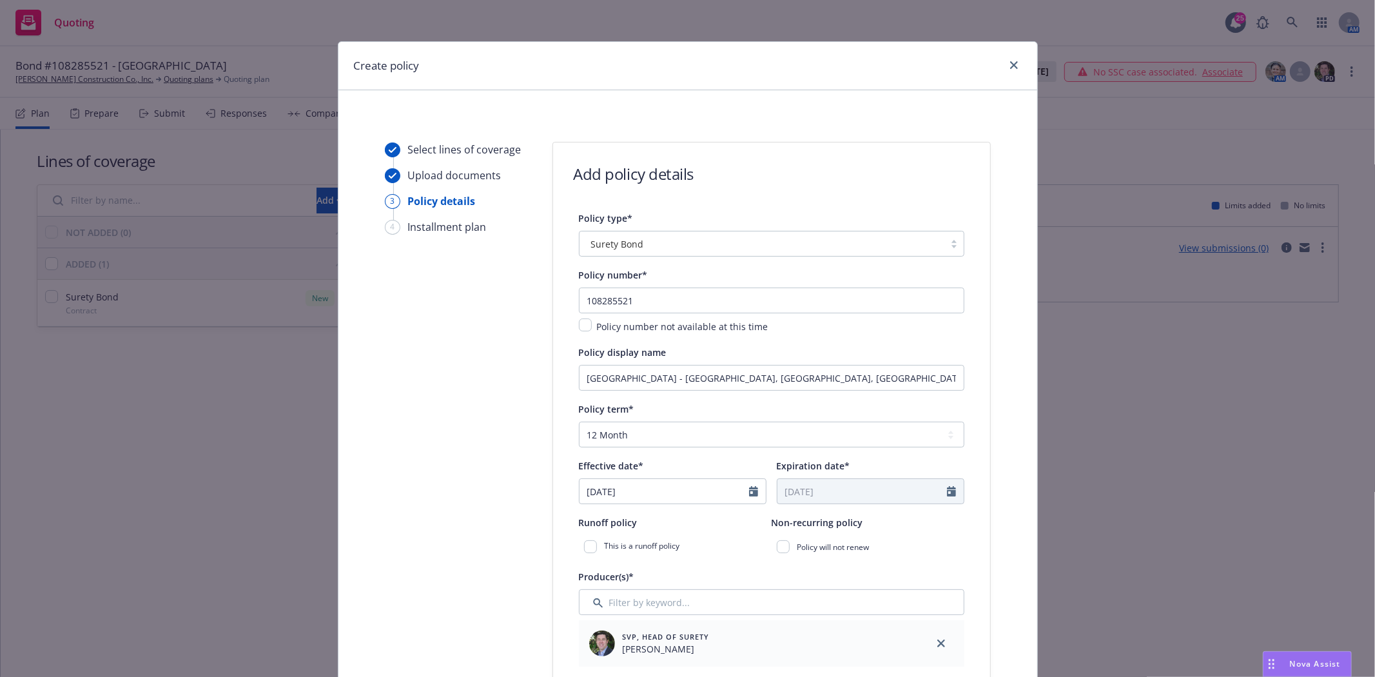
type input "08/18/2025"
type input "08/18/2026"
drag, startPoint x: 615, startPoint y: 433, endPoint x: 615, endPoint y: 441, distance: 8.4
click at [615, 433] on select "Select policy term 12 Month 6 Month 4 Month 3 Month 2 Month 1 Month 36 Month (3…" at bounding box center [772, 435] width 386 height 26
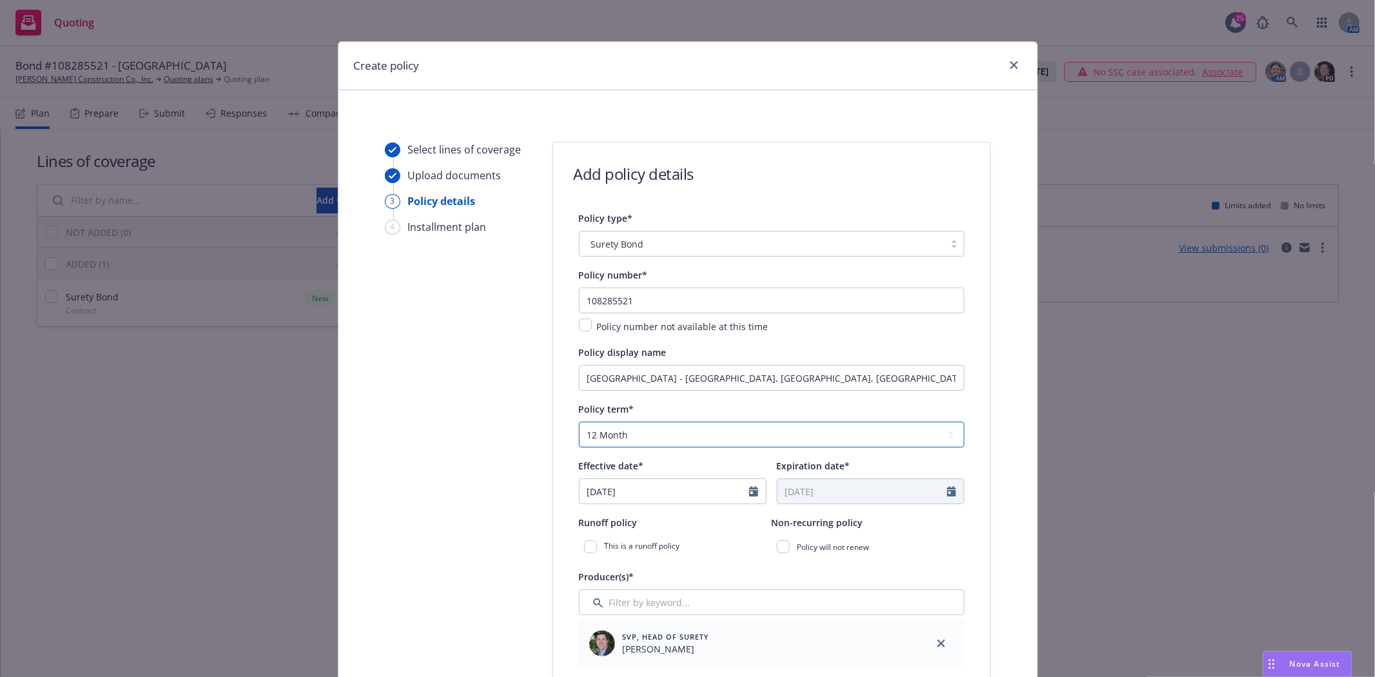
select select "other"
click at [579, 423] on select "Select policy term 12 Month 6 Month 4 Month 3 Month 2 Month 1 Month 36 Month (3…" at bounding box center [772, 435] width 386 height 26
select select "8"
click at [787, 500] on input "Expiration date*" at bounding box center [863, 491] width 170 height 25
type input "0"
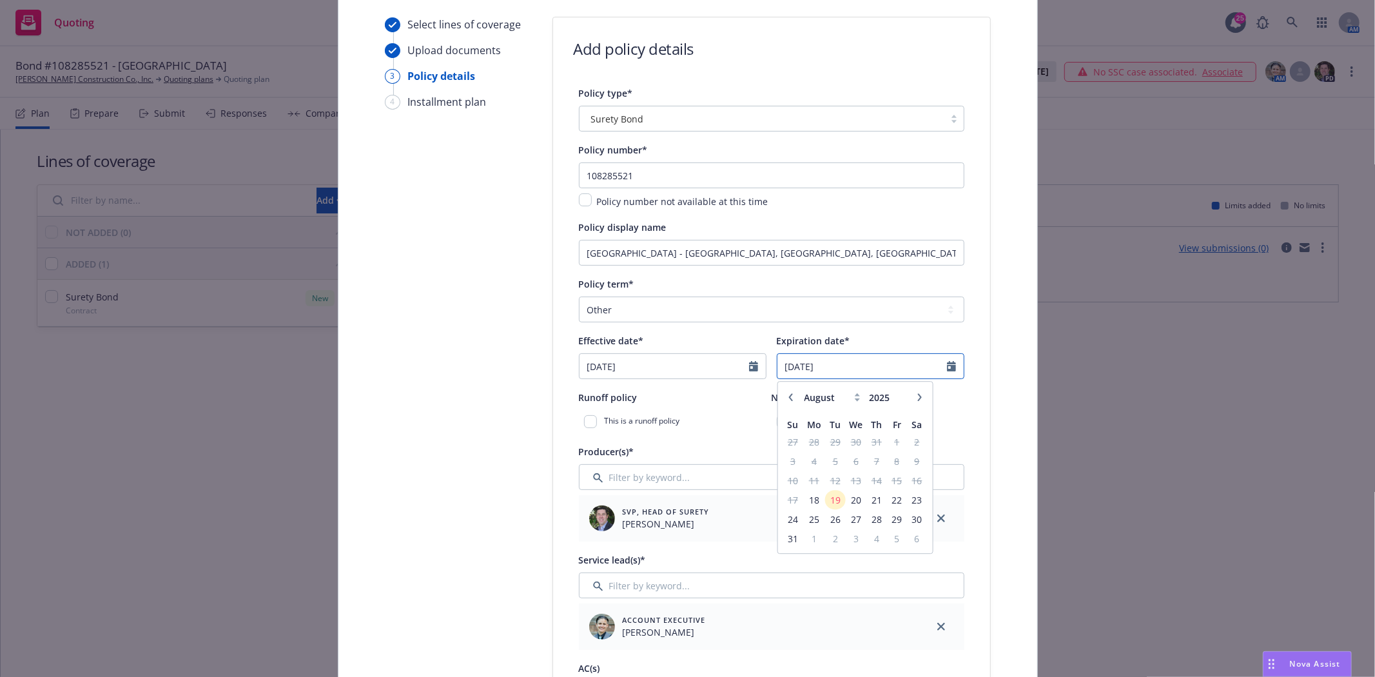
scroll to position [143, 0]
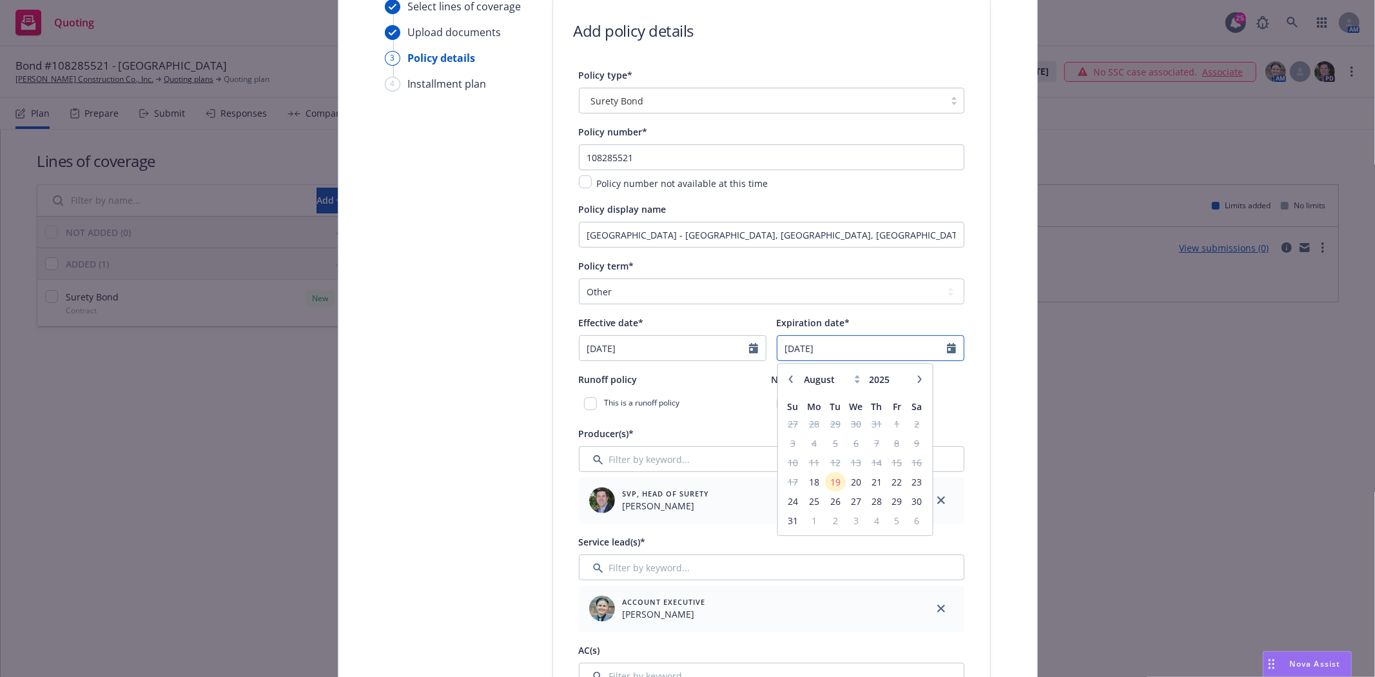
type input "12/18/2025"
click at [730, 407] on div "This is a runoff policy" at bounding box center [675, 403] width 193 height 23
click at [777, 409] on input "checkbox" at bounding box center [783, 403] width 13 height 13
checkbox input "true"
click at [950, 609] on div at bounding box center [941, 608] width 46 height 46
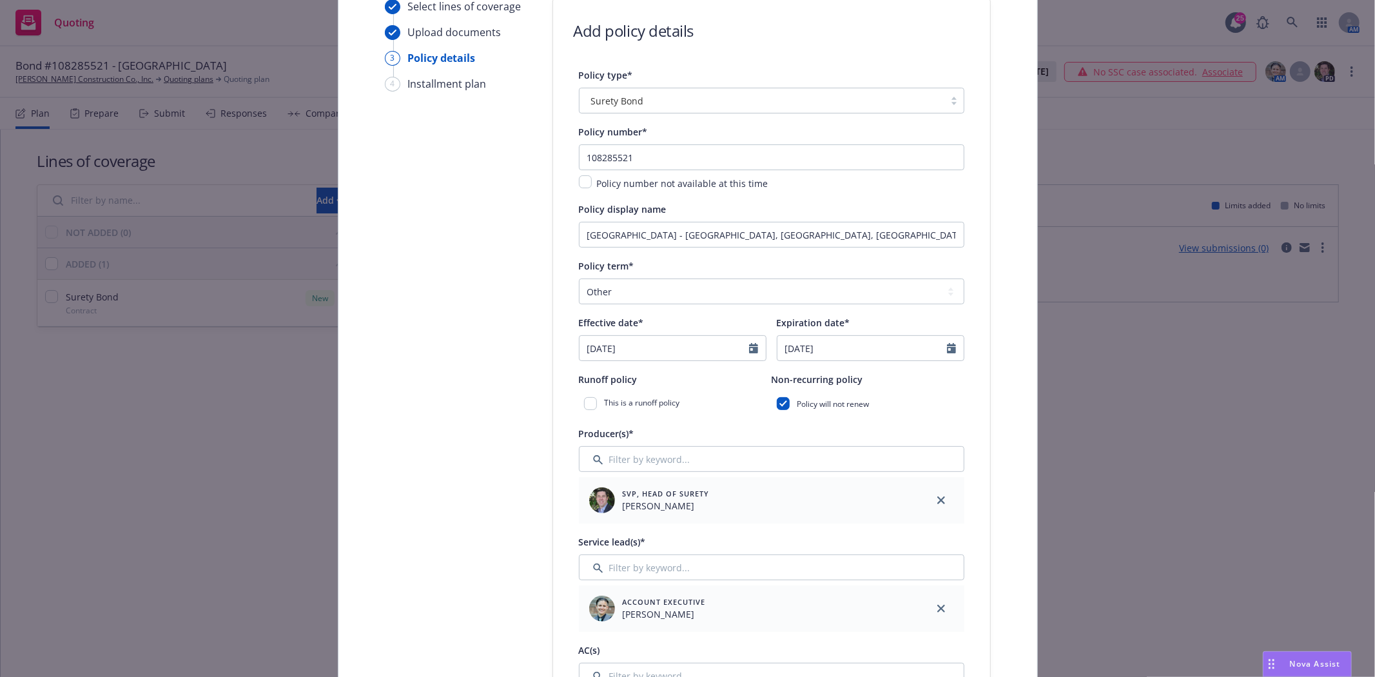
click at [939, 609] on link "close" at bounding box center [941, 608] width 15 height 15
click at [794, 564] on input "Filter by keyword..." at bounding box center [772, 568] width 386 height 26
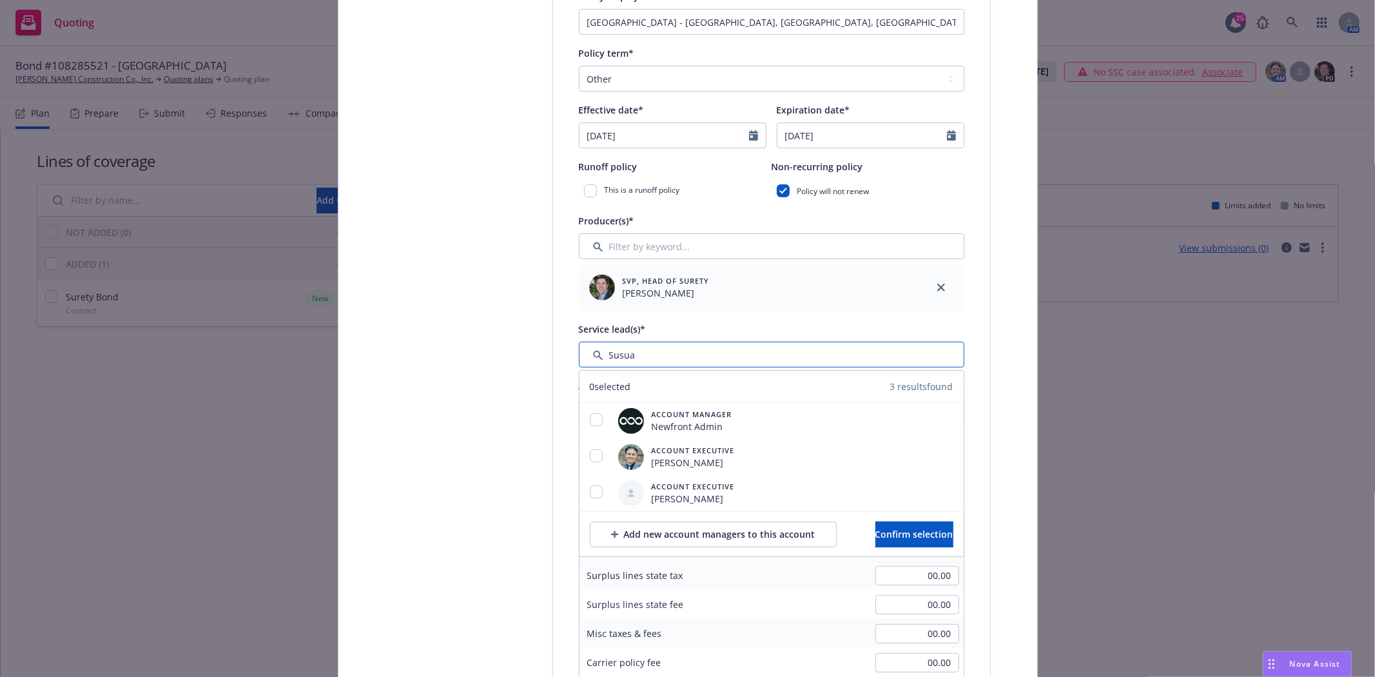
scroll to position [358, 0]
type input "Susua"
click at [594, 491] on input "checkbox" at bounding box center [596, 490] width 13 height 13
checkbox input "true"
click at [885, 527] on span "Confirm selection" at bounding box center [915, 532] width 78 height 12
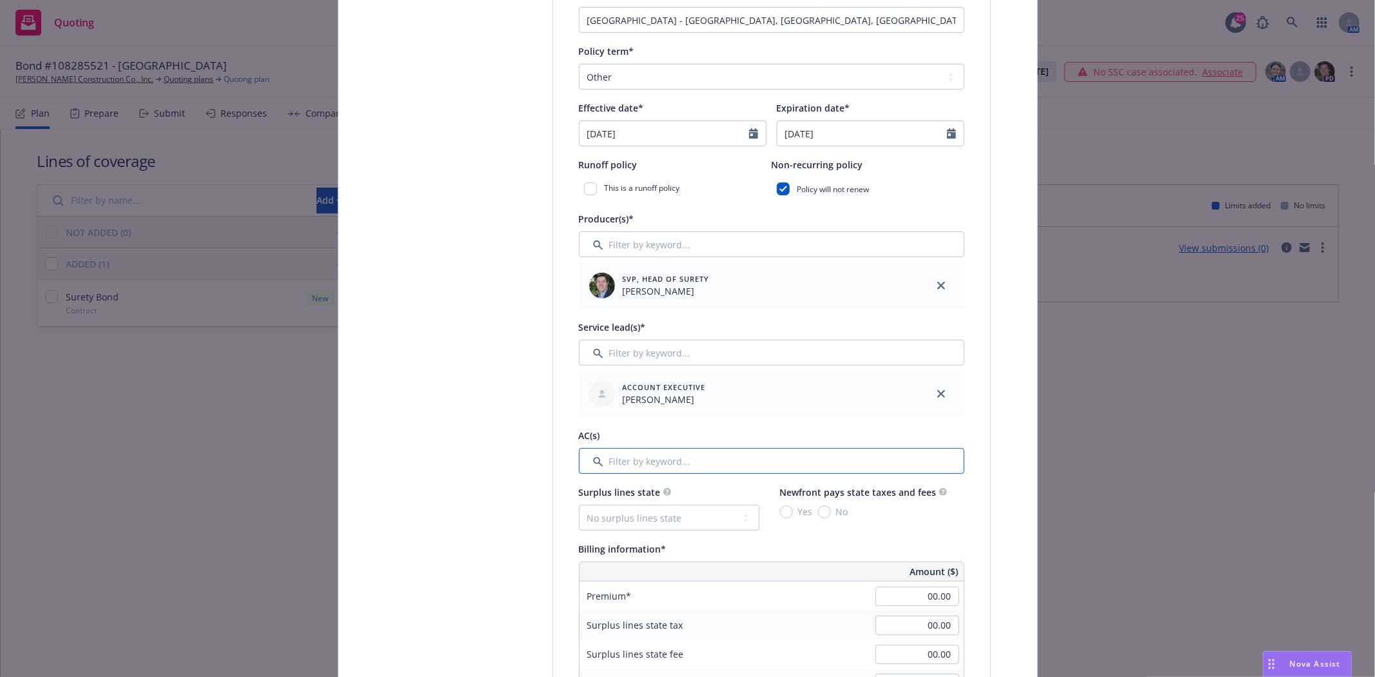
click at [616, 457] on input "Filter by keyword..." at bounding box center [772, 461] width 386 height 26
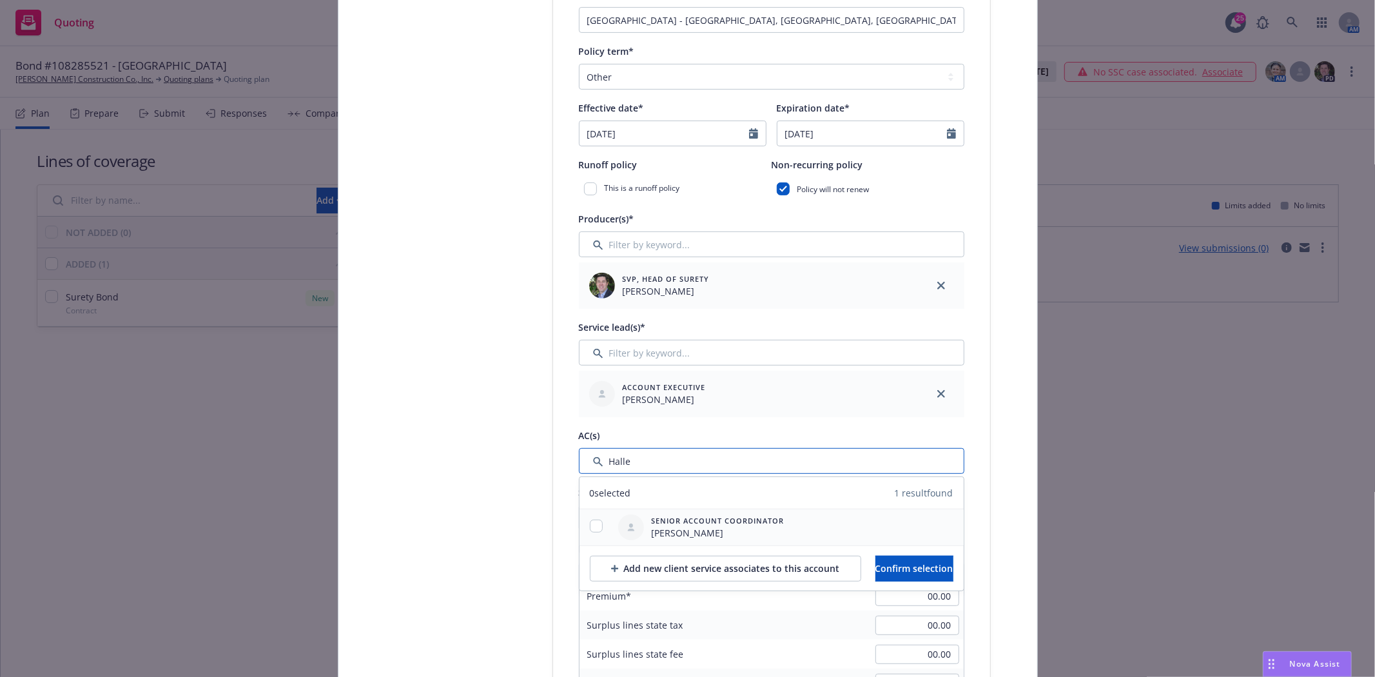
type input "Halle"
click at [590, 526] on input "checkbox" at bounding box center [596, 526] width 13 height 13
checkbox input "true"
click at [883, 565] on span "Confirm selection" at bounding box center [915, 568] width 78 height 12
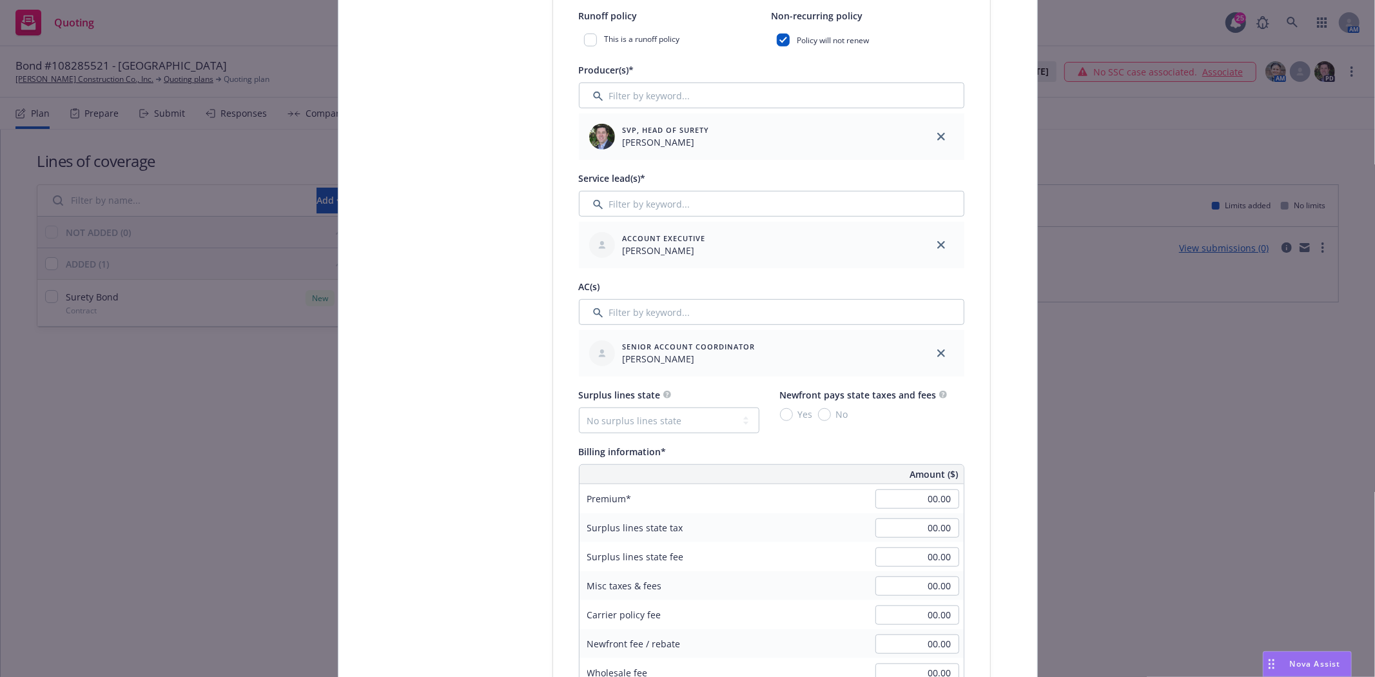
scroll to position [501, 0]
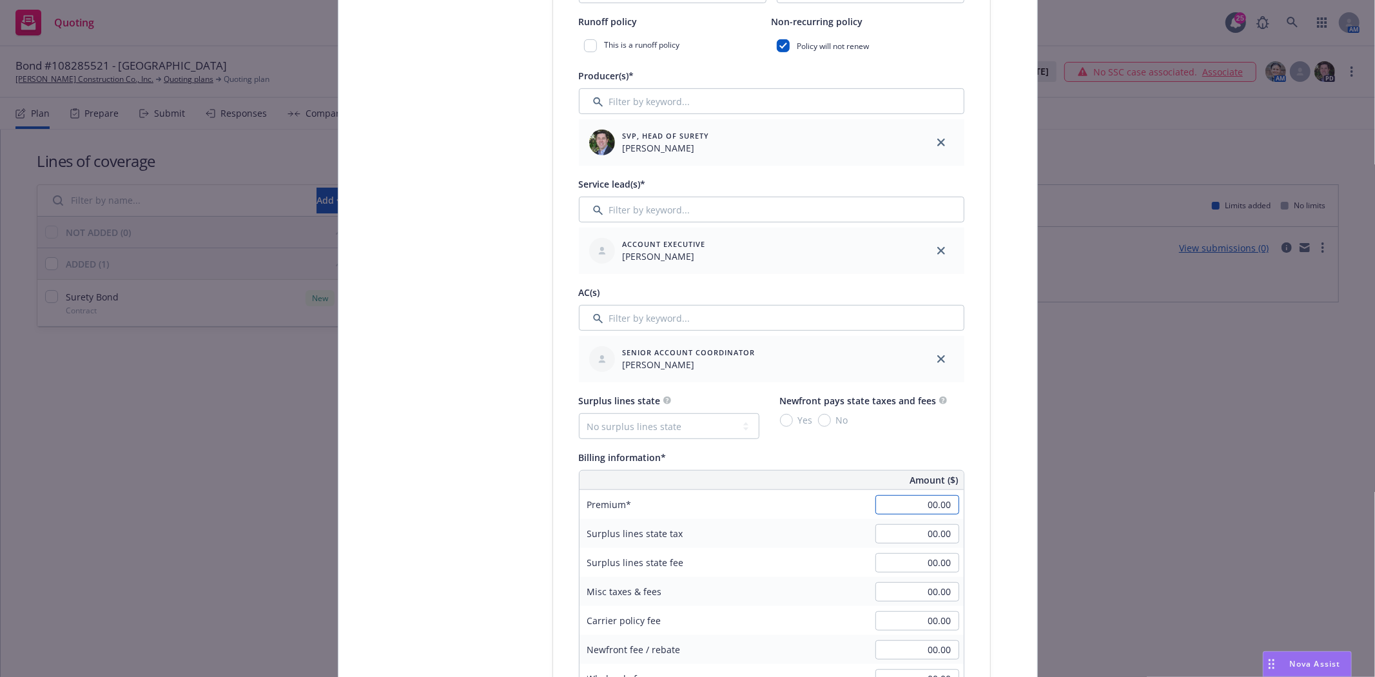
click at [911, 499] on input "00.00" at bounding box center [918, 504] width 84 height 19
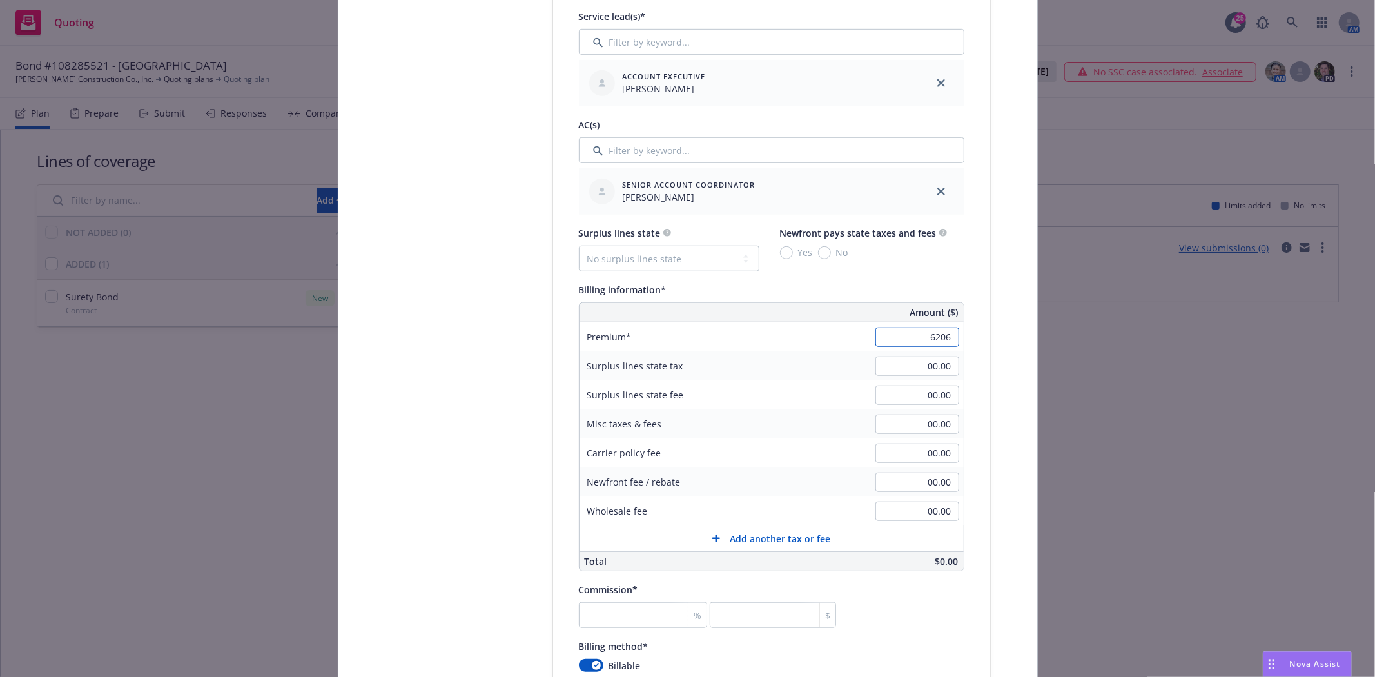
scroll to position [716, 0]
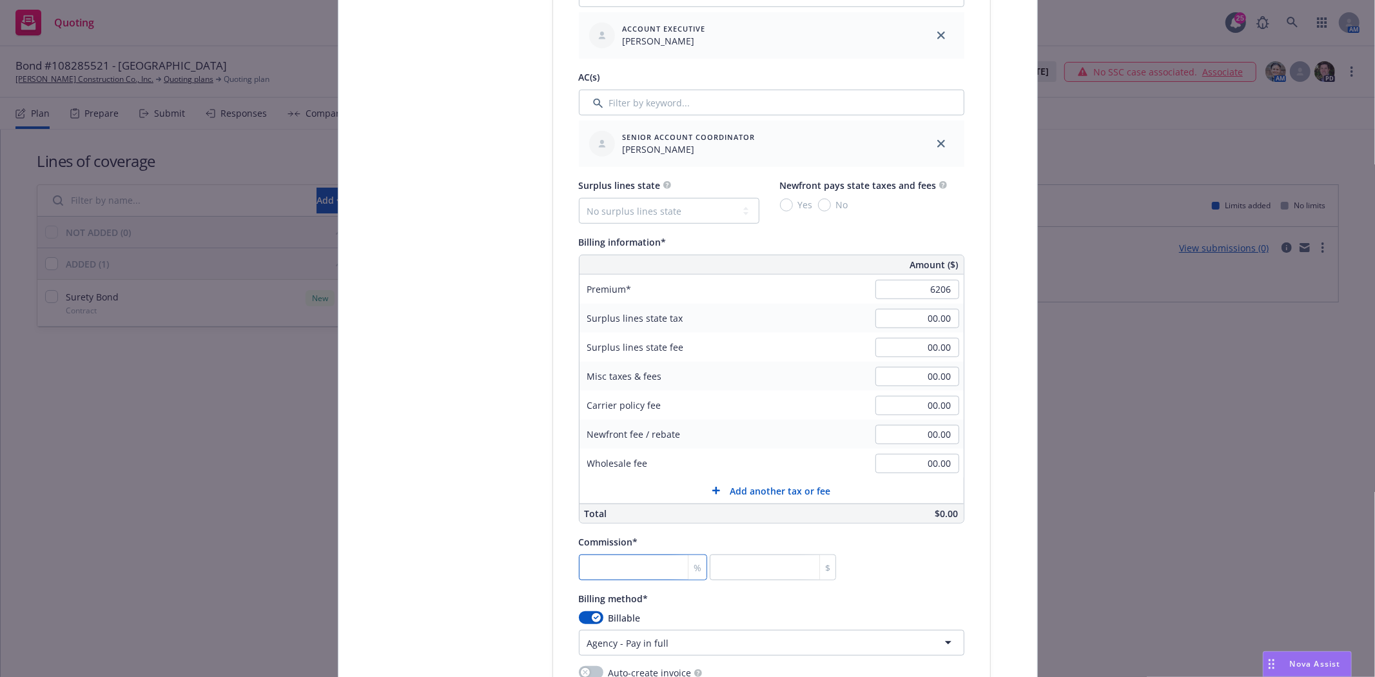
type input "6,206.00"
click at [645, 574] on input "number" at bounding box center [643, 568] width 129 height 26
type input "3"
type input "186.18"
type input "30"
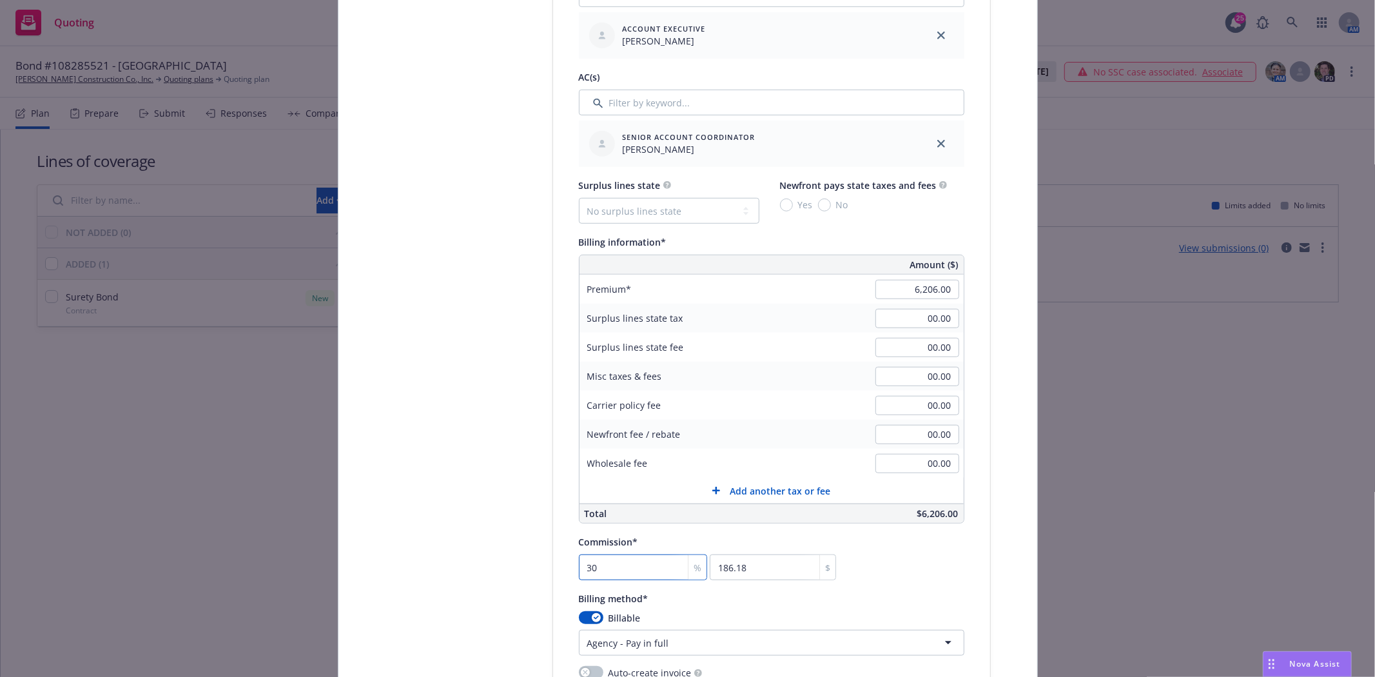
type input "1861.8"
type input "30"
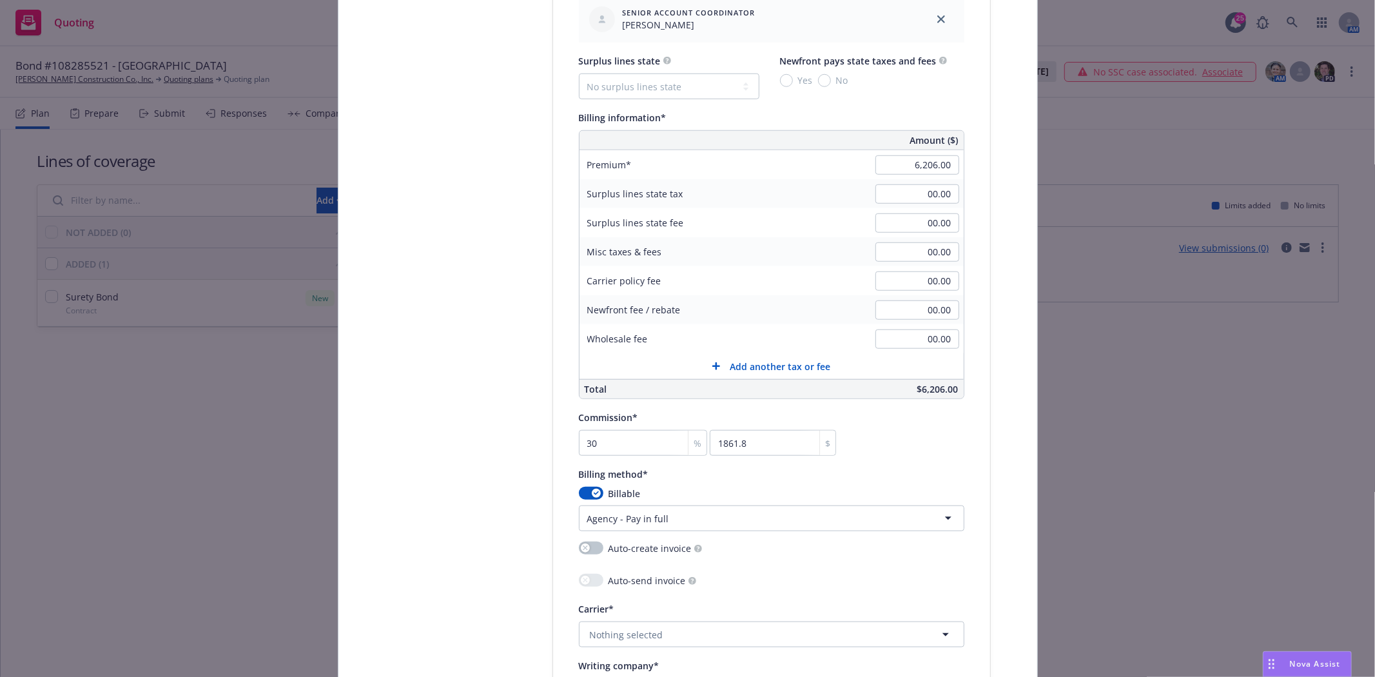
scroll to position [1003, 0]
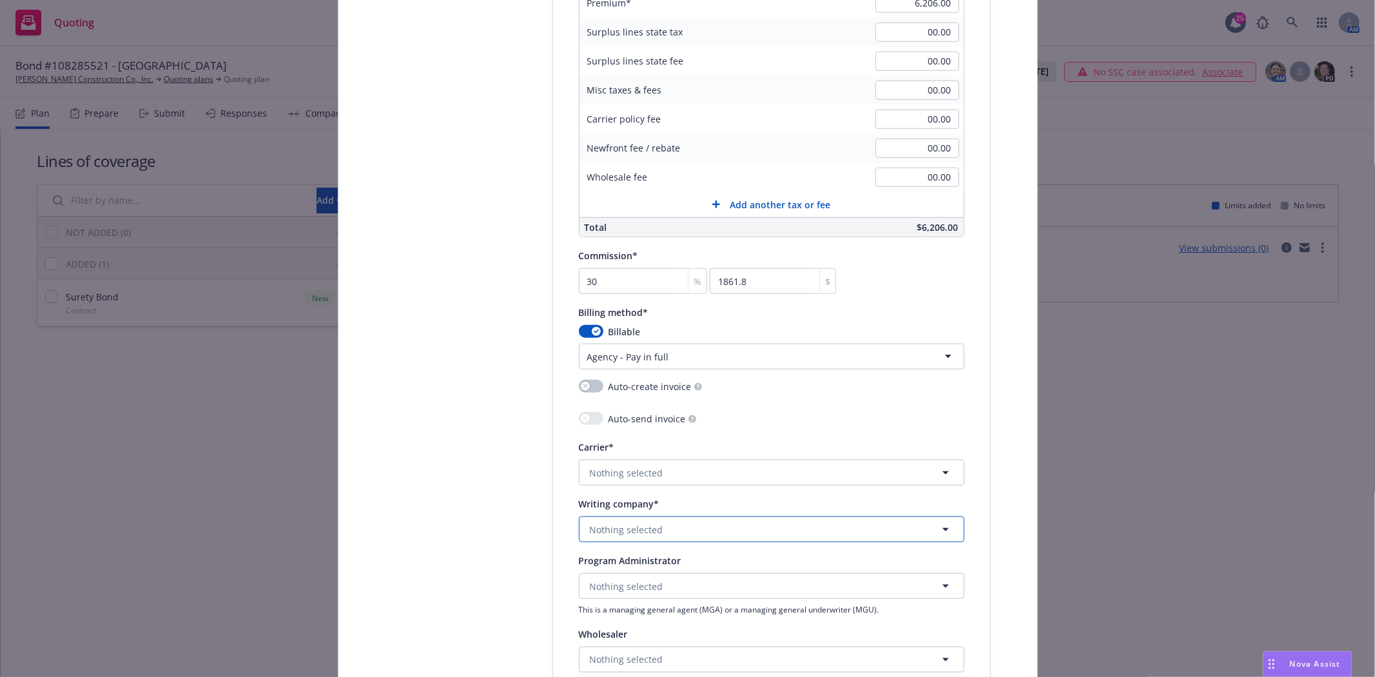
click at [605, 535] on span "Nothing selected" at bounding box center [627, 530] width 74 height 14
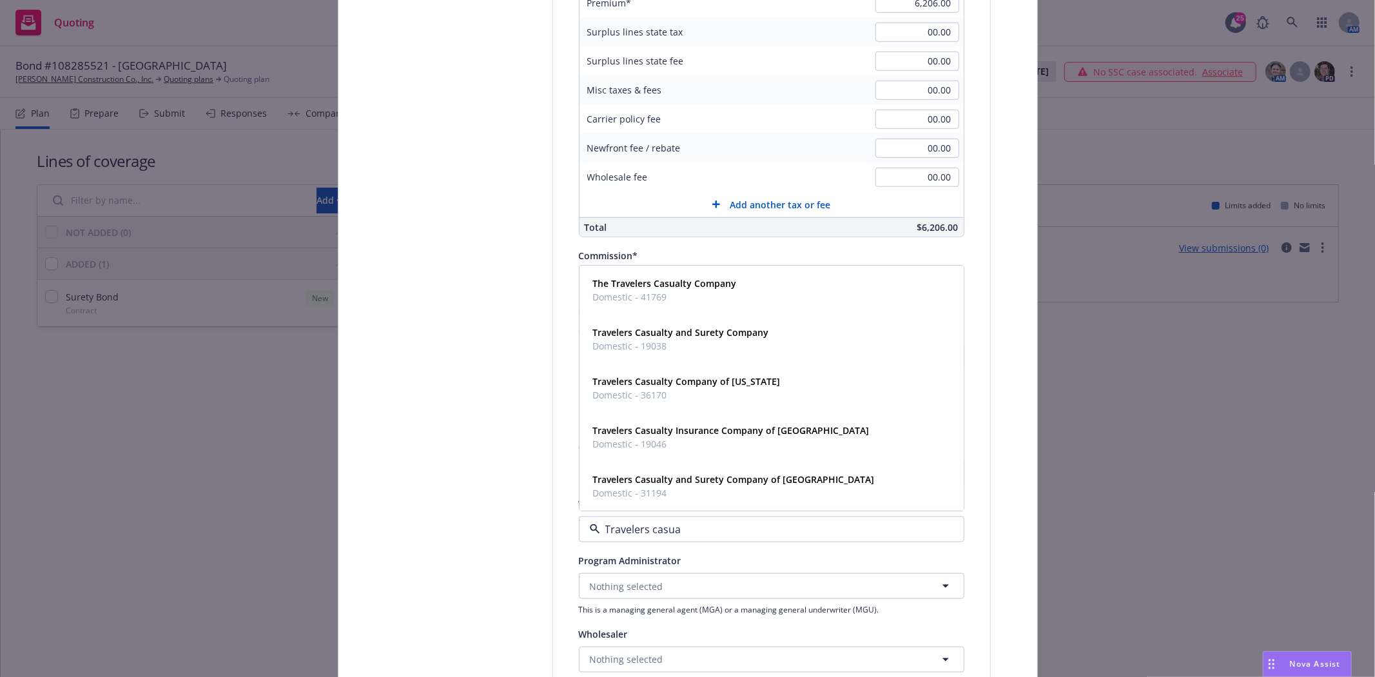
type input "Travelers casual"
click at [634, 496] on span "Domestic - 31194" at bounding box center [734, 494] width 282 height 14
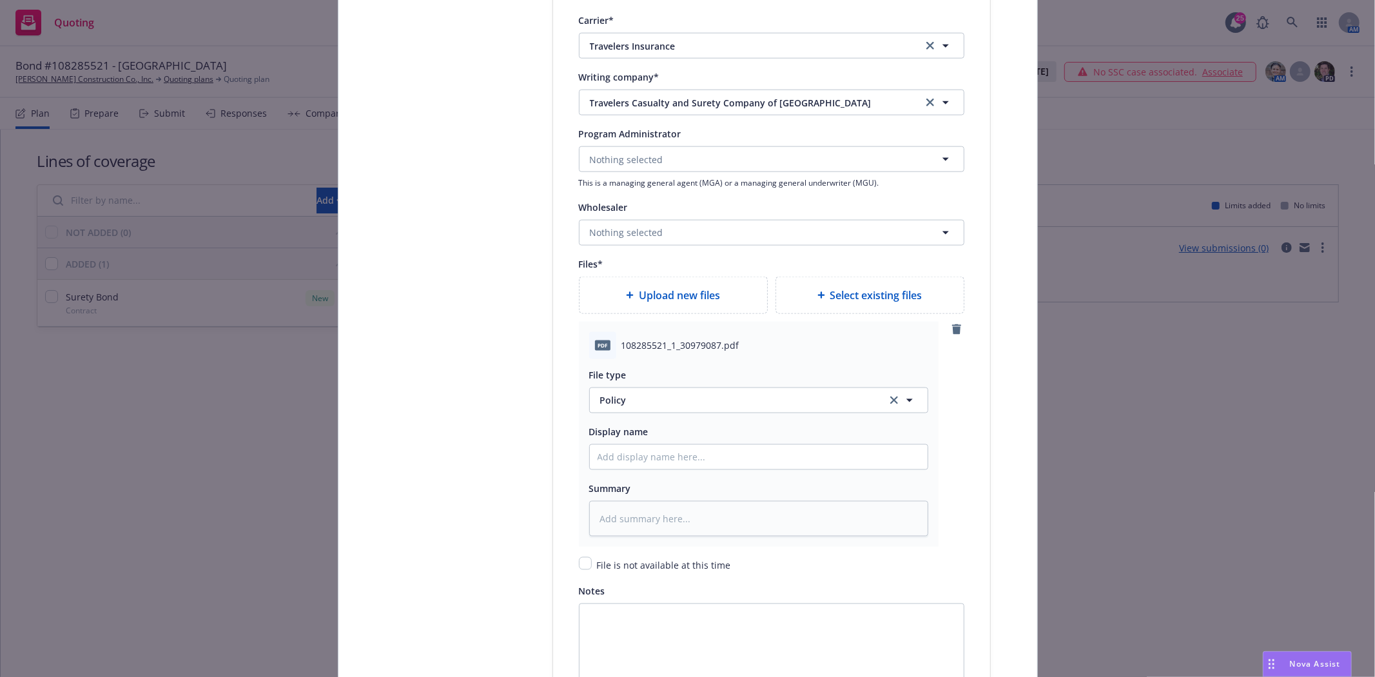
scroll to position [1433, 0]
click at [624, 404] on span "Policy" at bounding box center [735, 397] width 271 height 14
type input "Invoic"
click at [634, 368] on span "Invoice - Third Party" at bounding box center [647, 362] width 89 height 14
click at [611, 465] on input "Policy display name" at bounding box center [759, 454] width 338 height 25
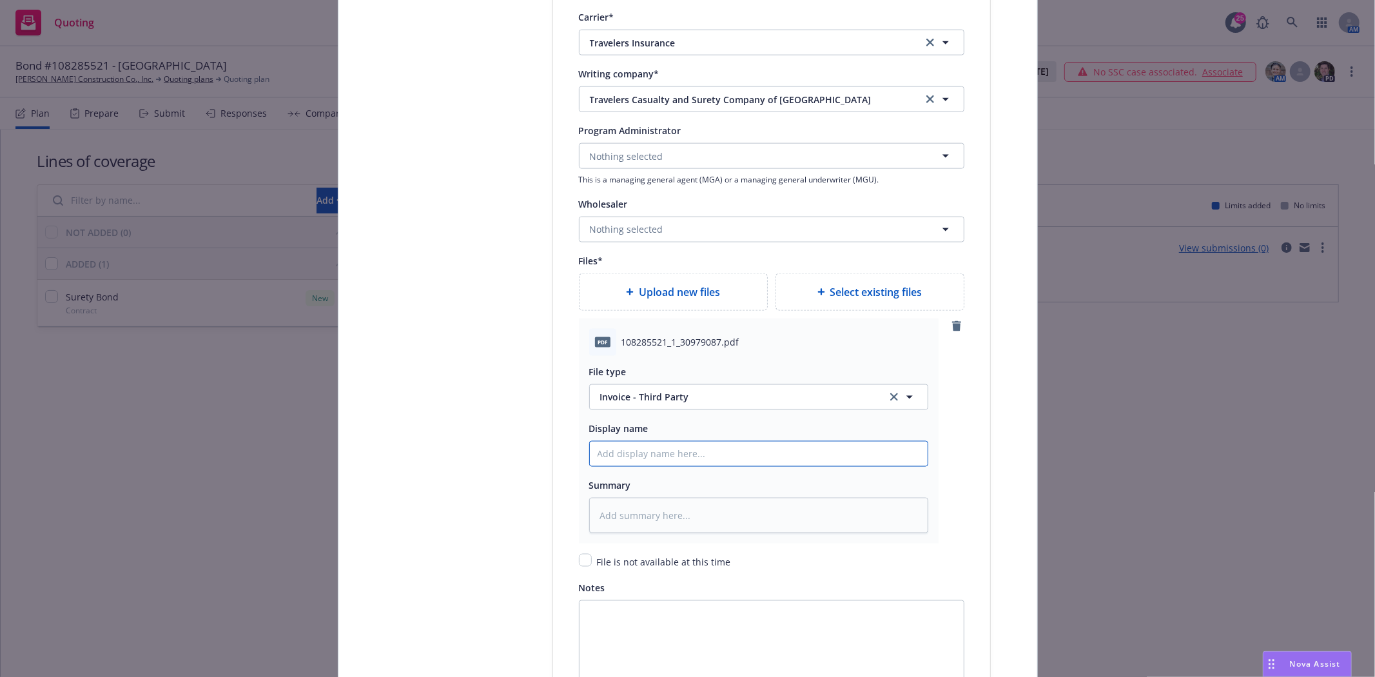
type textarea "x"
type input "T"
type textarea "x"
type input "Tr"
type textarea "x"
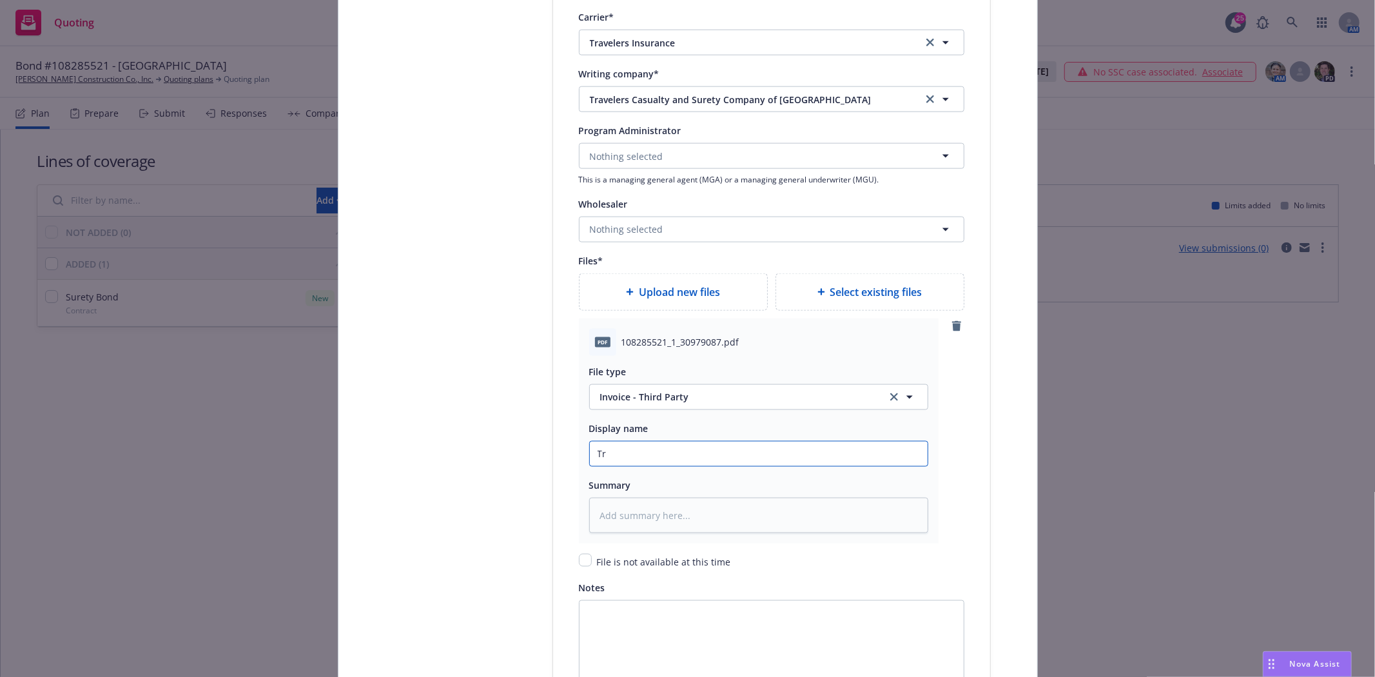
type input "Tra"
type textarea "x"
type input "Trav"
type textarea "x"
type input "Trave"
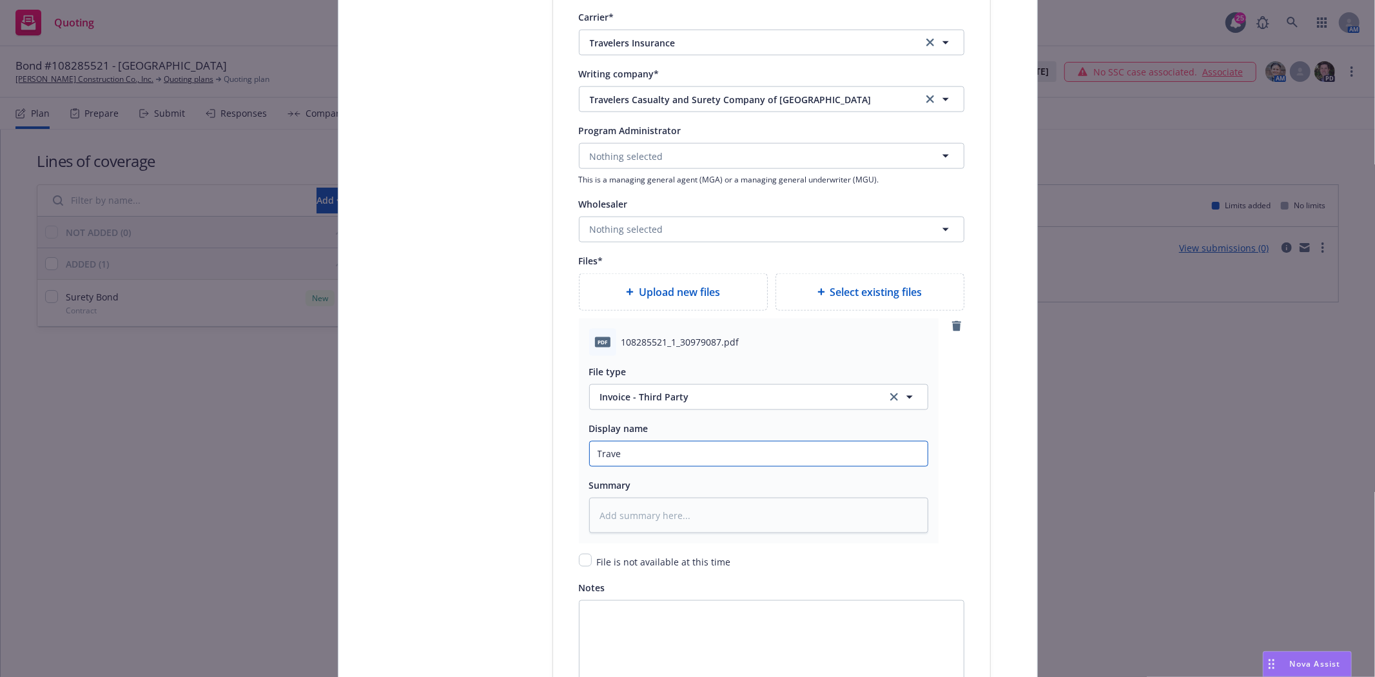
type textarea "x"
type input "Travel"
type textarea "x"
type input "Travelr"
type textarea "x"
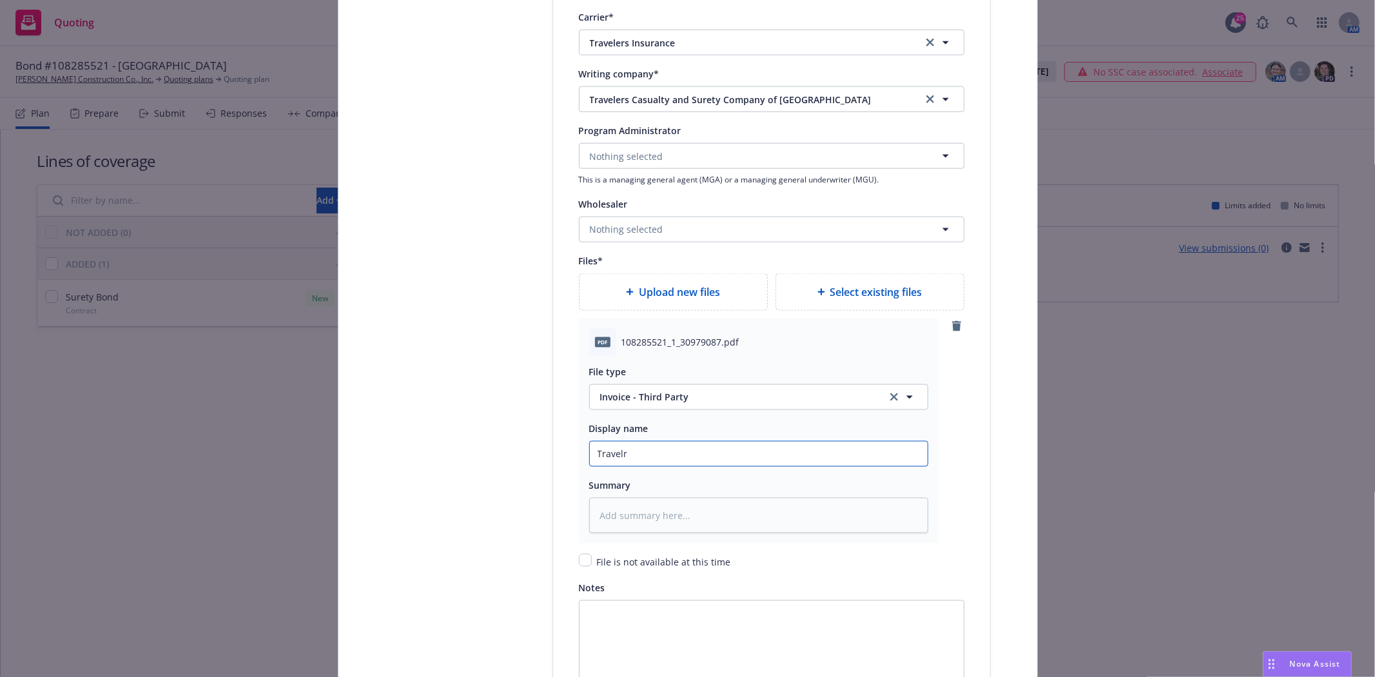
type input "Travelrs"
type textarea "x"
type input "Travelr"
type textarea "x"
type input "Travel"
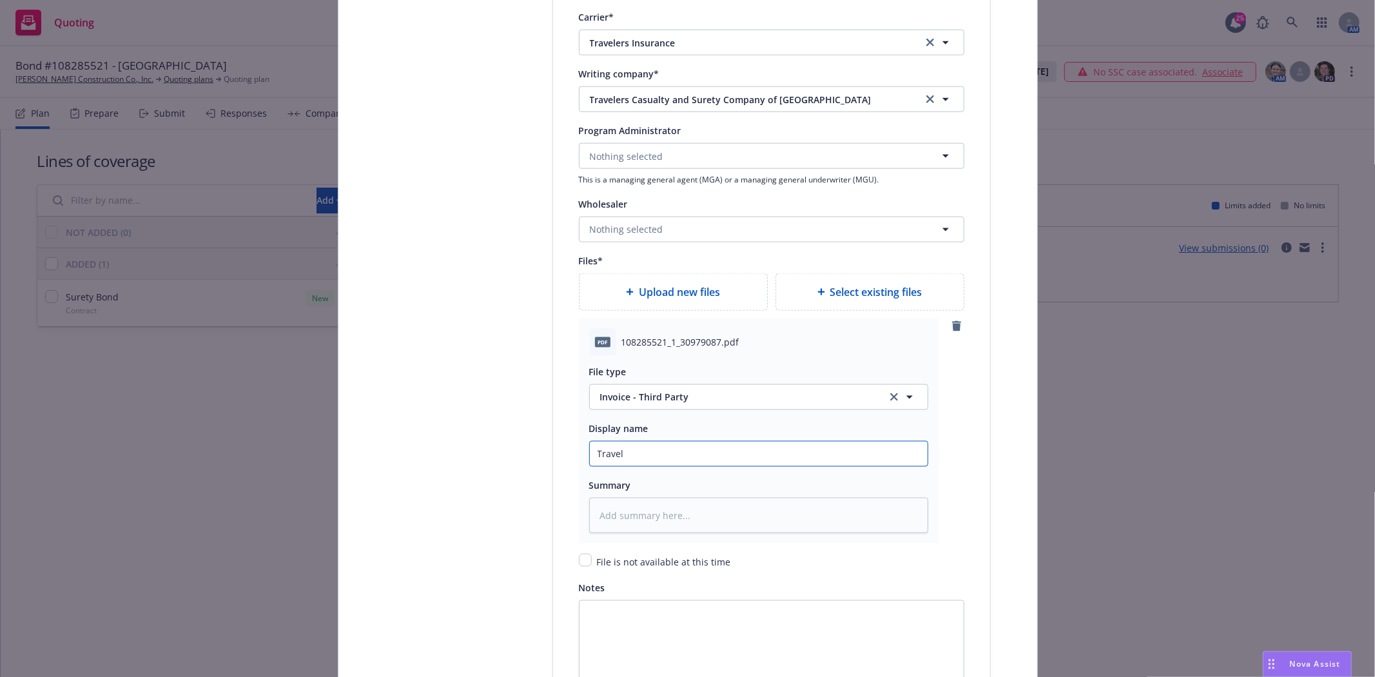
type textarea "x"
type input "Travele"
type textarea "x"
type input "Traveler"
type textarea "x"
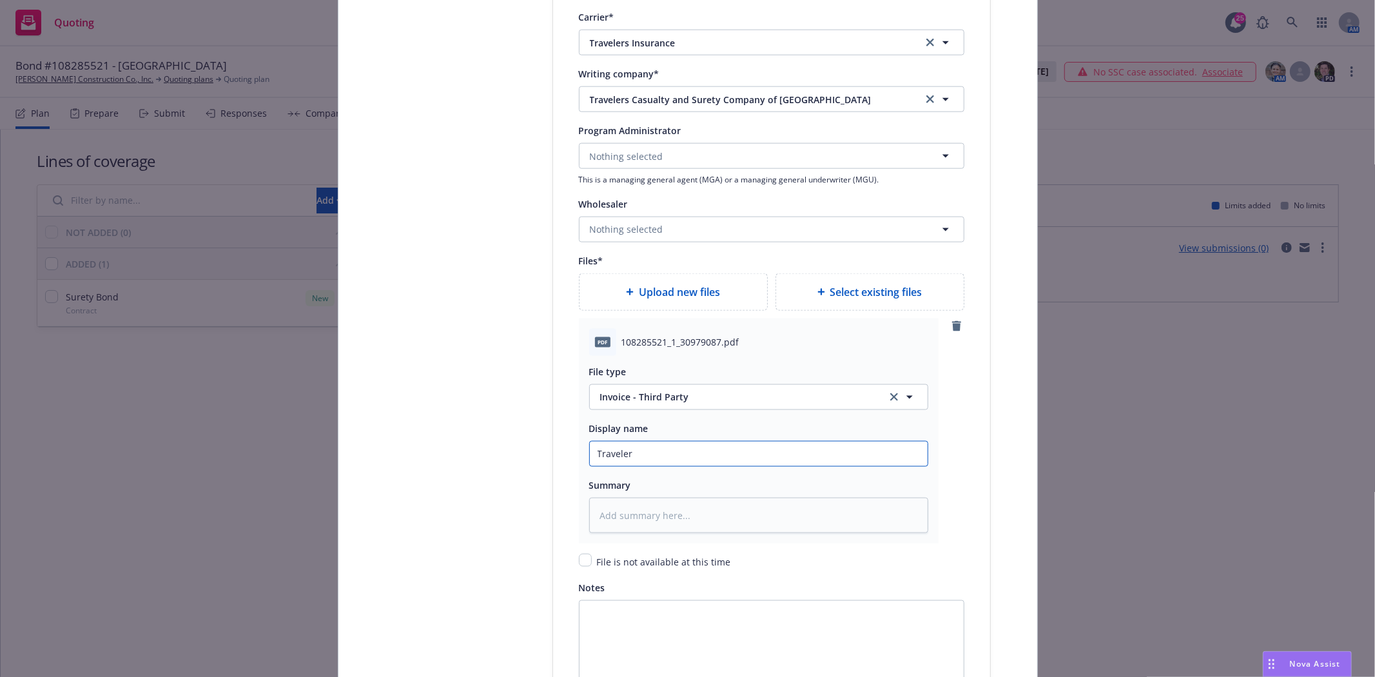
type input "Travelers"
type textarea "x"
type input "Travelers"
type textarea "x"
type input "Travelers I"
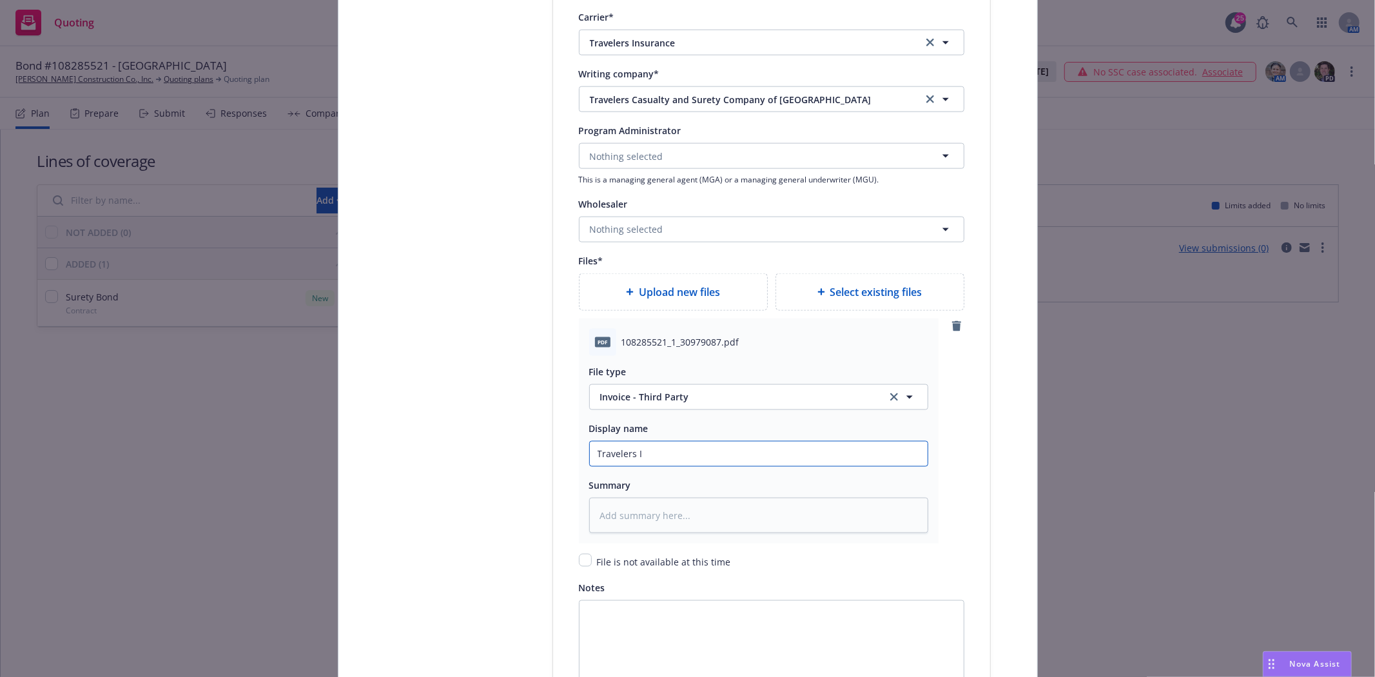
type textarea "x"
type input "Travelers In"
type textarea "x"
type input "Travelers Inco"
type textarea "x"
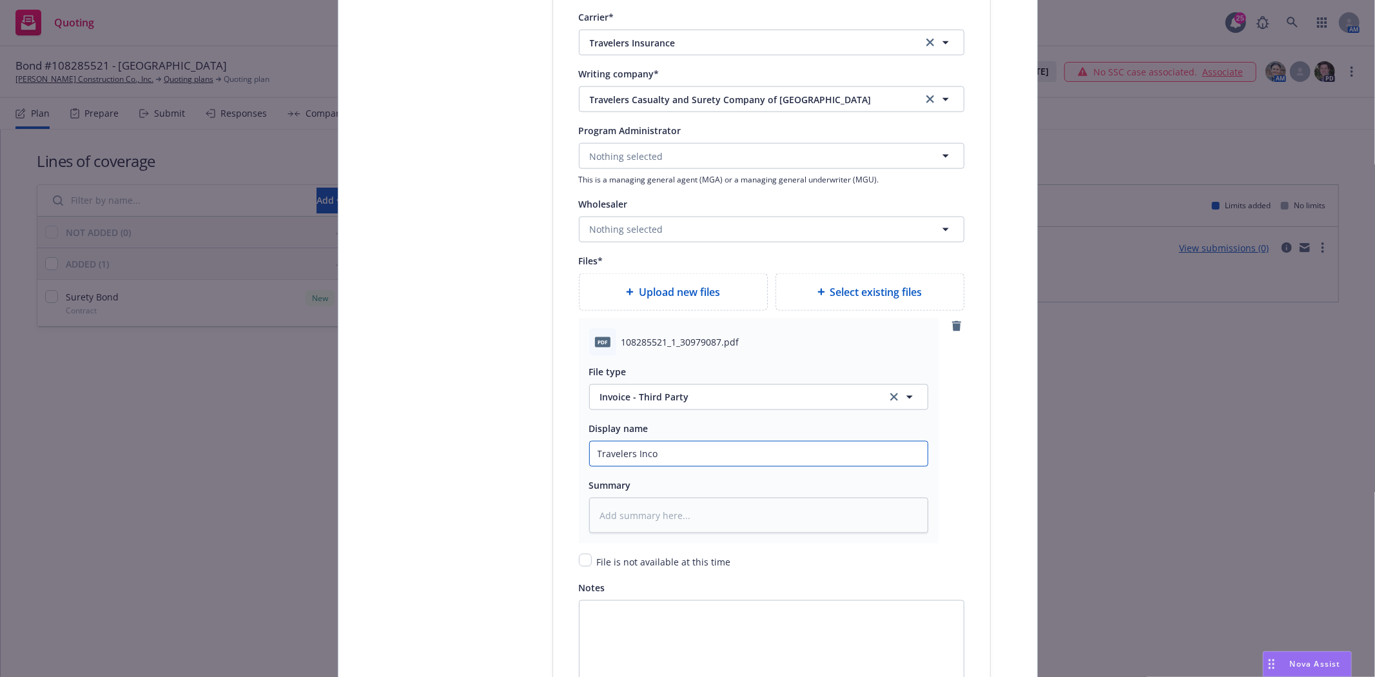
type input "Travelers Incoi"
type textarea "x"
type input "Travelers Inco"
type textarea "x"
type input "Travelers Inc"
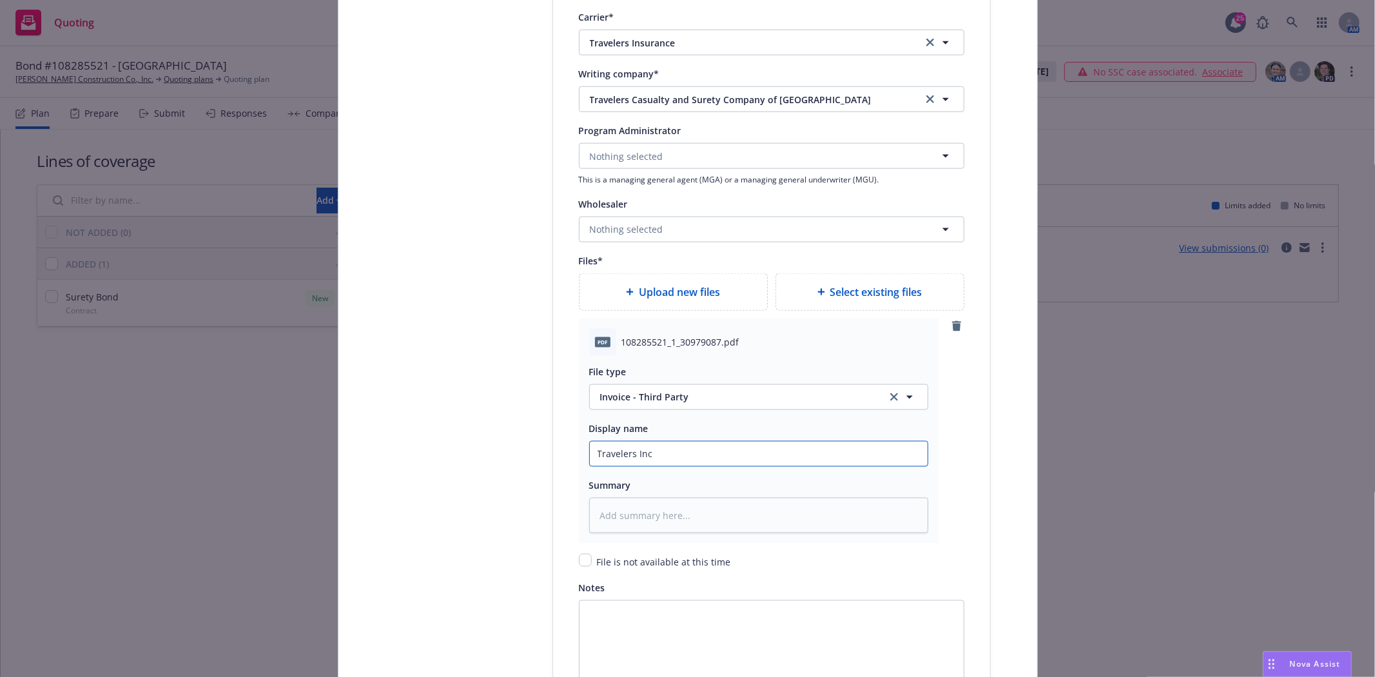
type textarea "x"
type input "Travelers In"
type textarea "x"
type input "Travelers Inv"
type textarea "x"
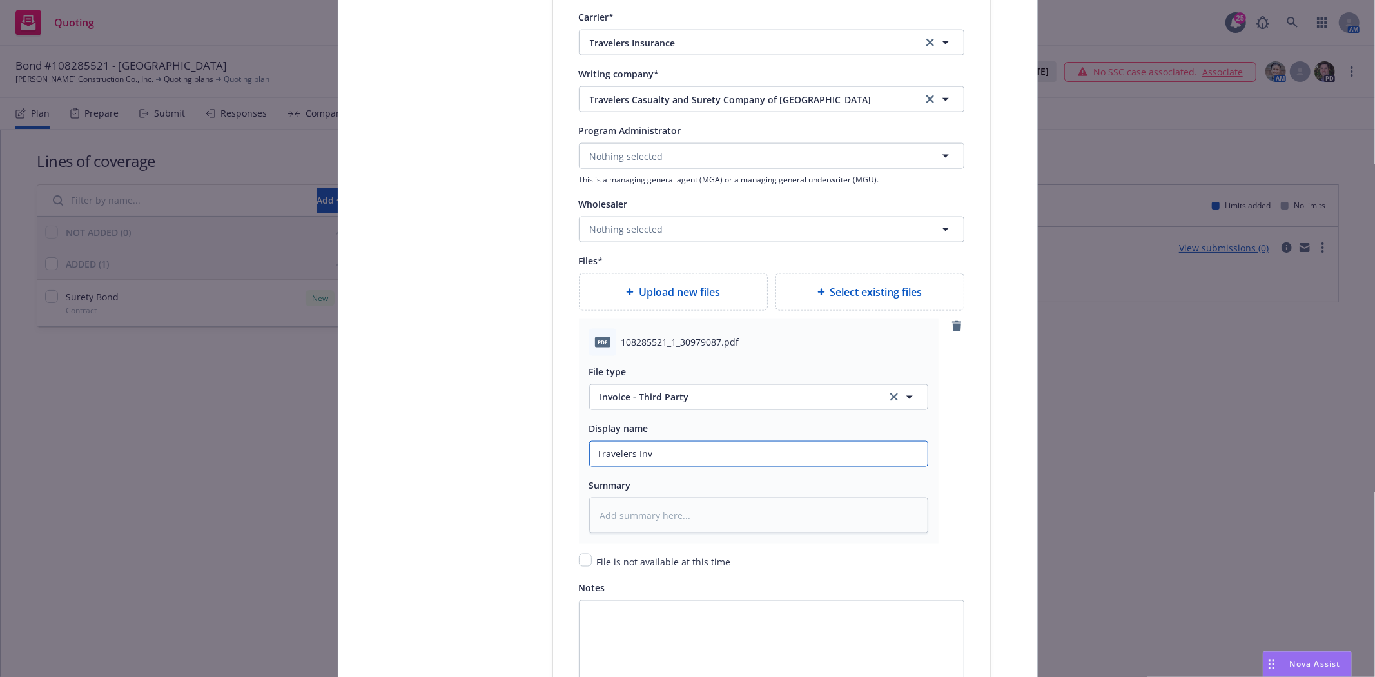
type input "Travelers Invo"
type textarea "x"
type input "Travelers Invoic"
type textarea "x"
type input "Travelers Invoice"
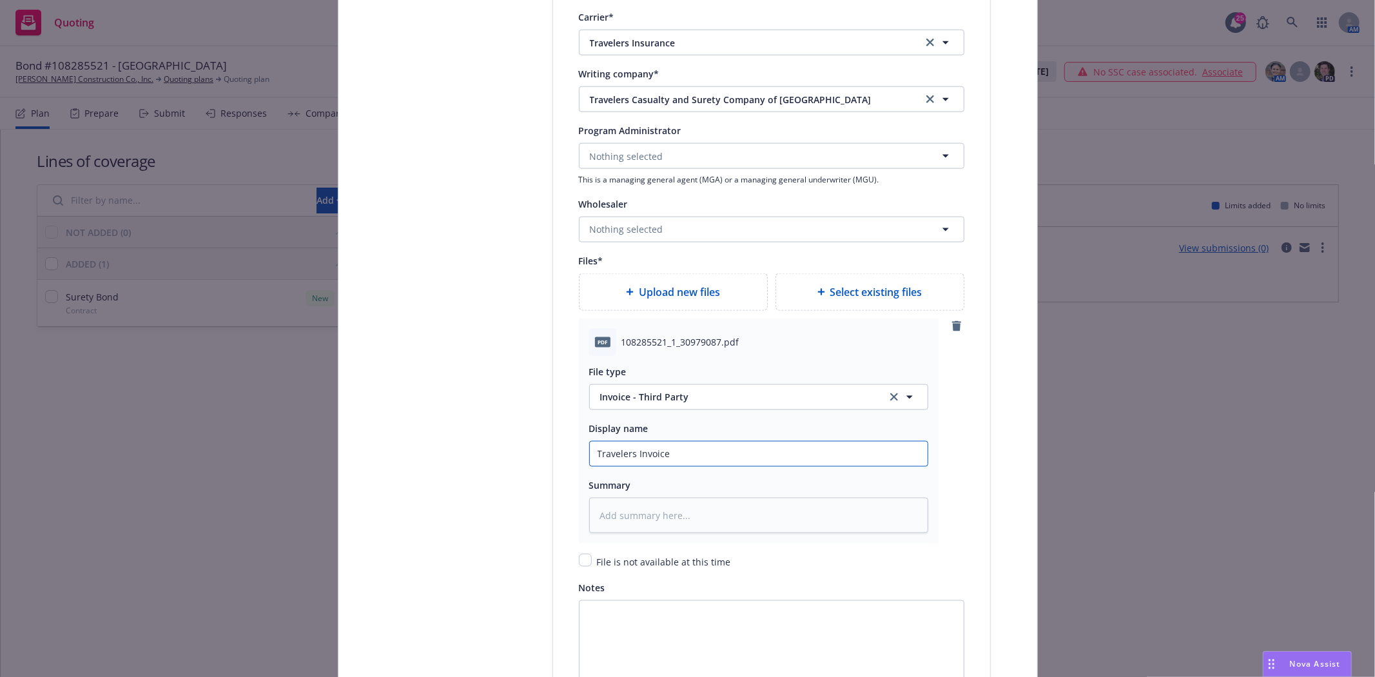
type textarea "x"
type input "Travelers Invoice"
type textarea "x"
type input "Travelers Invoice B"
type textarea "x"
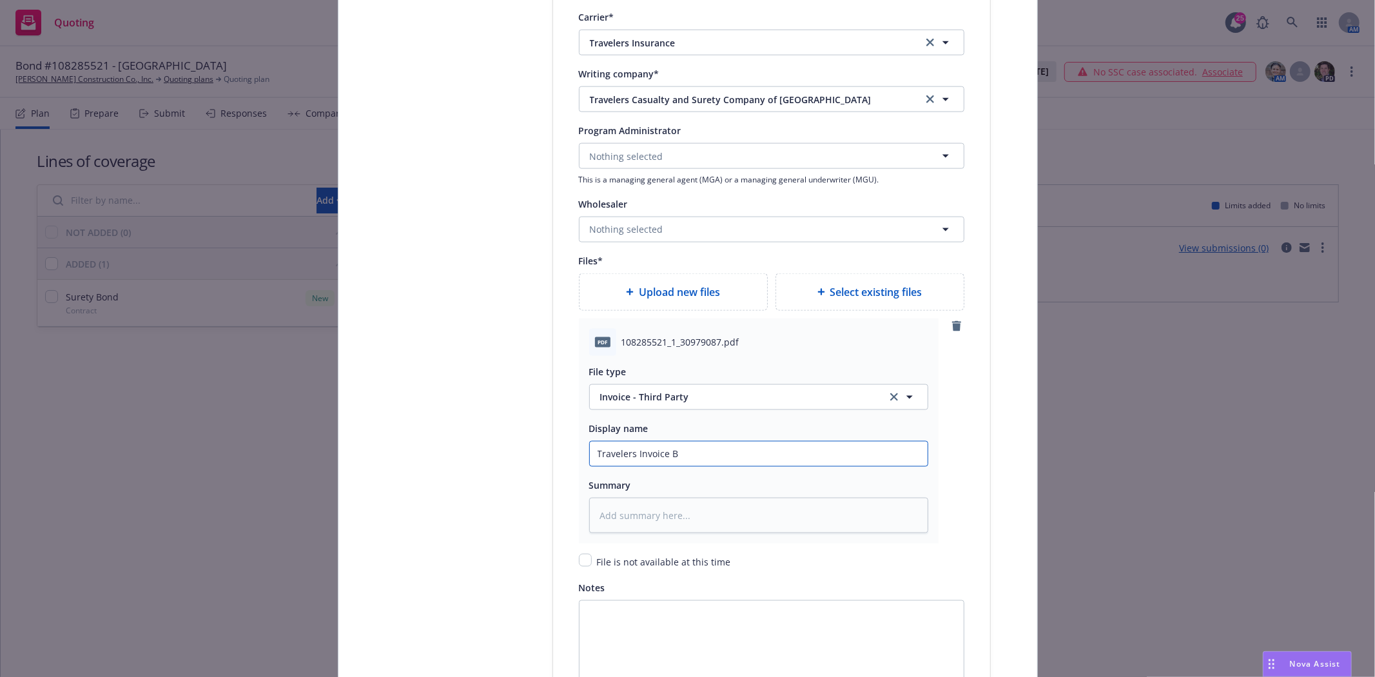
type input "Travelers Invoice Bo"
type textarea "x"
type input "Travelers Invoice Bon"
type textarea "x"
type input "Travelers Invoice Bond"
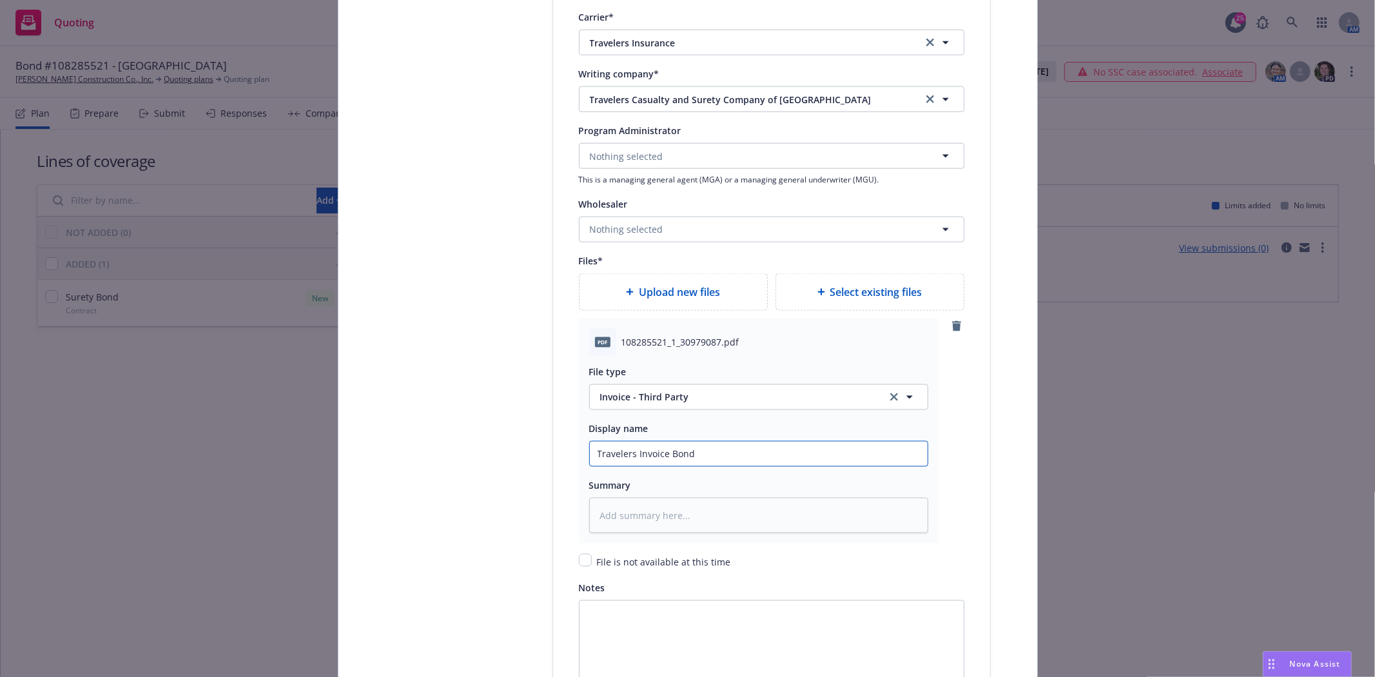
type textarea "x"
type input "Travelers Invoice Bond"
type textarea "x"
type input "Travelers Invoice Bond #1"
type textarea "x"
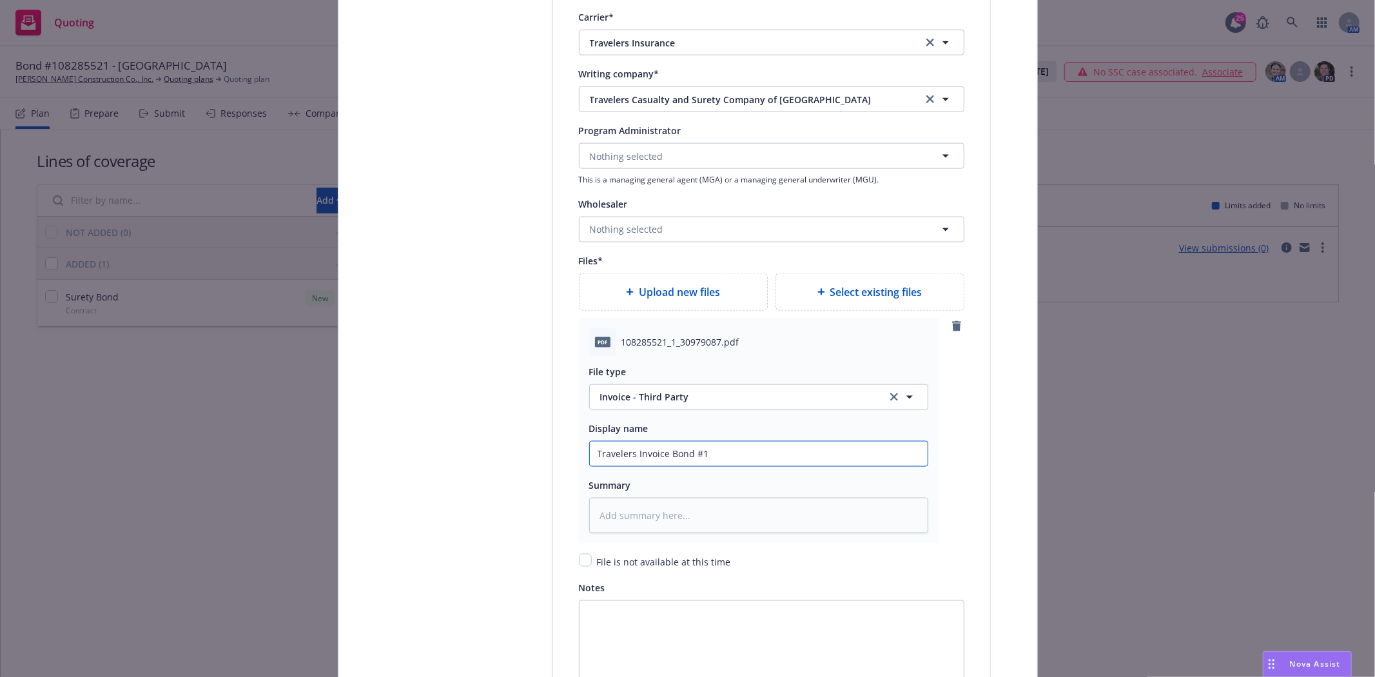
type input "Travelers Invoice Bond #10"
type textarea "x"
type input "Travelers Invoice Bond #108"
type textarea "x"
type input "Travelers Invoice Bond #1082"
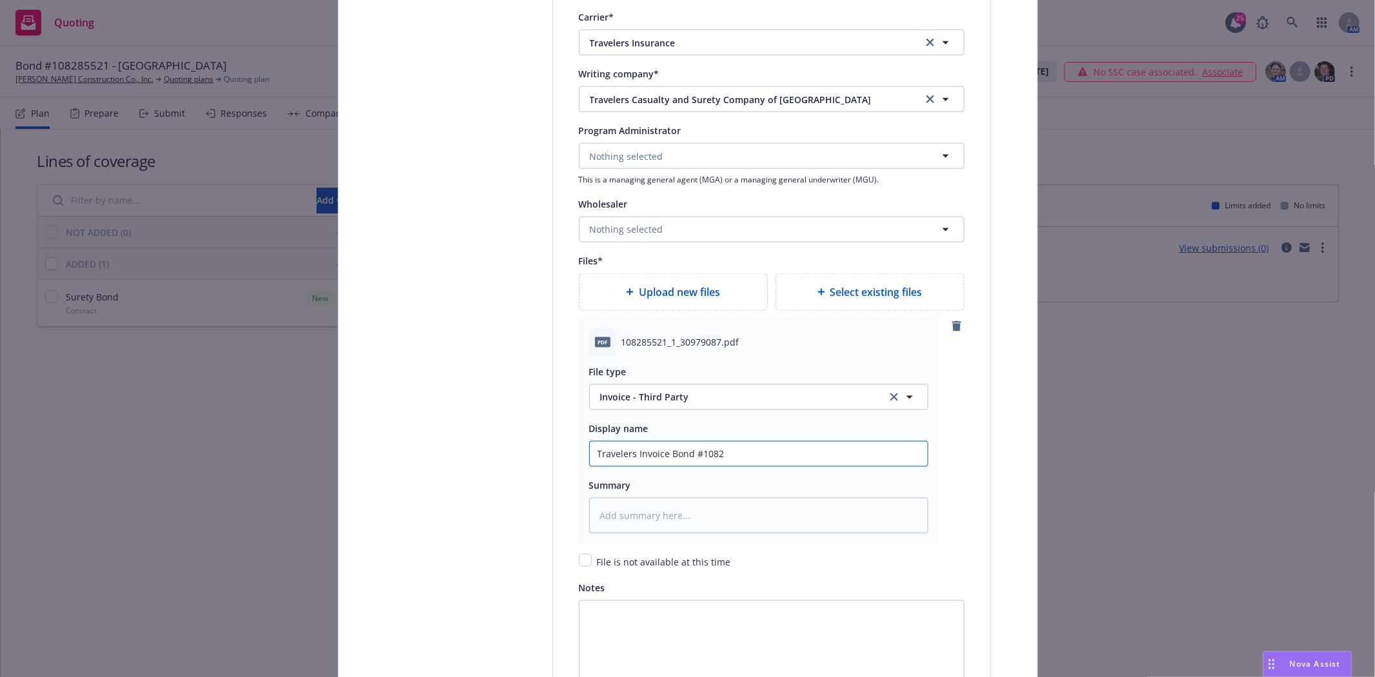
type textarea "x"
type input "Travelers Invoice Bond #10828"
type textarea "x"
type input "Travelers Invoice Bond #108285"
type textarea "x"
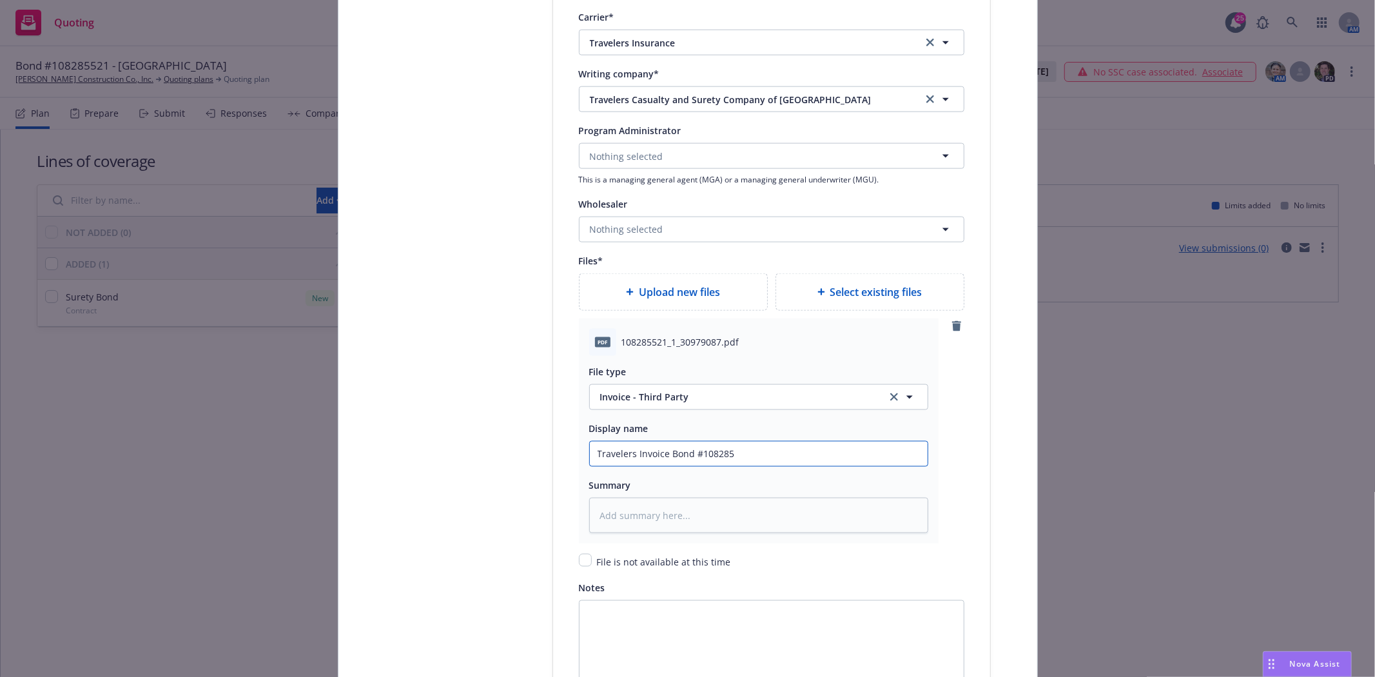
type input "Travelers Invoice Bond #1082855"
type textarea "x"
type input "Travelers Invoice Bond #10828552"
type textarea "x"
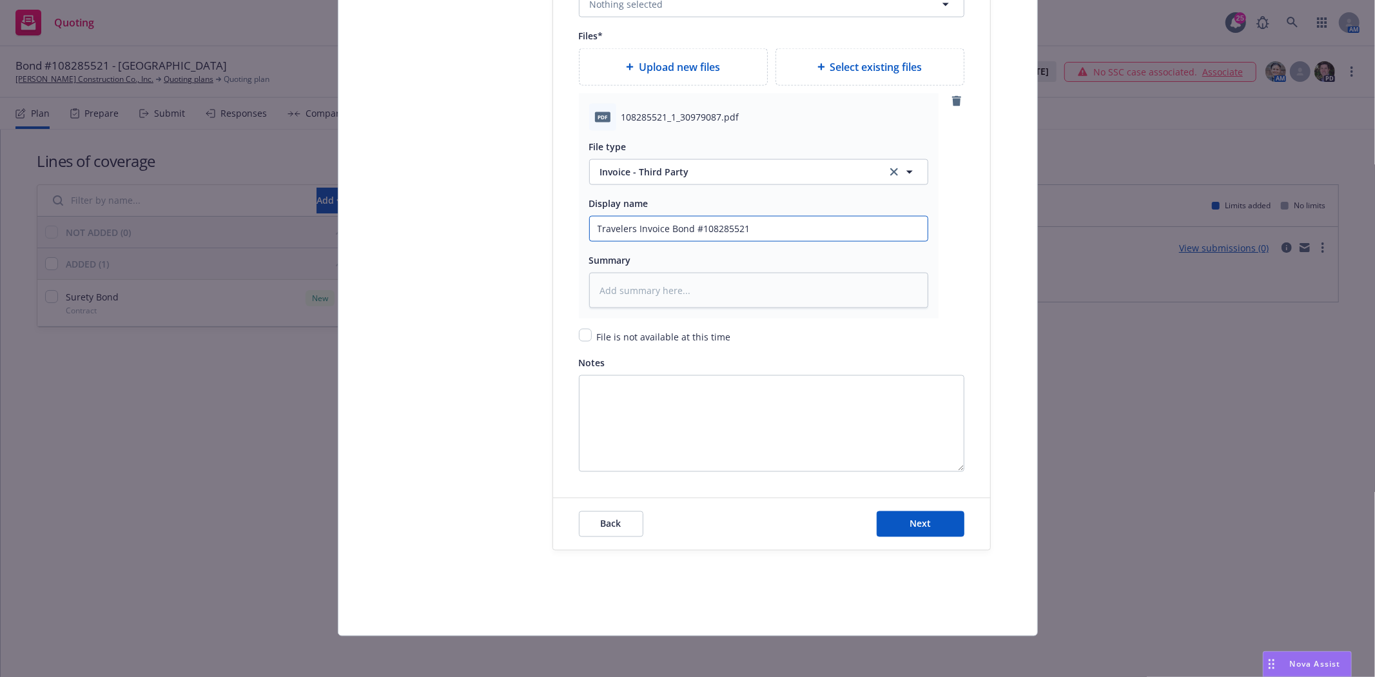
scroll to position [1664, 0]
type input "Travelers Invoice Bond #108285521"
click at [919, 517] on span "Next" at bounding box center [920, 523] width 21 height 12
type textarea "x"
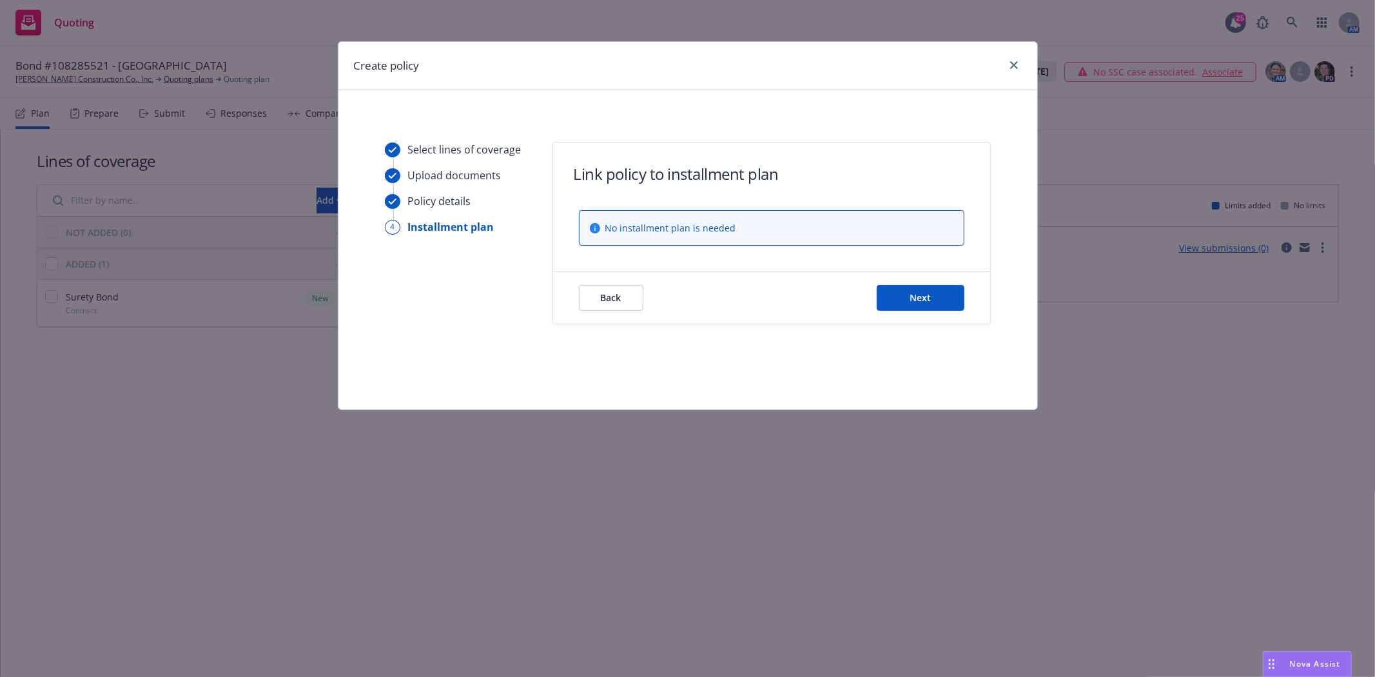
scroll to position [0, 0]
click at [923, 311] on div "Back Next" at bounding box center [771, 298] width 437 height 52
click at [920, 295] on span "Next" at bounding box center [920, 297] width 21 height 12
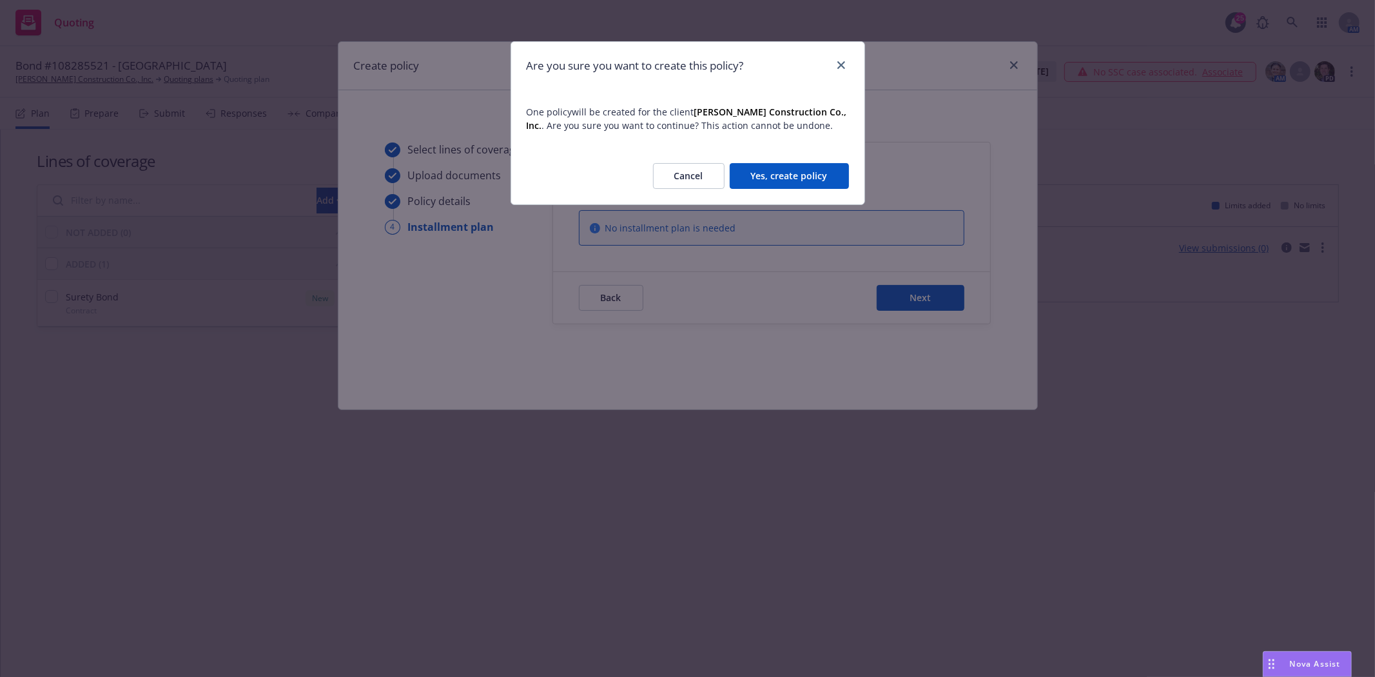
click at [788, 170] on button "Yes, create policy" at bounding box center [789, 176] width 119 height 26
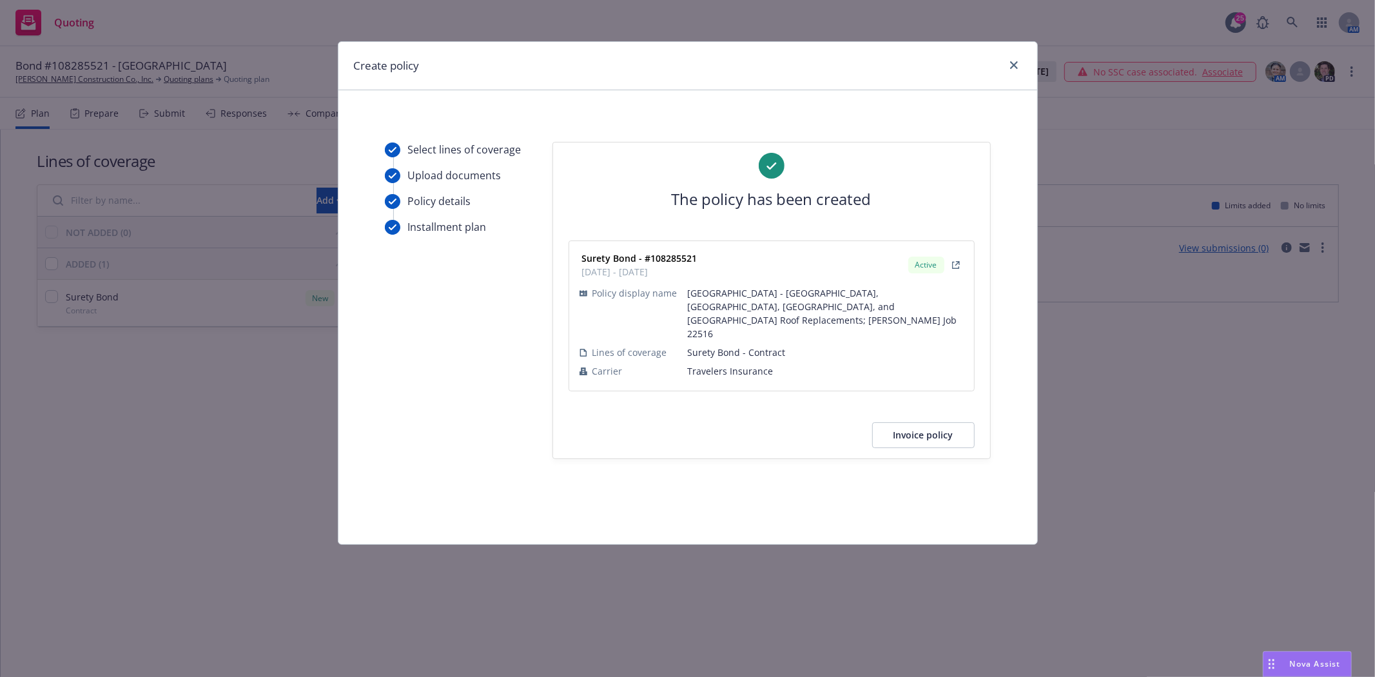
click at [914, 422] on button "Invoice policy" at bounding box center [923, 435] width 103 height 26
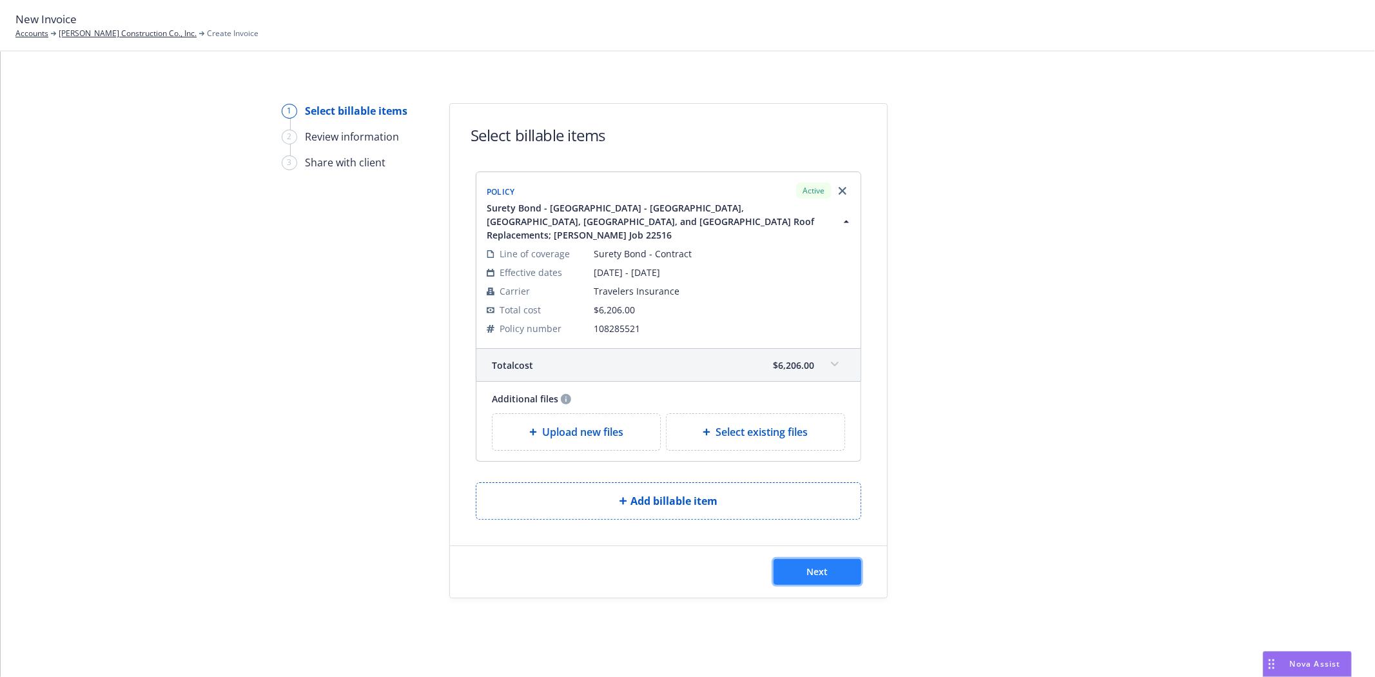
click at [807, 569] on span "Next" at bounding box center [817, 571] width 21 height 12
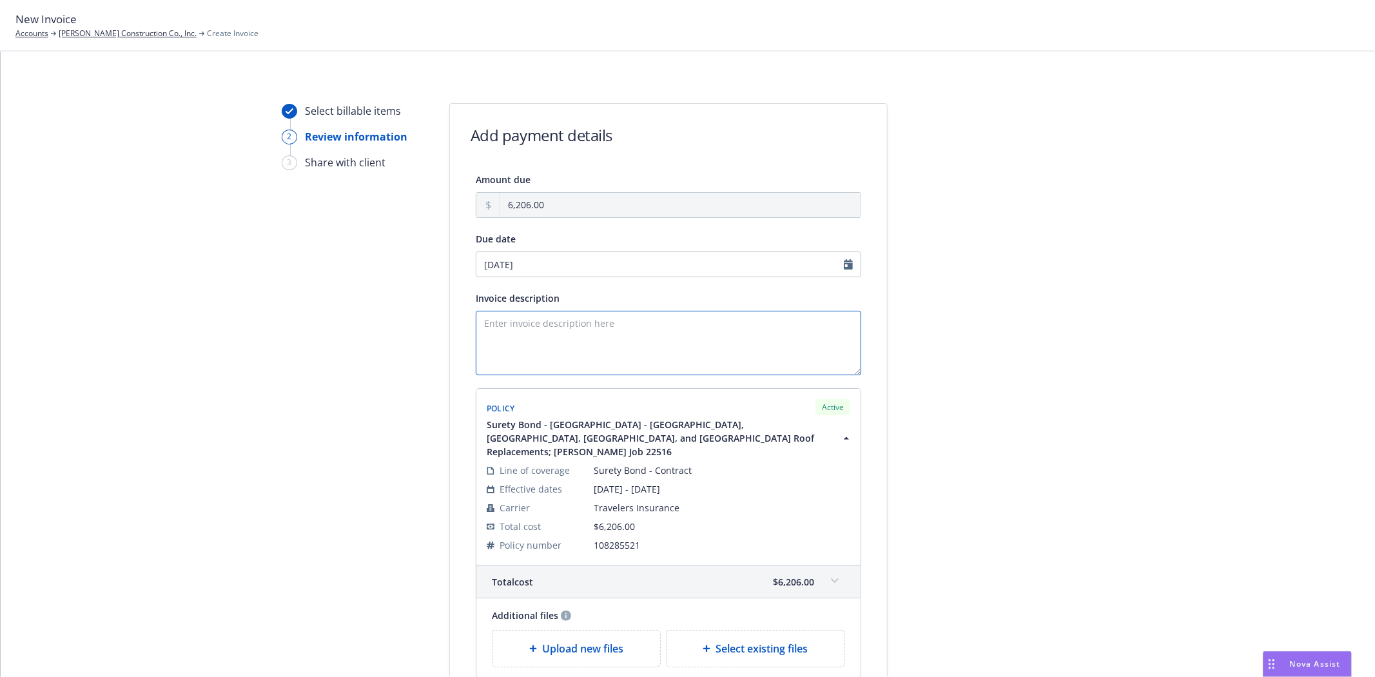
click at [550, 347] on textarea "Invoice description" at bounding box center [669, 343] width 386 height 64
type textarea "Principal: [PERSON_NAME] Construction Co. Inc. Obligee: [GEOGRAPHIC_DATA] Bond …"
click at [1019, 487] on div at bounding box center [1004, 430] width 181 height 654
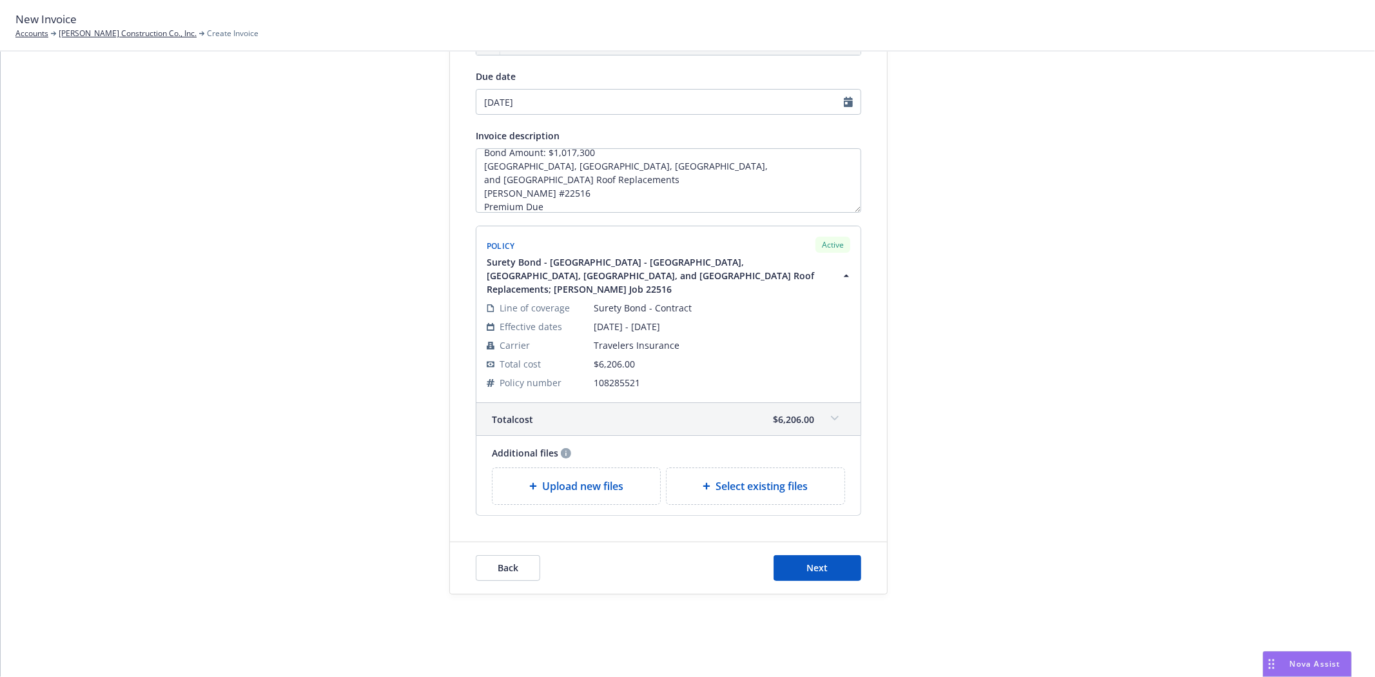
scroll to position [164, 0]
click at [819, 571] on span "Next" at bounding box center [817, 568] width 21 height 12
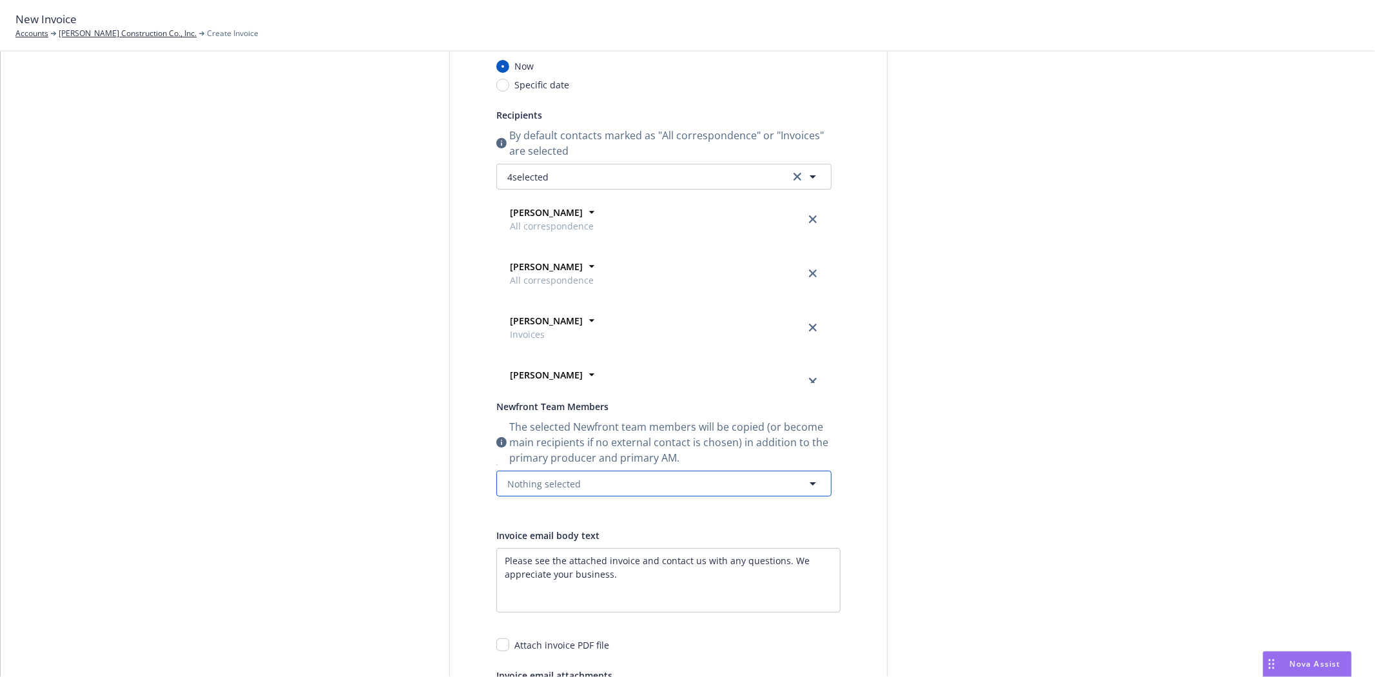
click at [533, 475] on button "Nothing selected" at bounding box center [663, 484] width 335 height 26
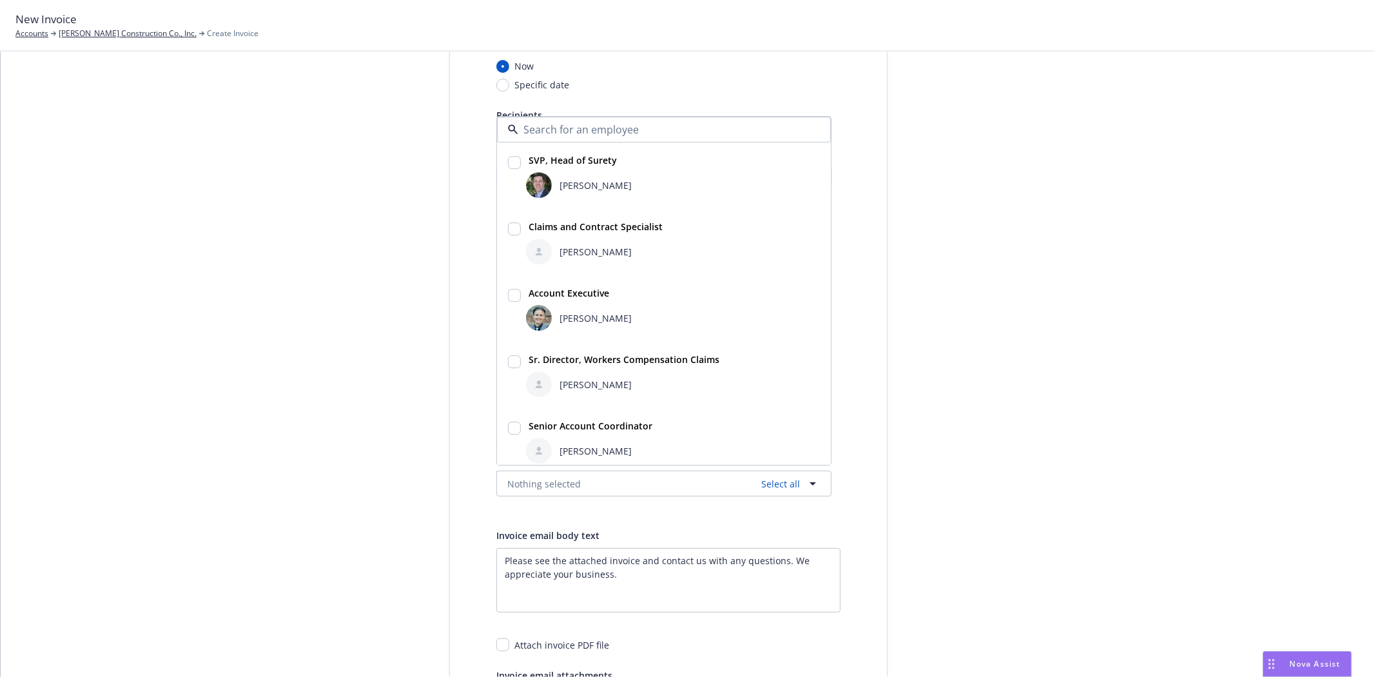
click at [584, 163] on strong "SVP, Head of Surety" at bounding box center [573, 160] width 88 height 12
checkbox input "true"
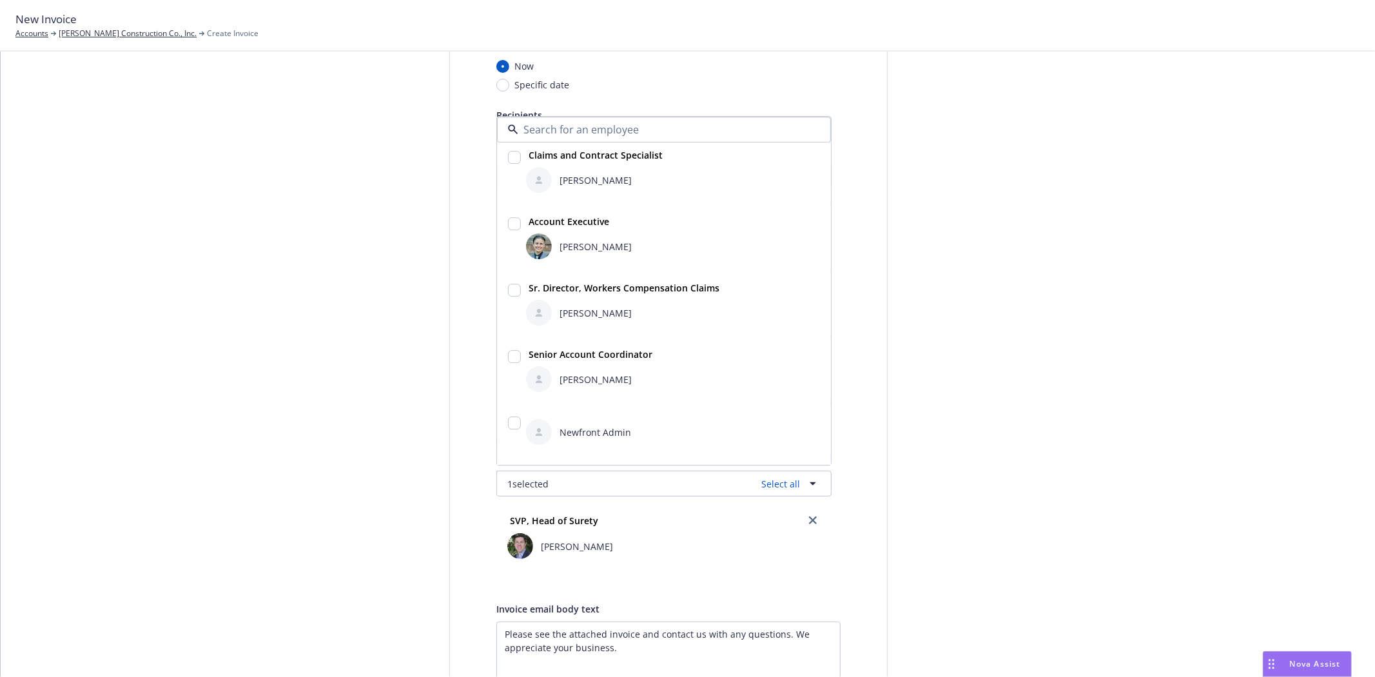
click at [600, 357] on strong "Senior Account Coordinator" at bounding box center [591, 354] width 124 height 12
checkbox input "true"
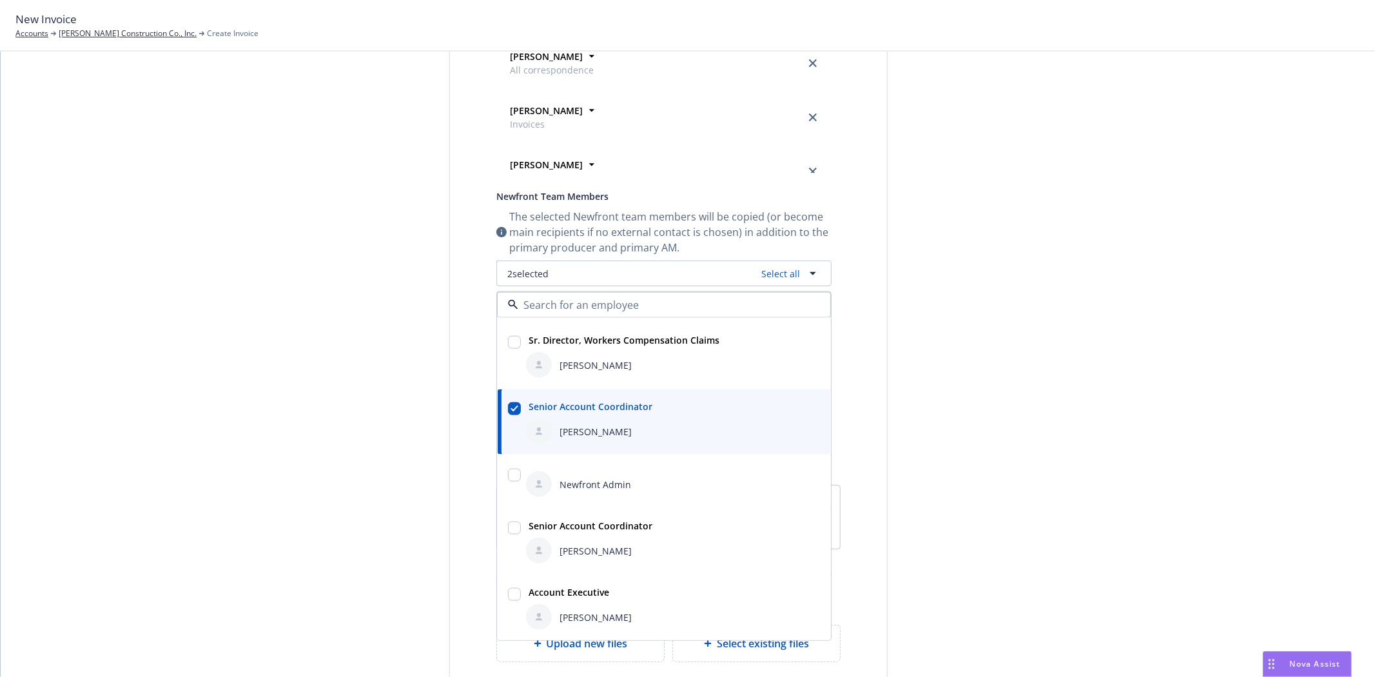
scroll to position [521, 0]
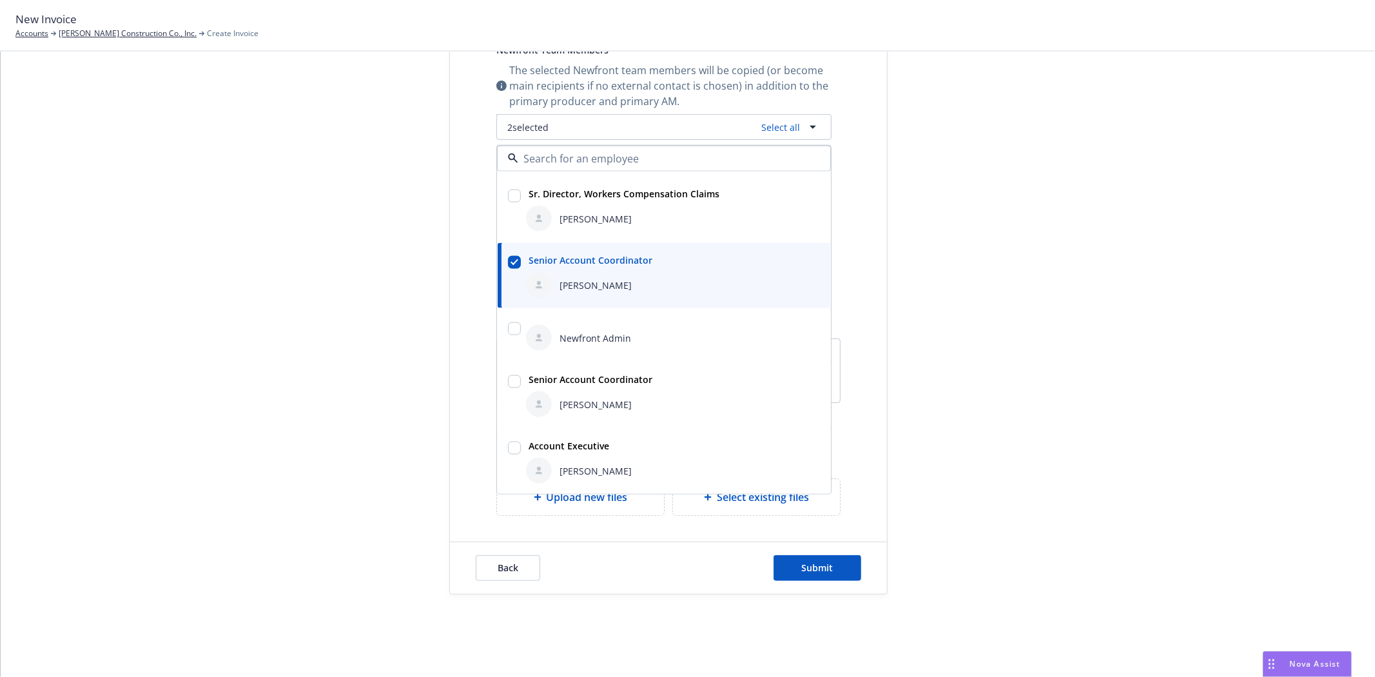
click at [556, 458] on div "Susan Exline" at bounding box center [673, 471] width 294 height 26
checkbox input "true"
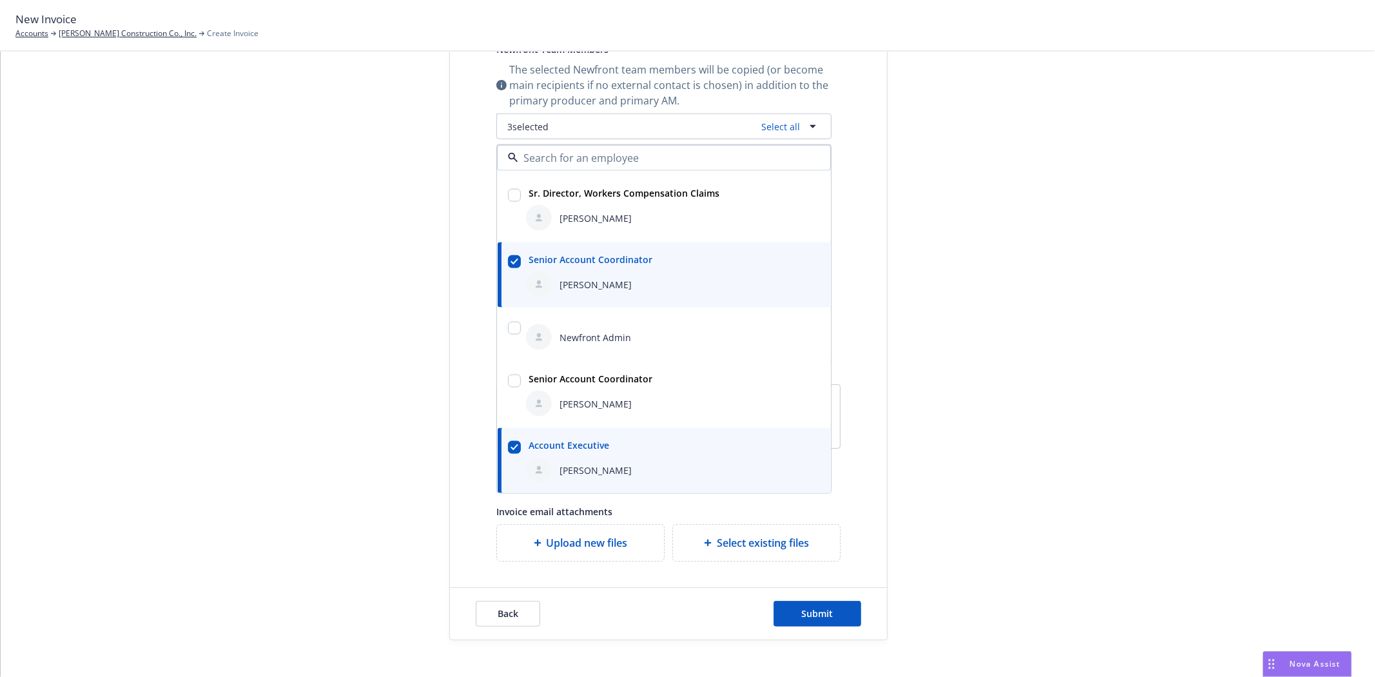
click at [327, 449] on div "Select billable items Review information 3 Share with client" at bounding box center [353, 111] width 142 height 1058
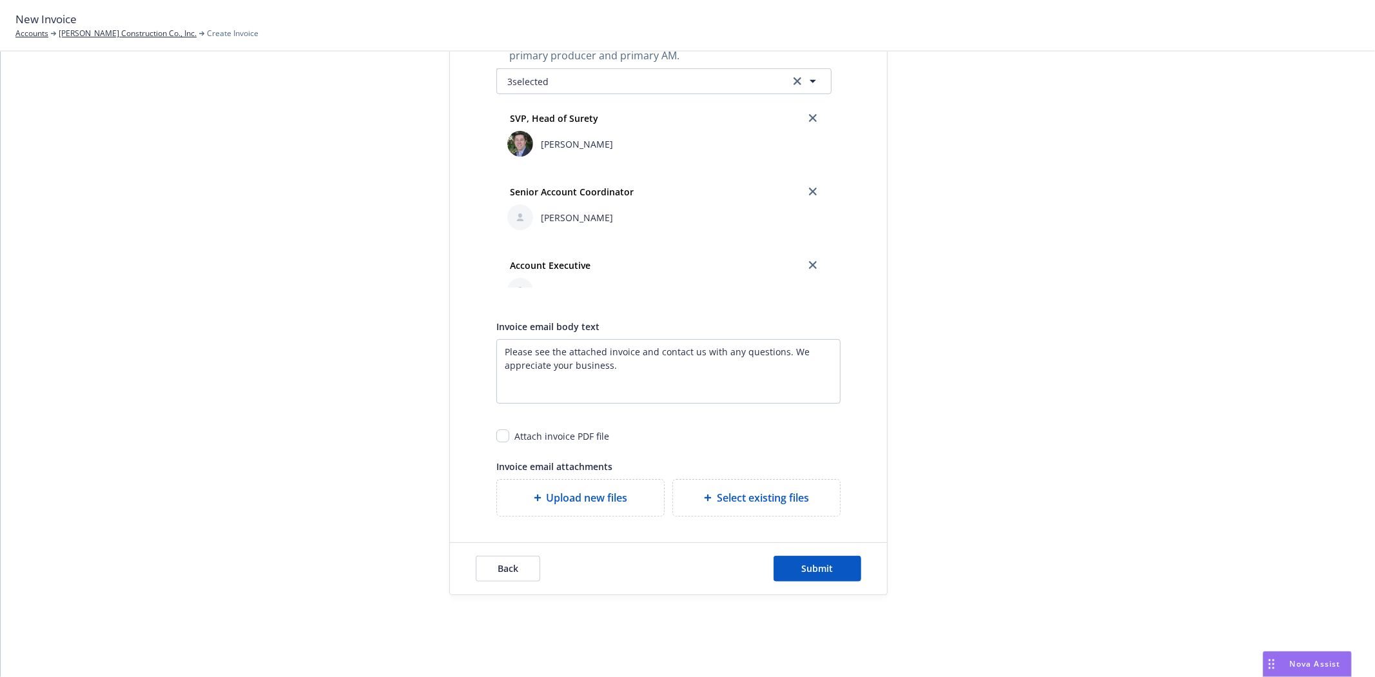
scroll to position [568, 0]
click at [498, 439] on input "checkbox" at bounding box center [502, 435] width 13 height 13
checkbox input "true"
click at [819, 570] on span "Submit" at bounding box center [818, 568] width 32 height 12
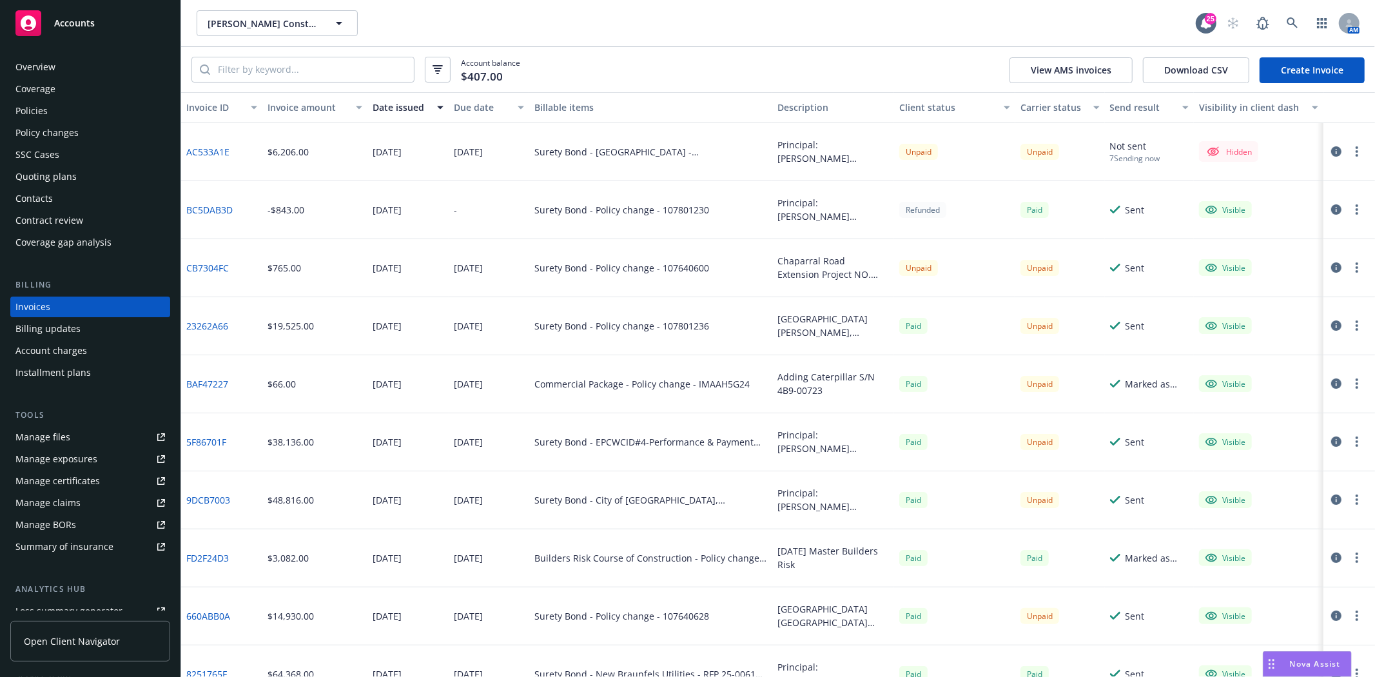
click at [1350, 155] on button "button" at bounding box center [1357, 151] width 15 height 15
click at [1291, 262] on link "Make it visible in client dash" at bounding box center [1272, 256] width 164 height 26
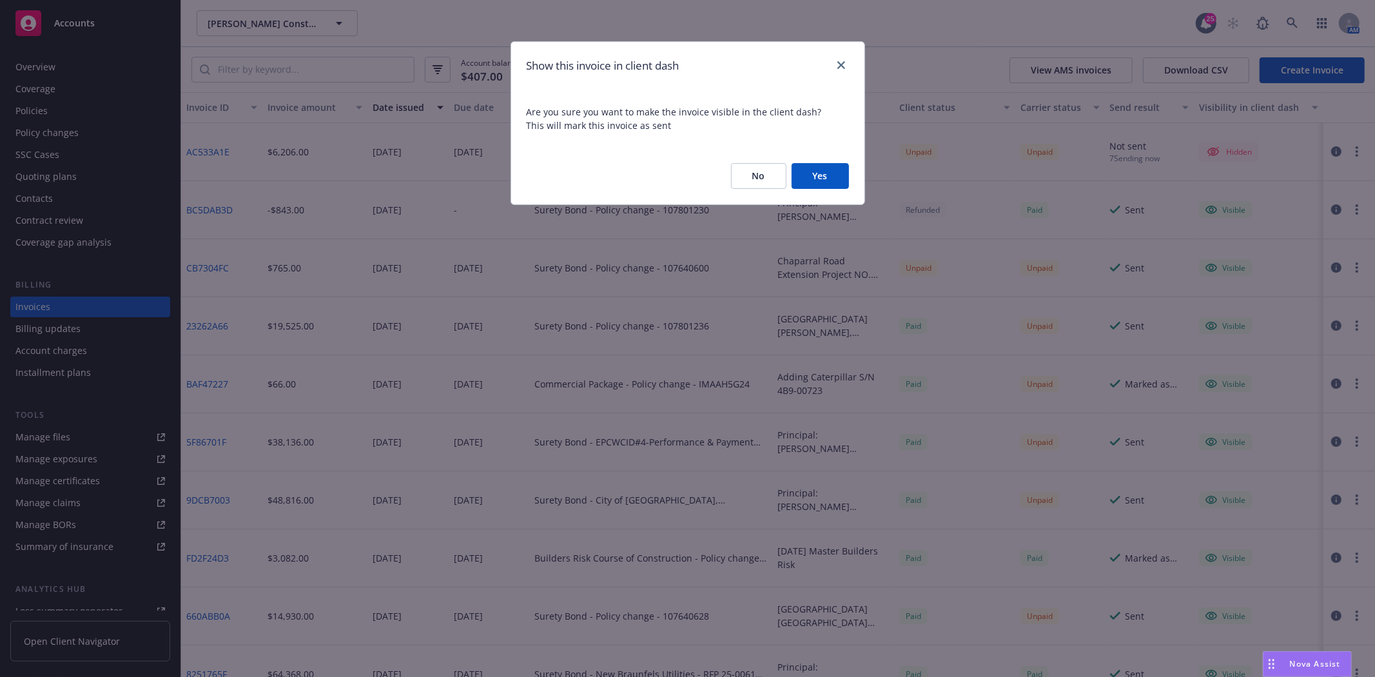
click at [837, 185] on button "Yes" at bounding box center [820, 176] width 57 height 26
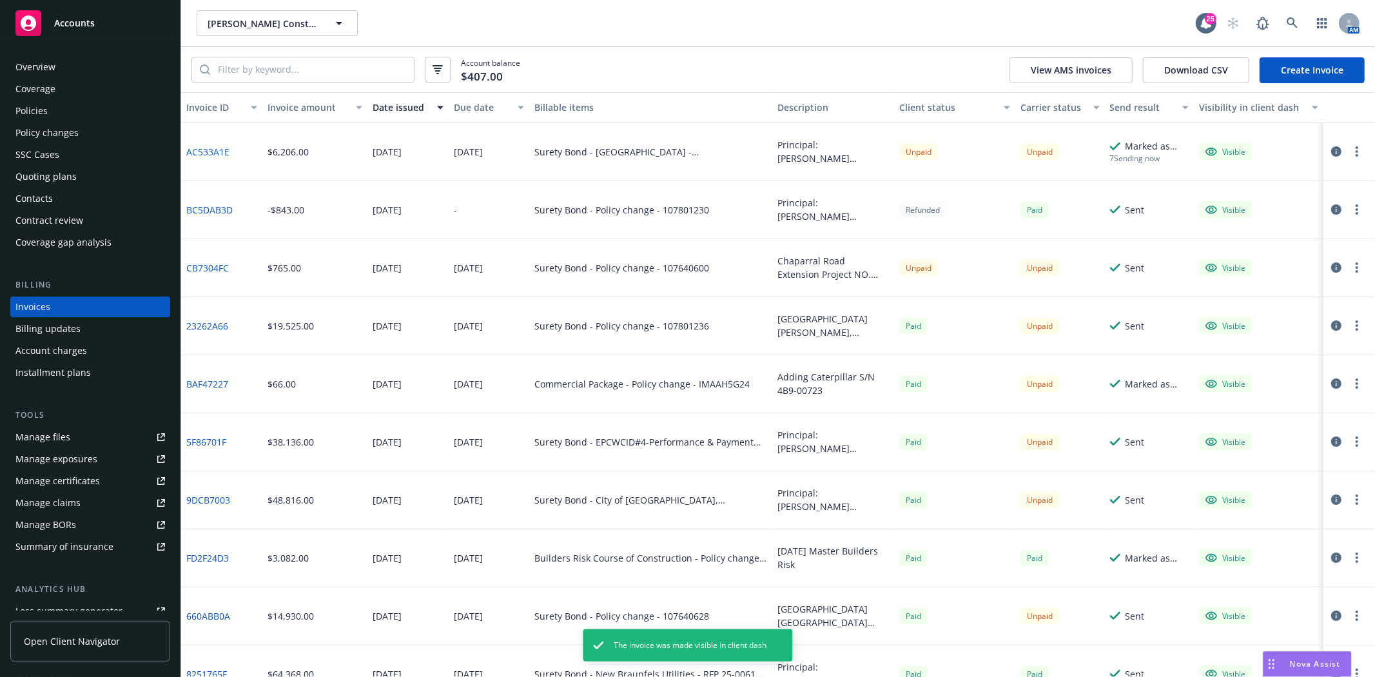
click at [1350, 155] on button "button" at bounding box center [1357, 151] width 15 height 15
click at [1273, 300] on link "Generate invoice PDF" at bounding box center [1272, 308] width 164 height 26
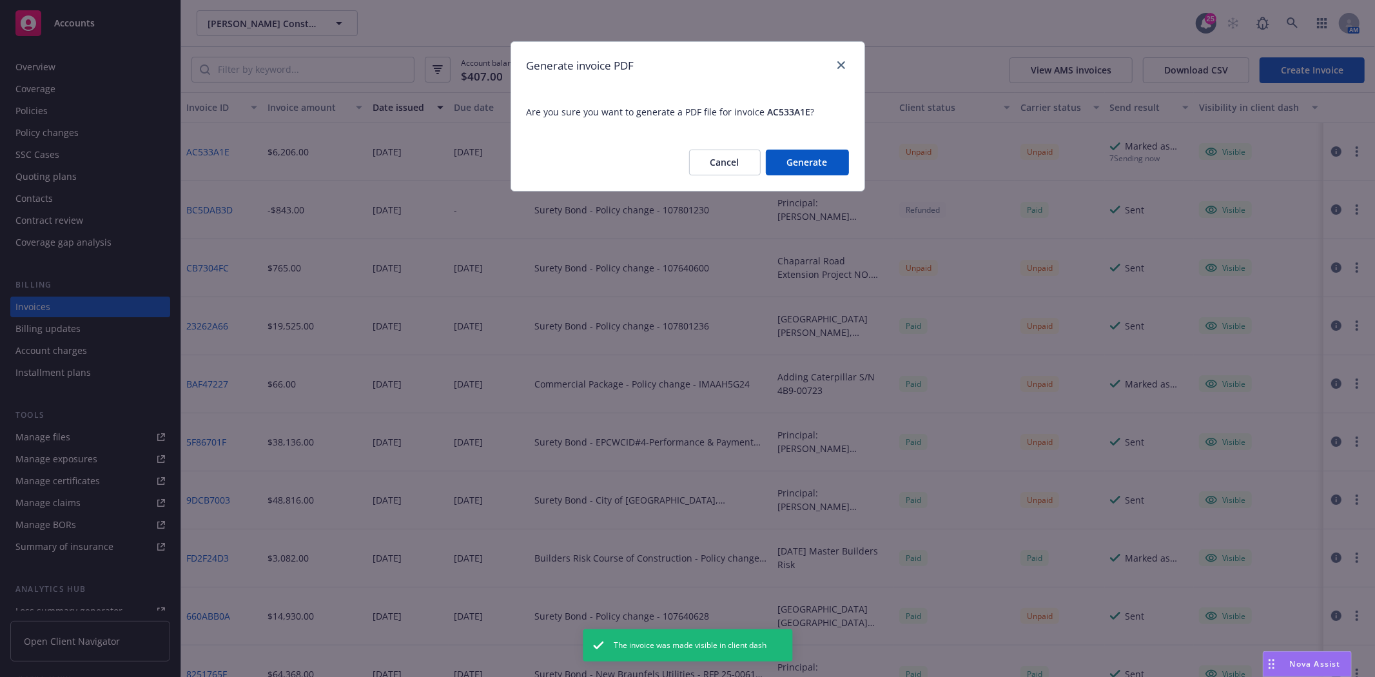
click at [837, 161] on button "Generate" at bounding box center [807, 163] width 83 height 26
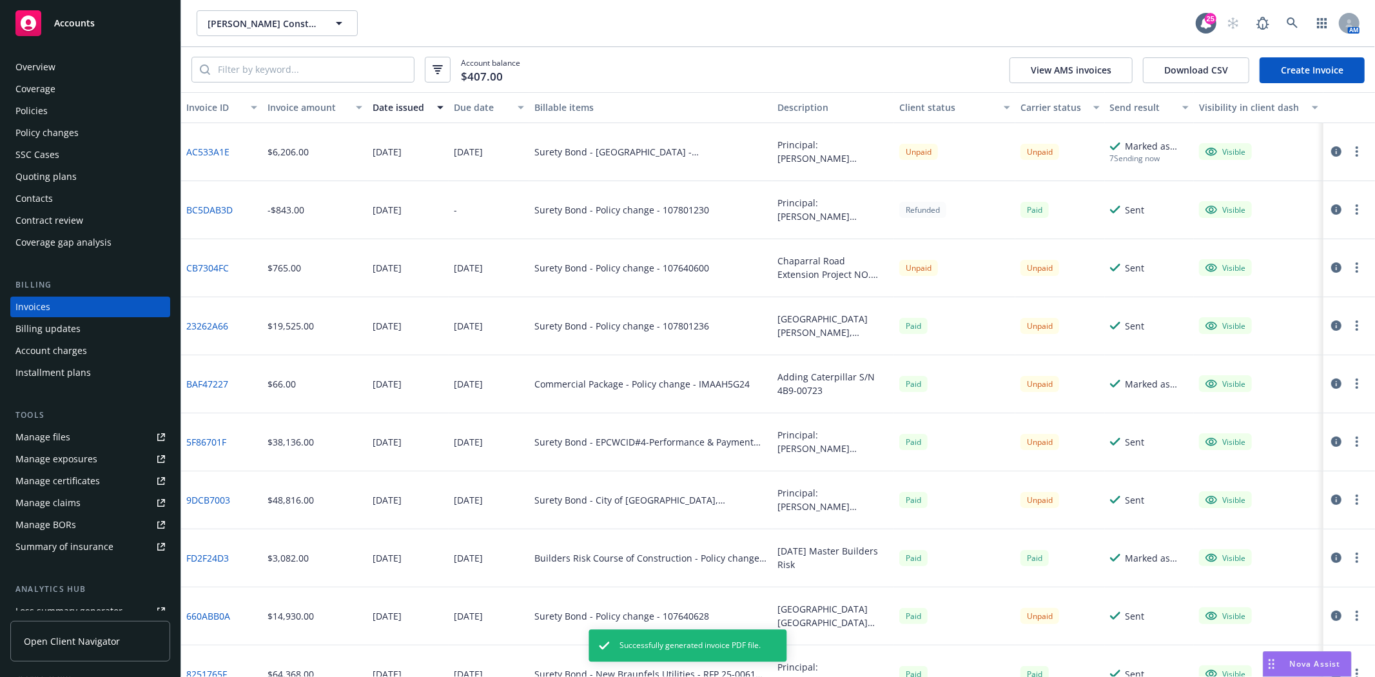
click at [1356, 151] on circle "button" at bounding box center [1357, 151] width 3 height 3
click at [1275, 295] on link "Download invoice PDF" at bounding box center [1272, 308] width 164 height 26
drag, startPoint x: 81, startPoint y: 34, endPoint x: 92, endPoint y: 33, distance: 11.6
click at [81, 34] on div "Accounts" at bounding box center [90, 23] width 150 height 26
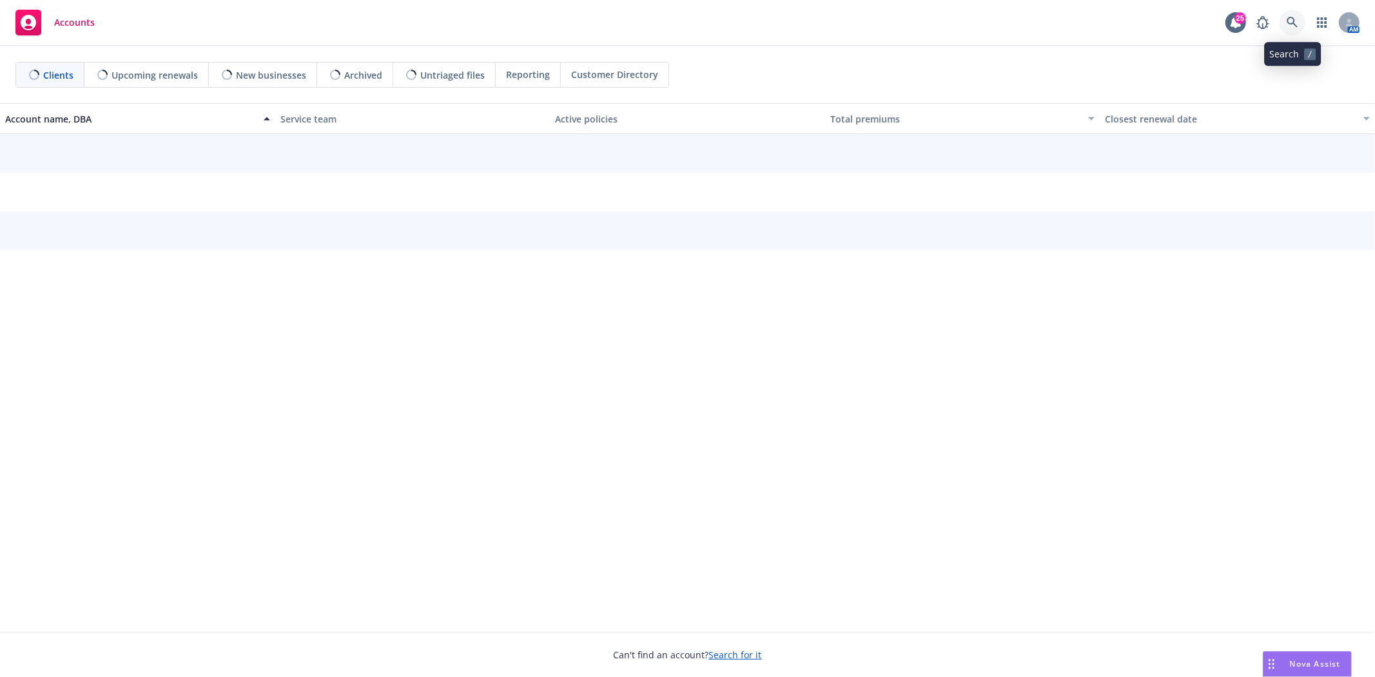
click at [1288, 25] on icon at bounding box center [1293, 23] width 12 height 12
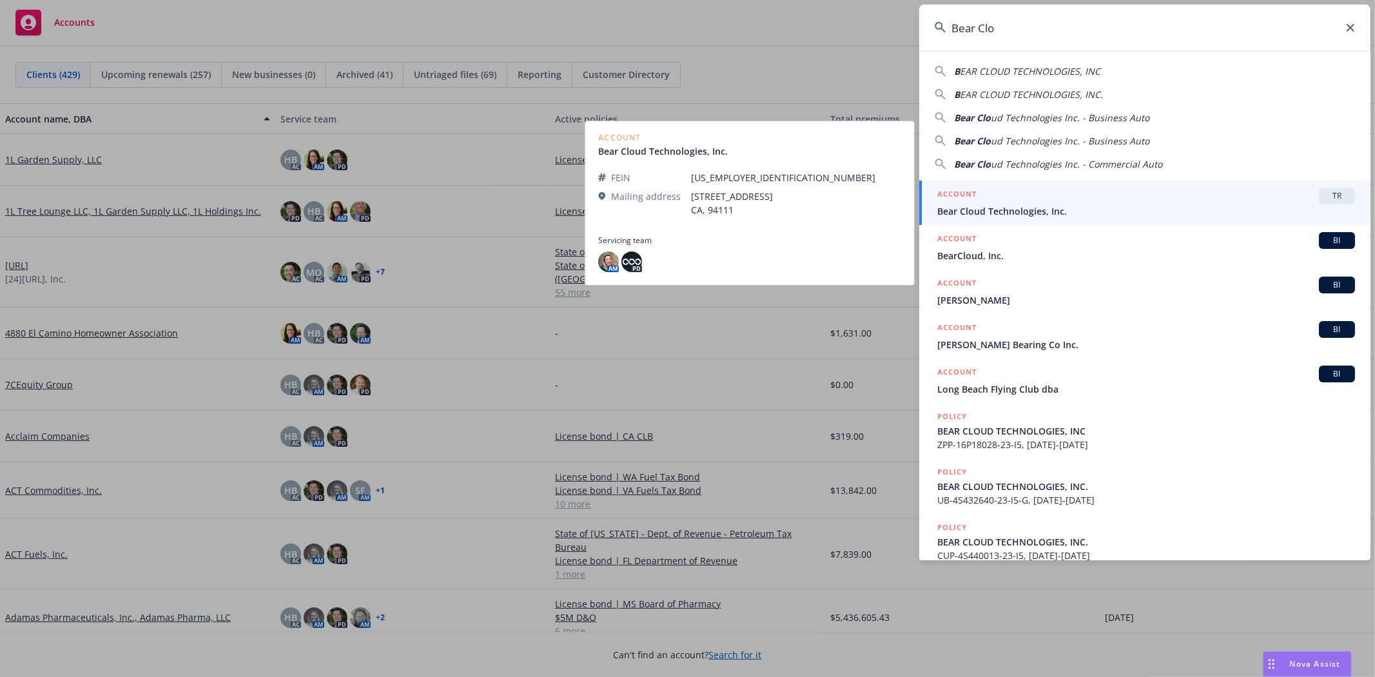
type input "Bear Clo"
click at [1028, 210] on span "Bear Cloud Technologies, Inc." at bounding box center [1147, 211] width 418 height 14
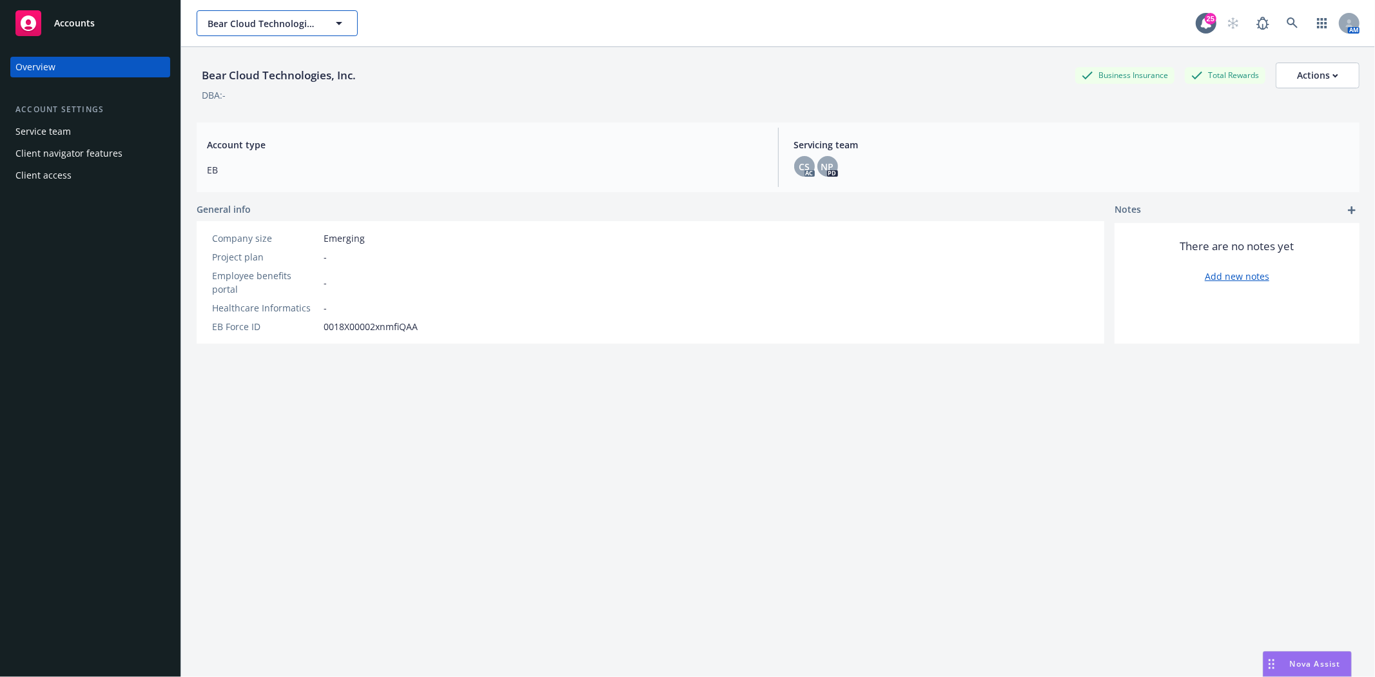
click at [244, 24] on span "Bear Cloud Technologies, Inc." at bounding box center [264, 24] width 112 height 14
type input "Bear Cloud"
click at [63, 14] on div "Accounts" at bounding box center [90, 23] width 150 height 26
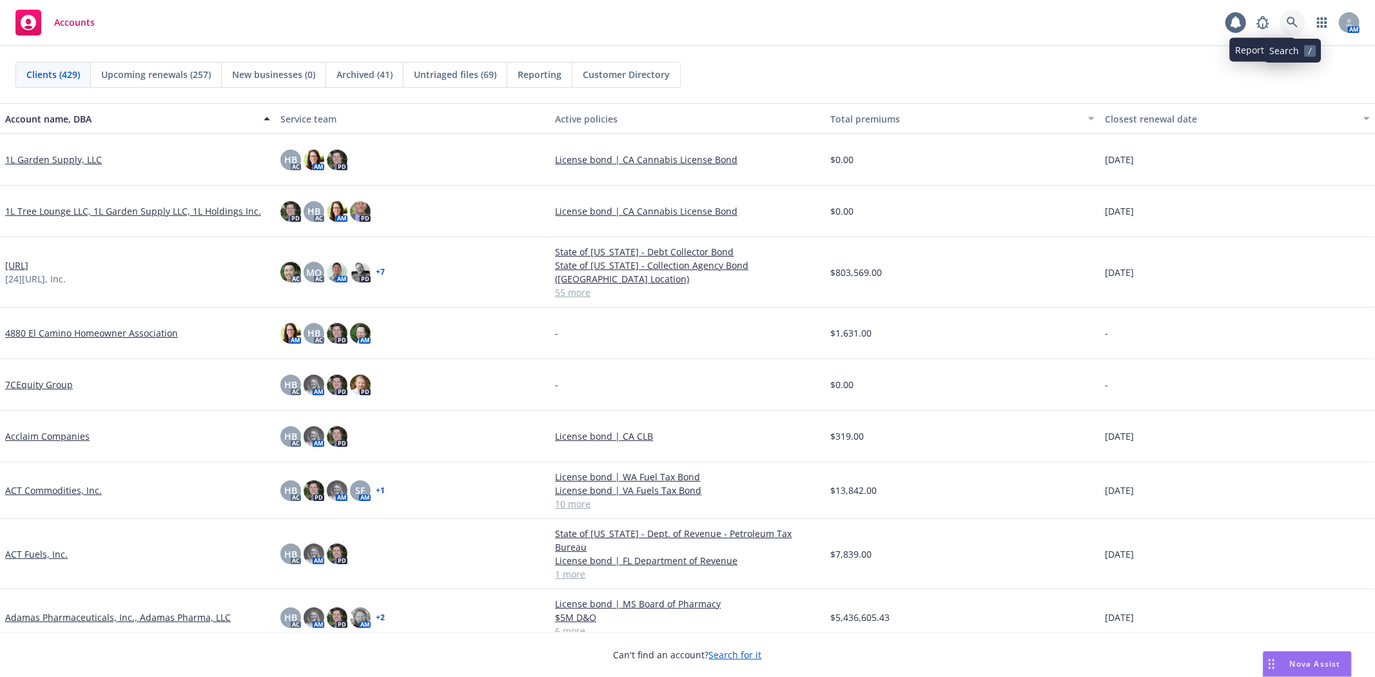
click at [1287, 20] on icon at bounding box center [1293, 23] width 12 height 12
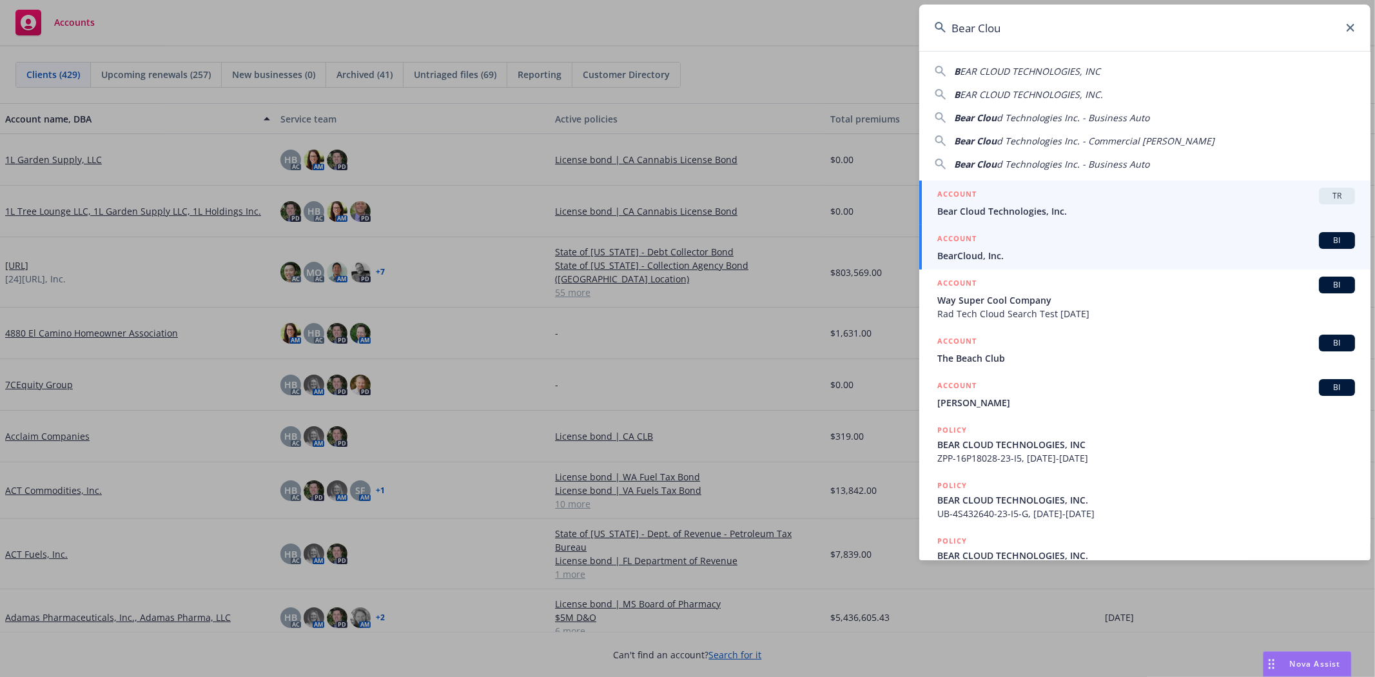
type input "Bear Clou"
click at [1052, 246] on div "ACCOUNT BI" at bounding box center [1147, 240] width 418 height 17
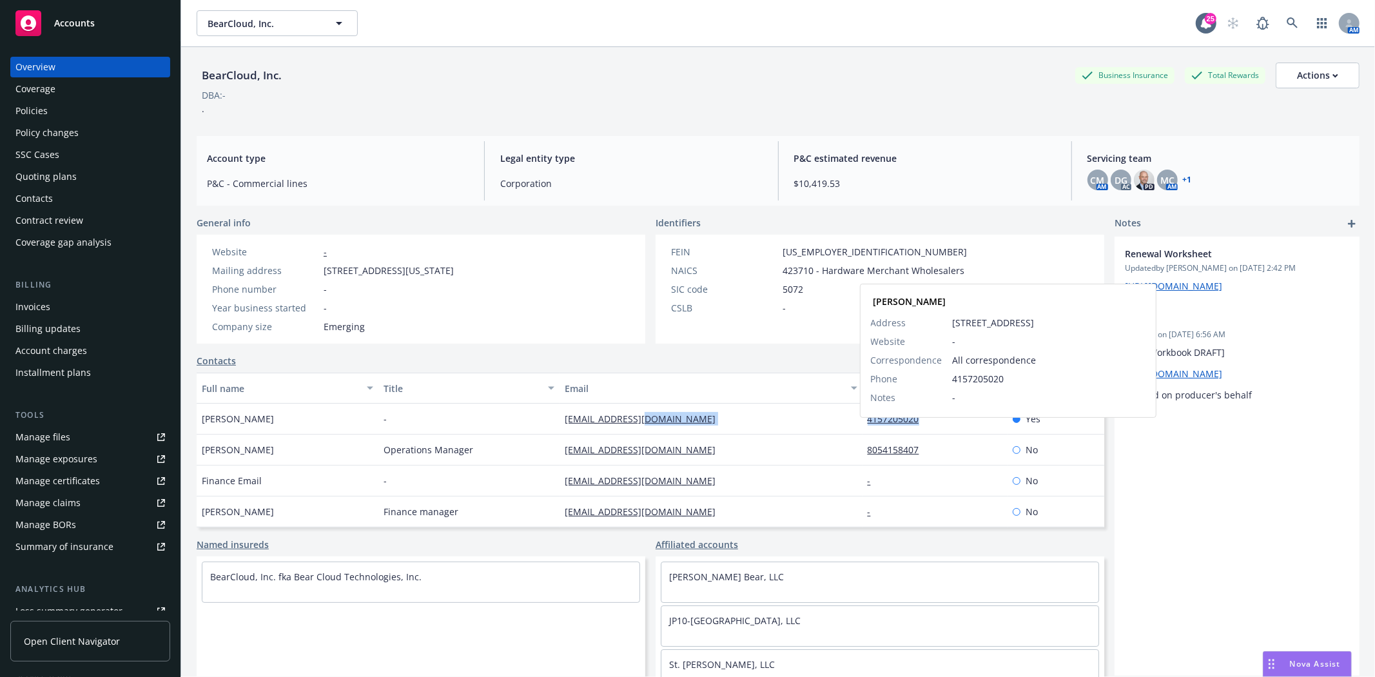
drag, startPoint x: 881, startPoint y: 432, endPoint x: 909, endPoint y: 430, distance: 28.4
click at [909, 430] on div "Don James Jr - dj@bearcloud.net 4157205020 Don James Jr Address 1160 Battery St…" at bounding box center [651, 419] width 908 height 31
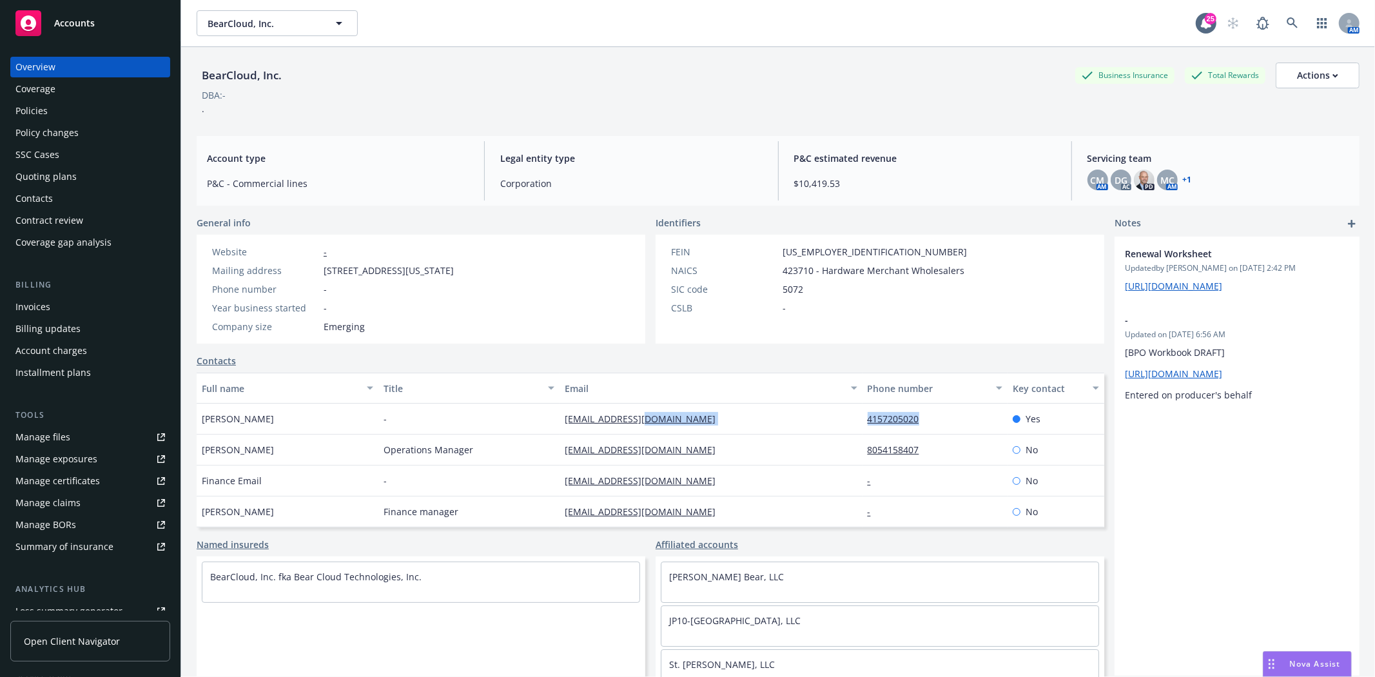
copy div "4157205020"
